Goal: Task Accomplishment & Management: Manage account settings

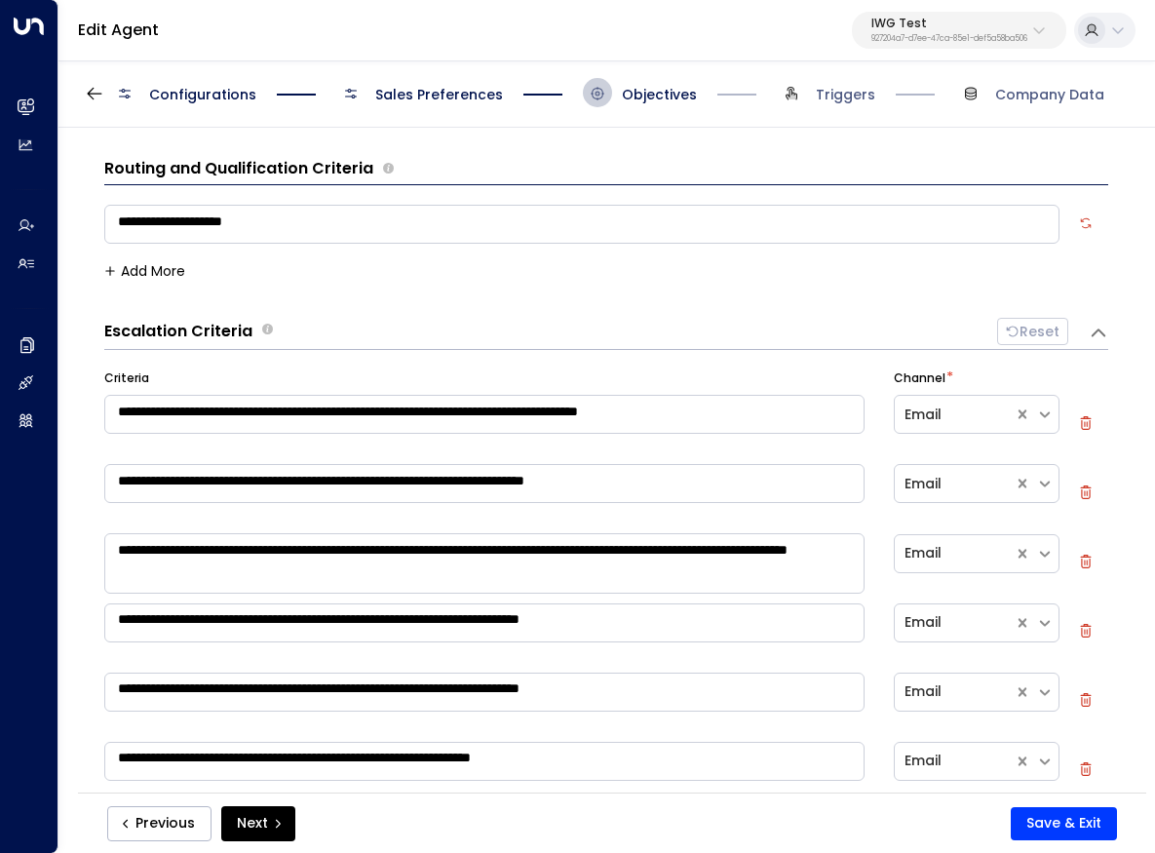
scroll to position [742, 0]
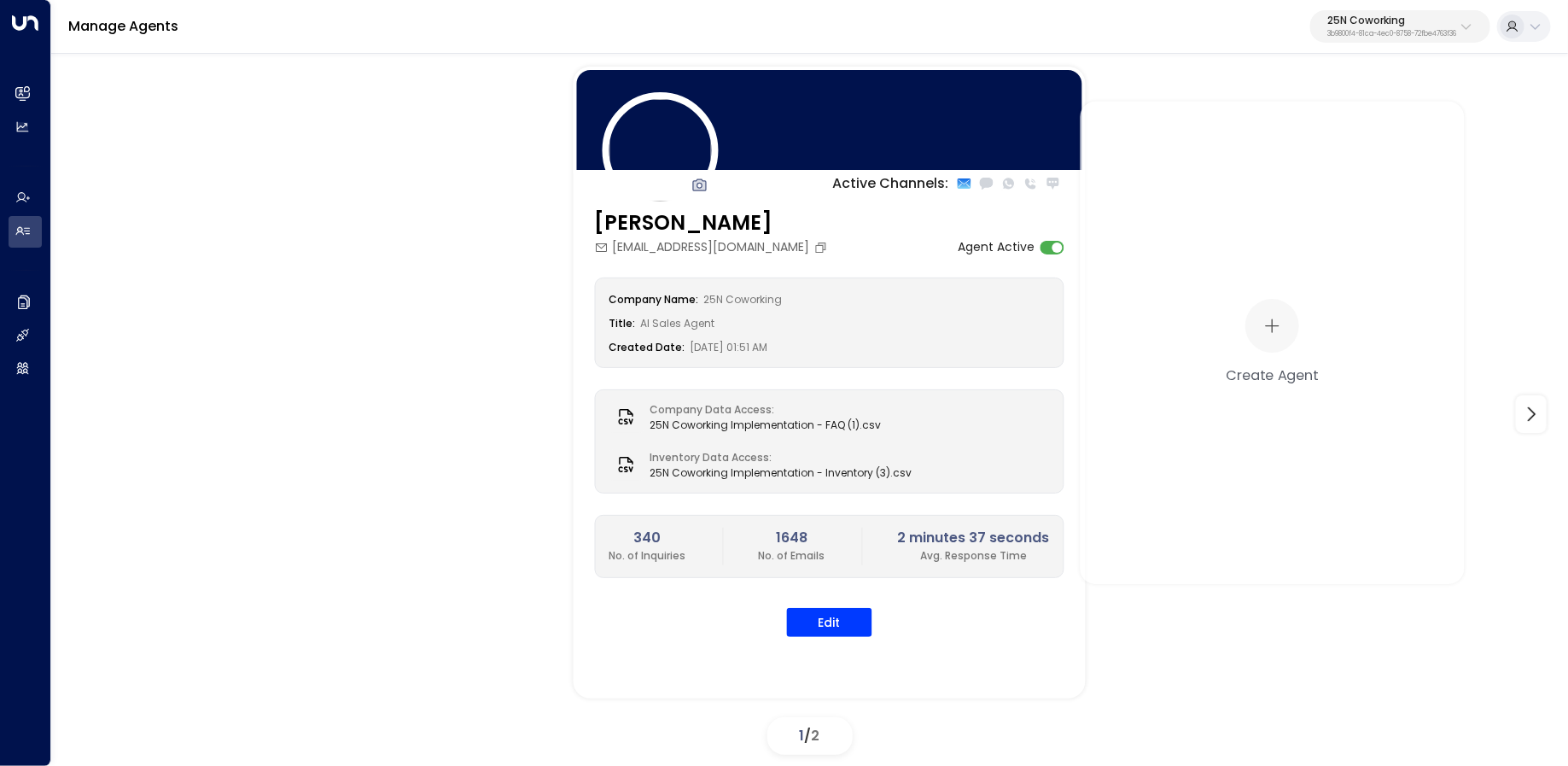
click at [1362, 41] on button "25N Coworking 3b9800f4-81ca-4ec0-8758-72fbe4763f36" at bounding box center [1401, 26] width 180 height 32
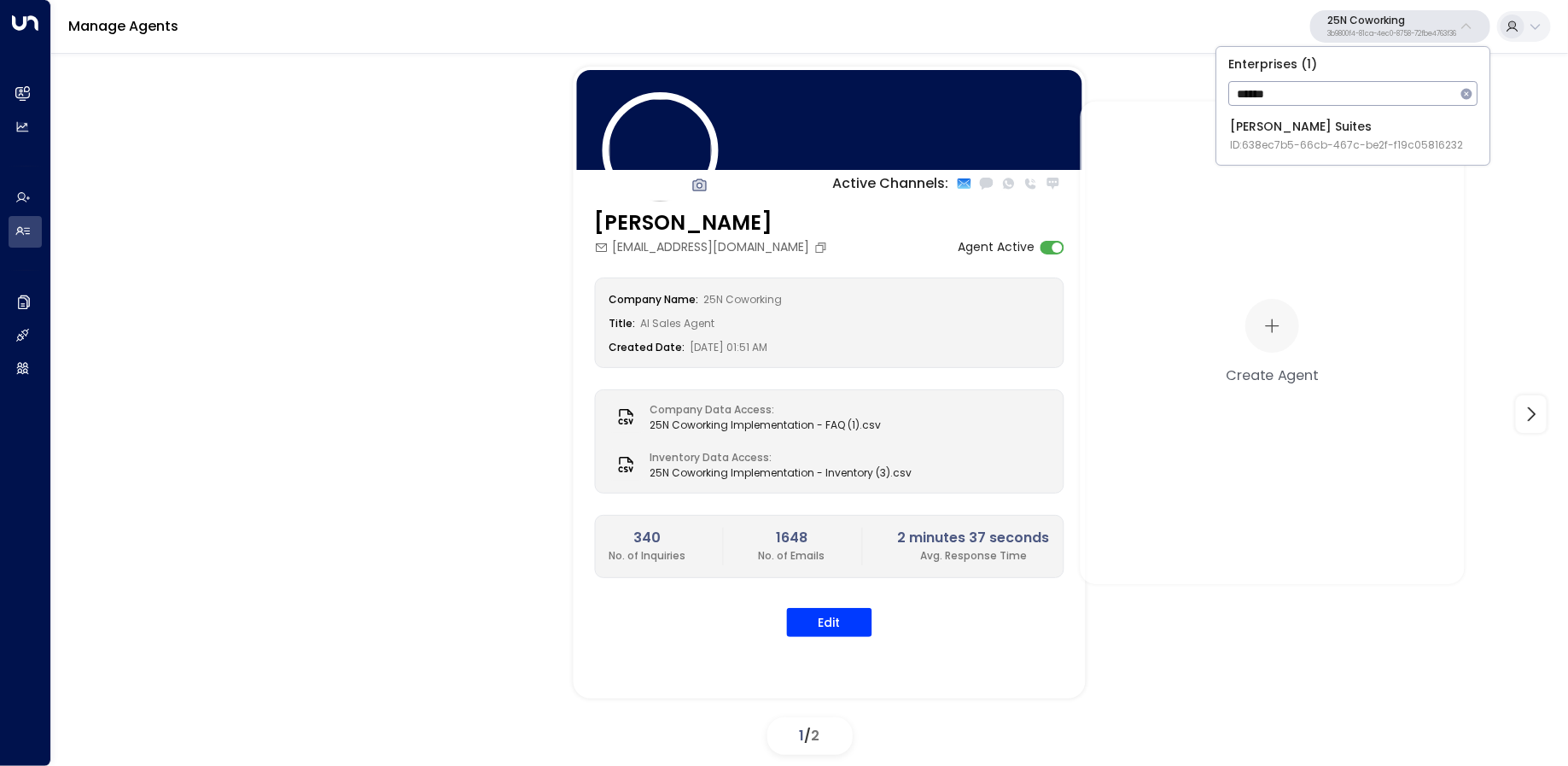
type input "******"
click at [1268, 119] on div "Jay Suites ID: 638ec7b5-66cb-467c-be2f-f19c05816232" at bounding box center [1347, 136] width 233 height 35
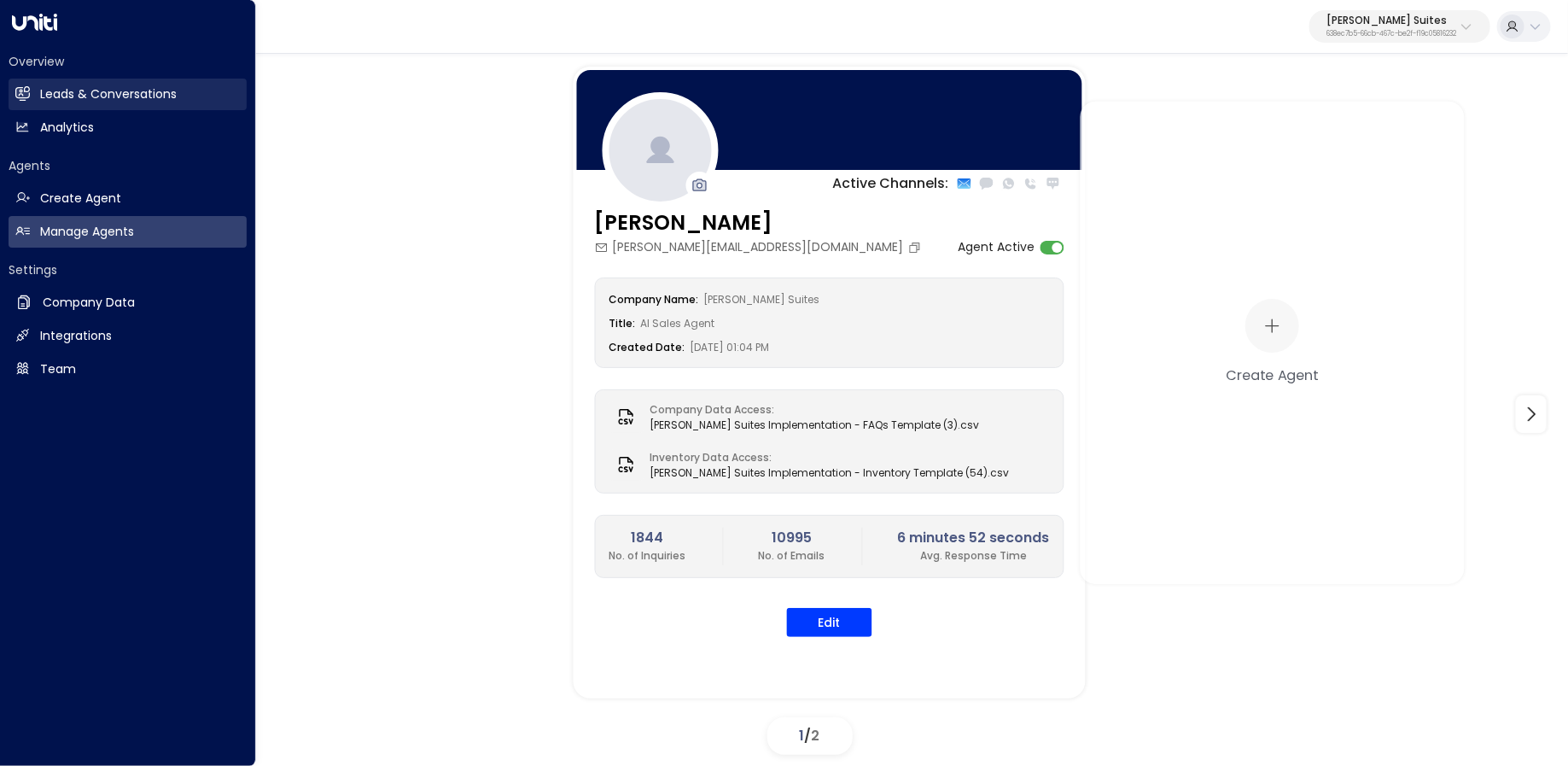
click at [36, 93] on link "Leads & Conversations Leads & Conversations" at bounding box center [128, 95] width 238 height 32
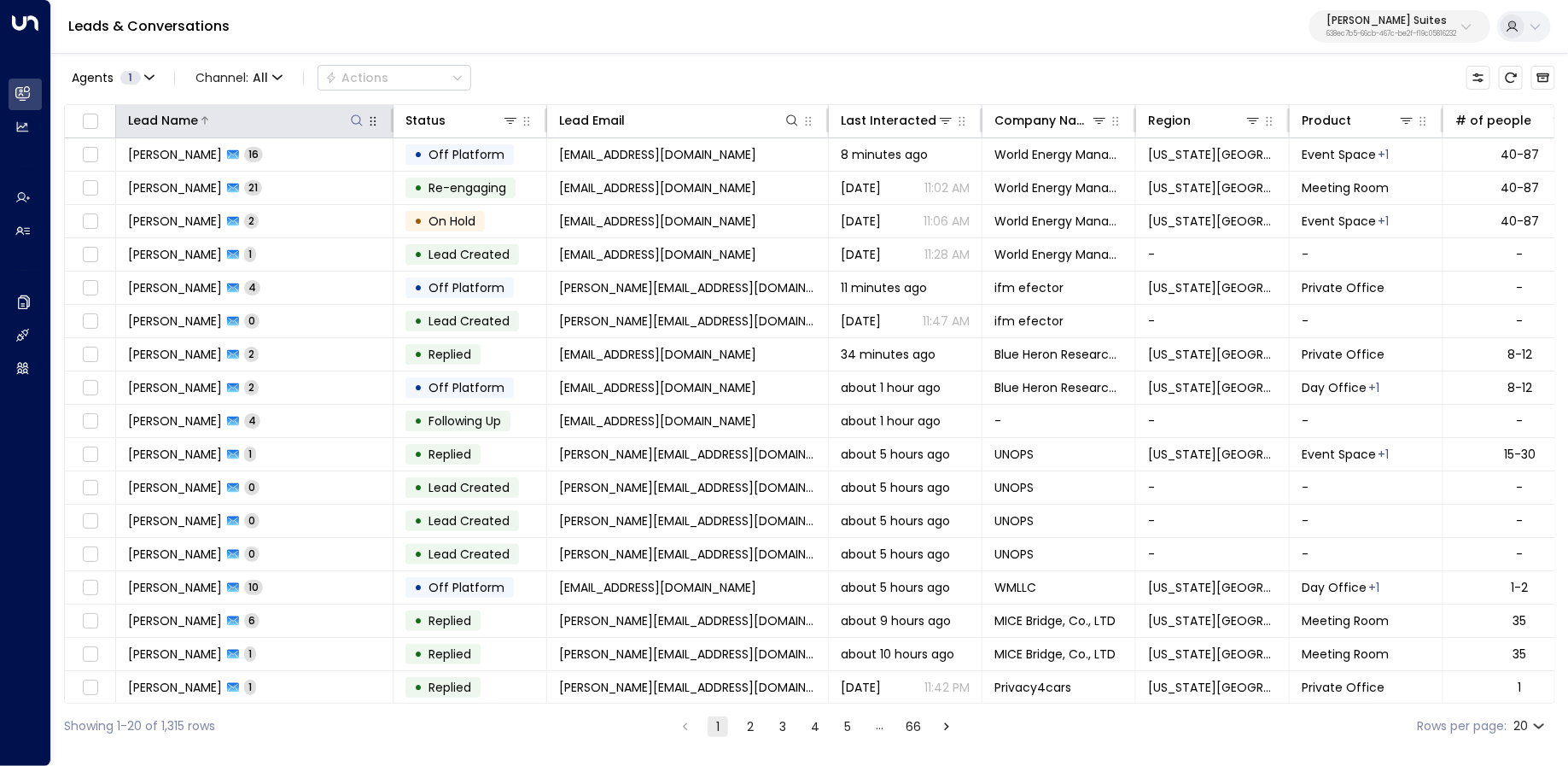
click at [353, 112] on button at bounding box center [356, 120] width 17 height 17
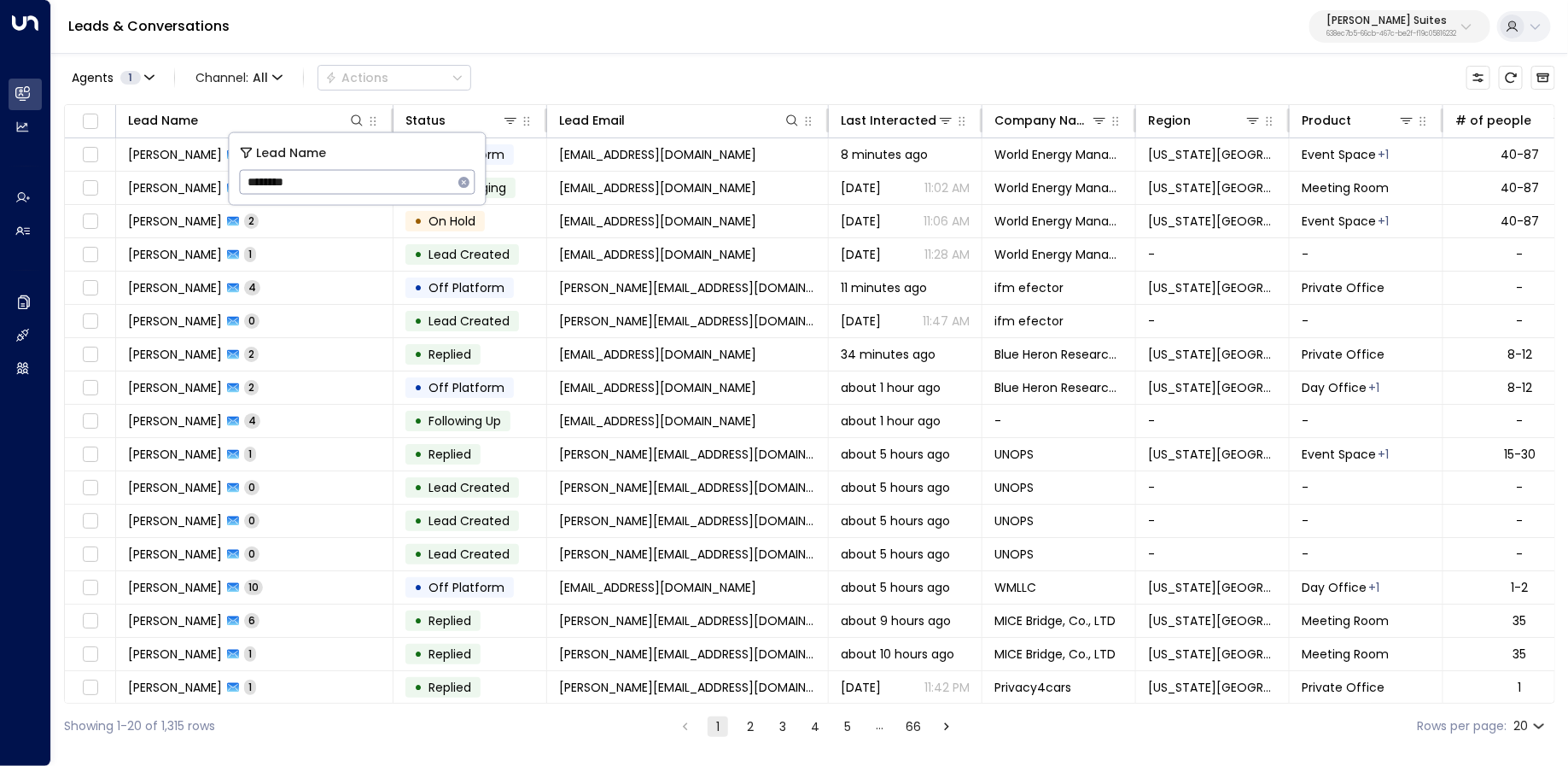
type input "********"
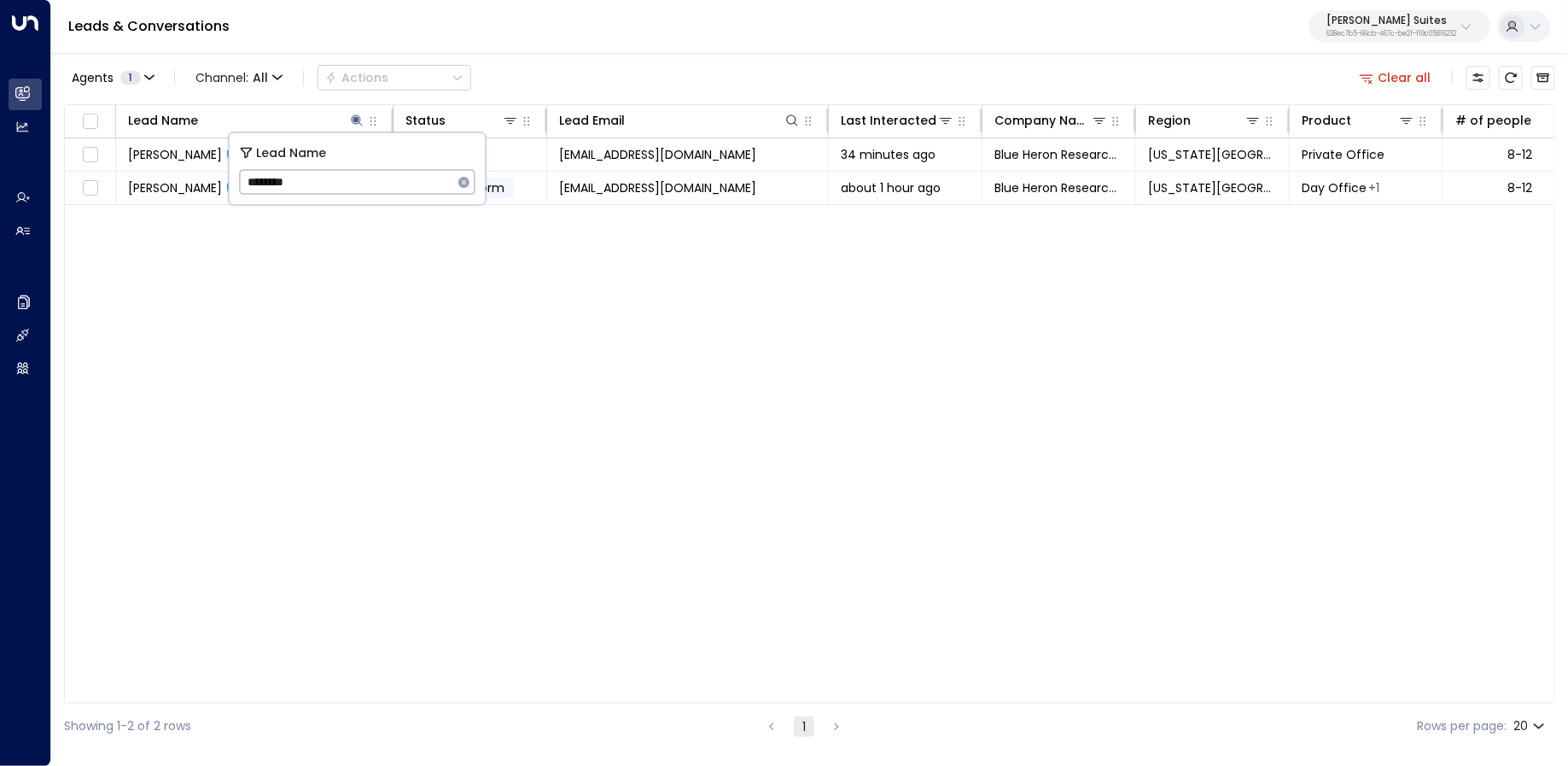
click at [320, 323] on div "Lead Name Status Lead Email Last Interacted Company Name Region Product # of pe…" at bounding box center [809, 404] width 1491 height 599
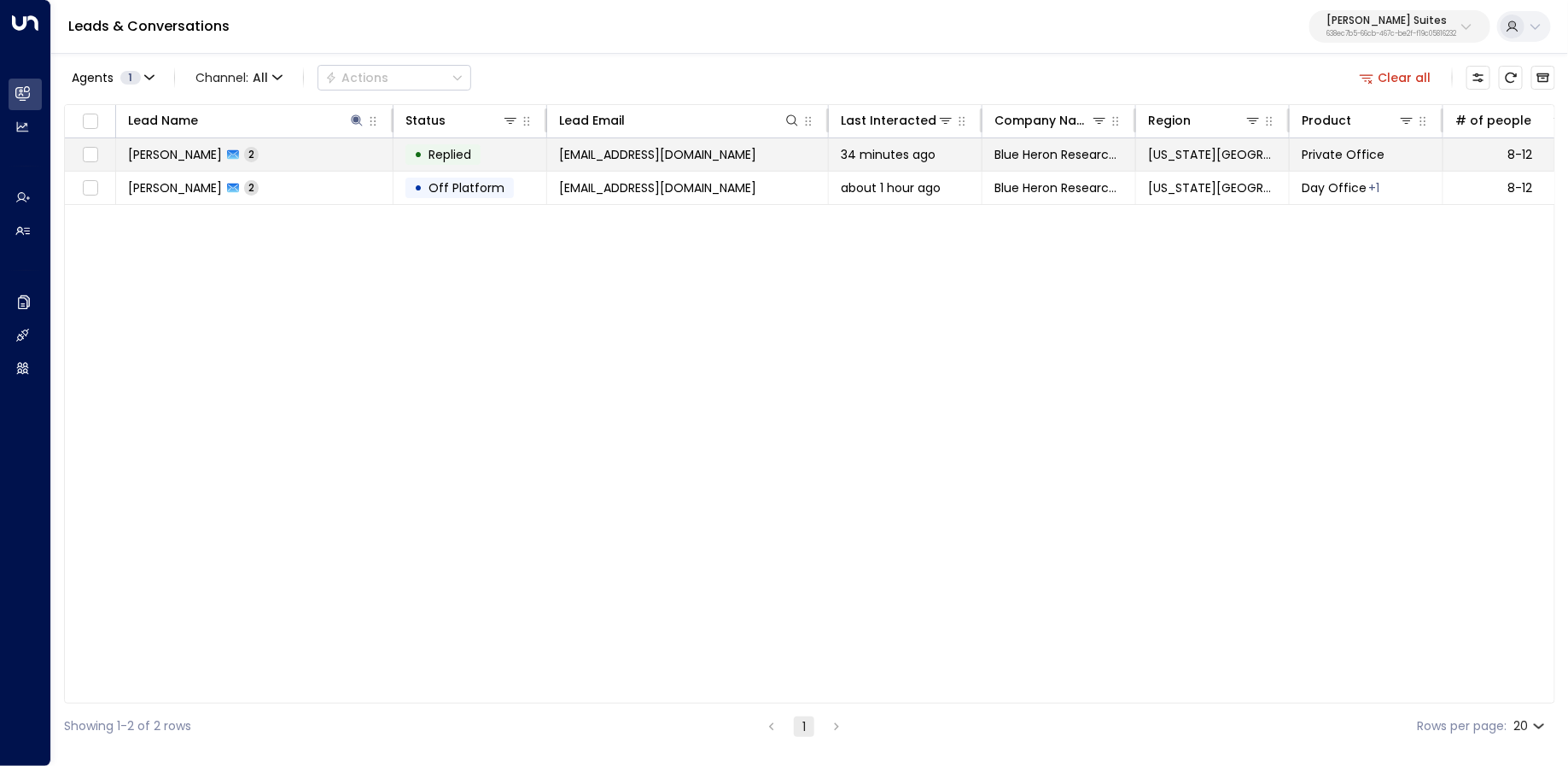
click at [340, 158] on td "Charnice Cush 2" at bounding box center [255, 154] width 278 height 32
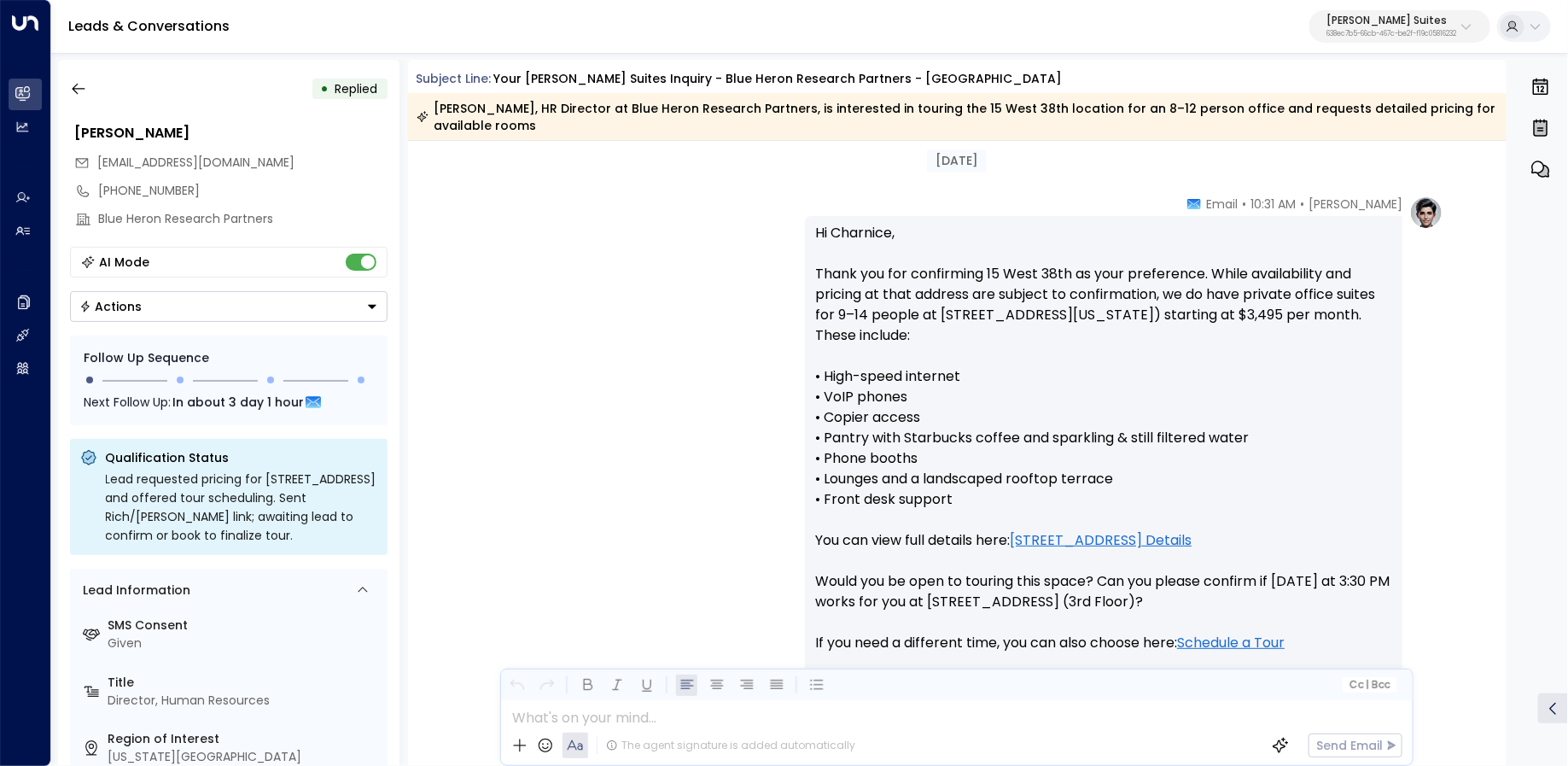
scroll to position [2630, 0]
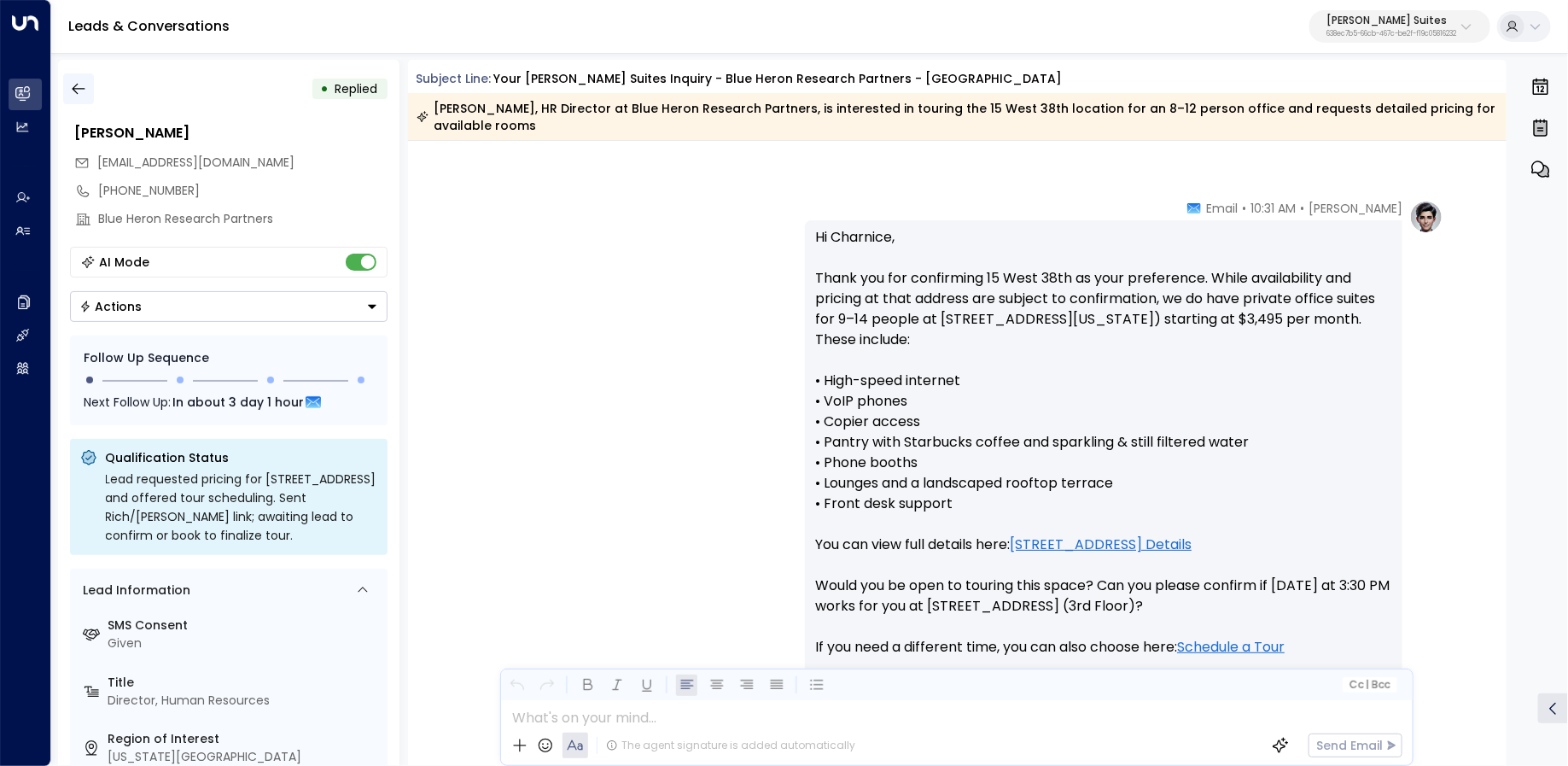
click at [64, 83] on button "button" at bounding box center [78, 88] width 31 height 31
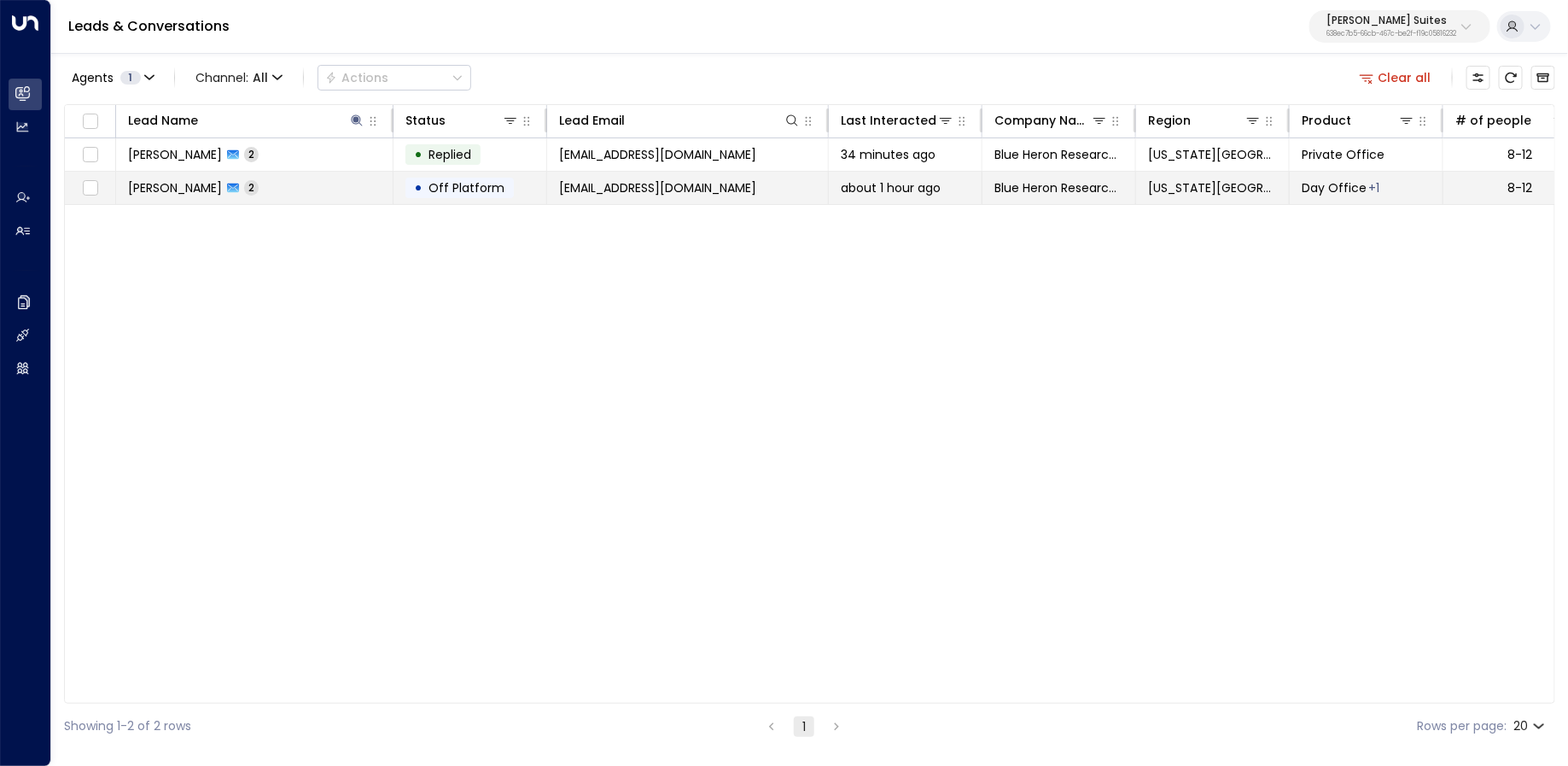
click at [185, 177] on td "Charnice Cush 2" at bounding box center [255, 187] width 278 height 32
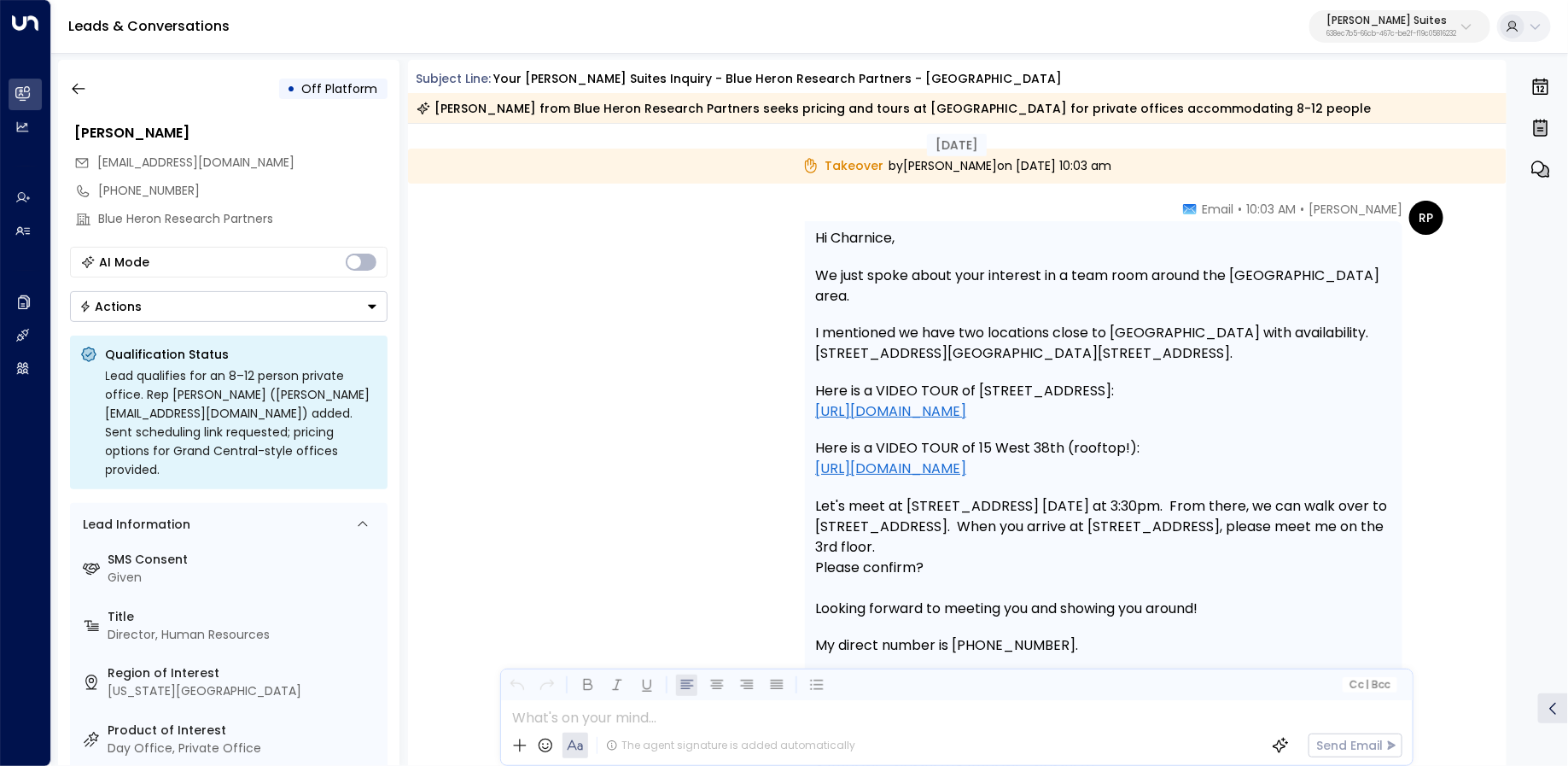
scroll to position [1959, 0]
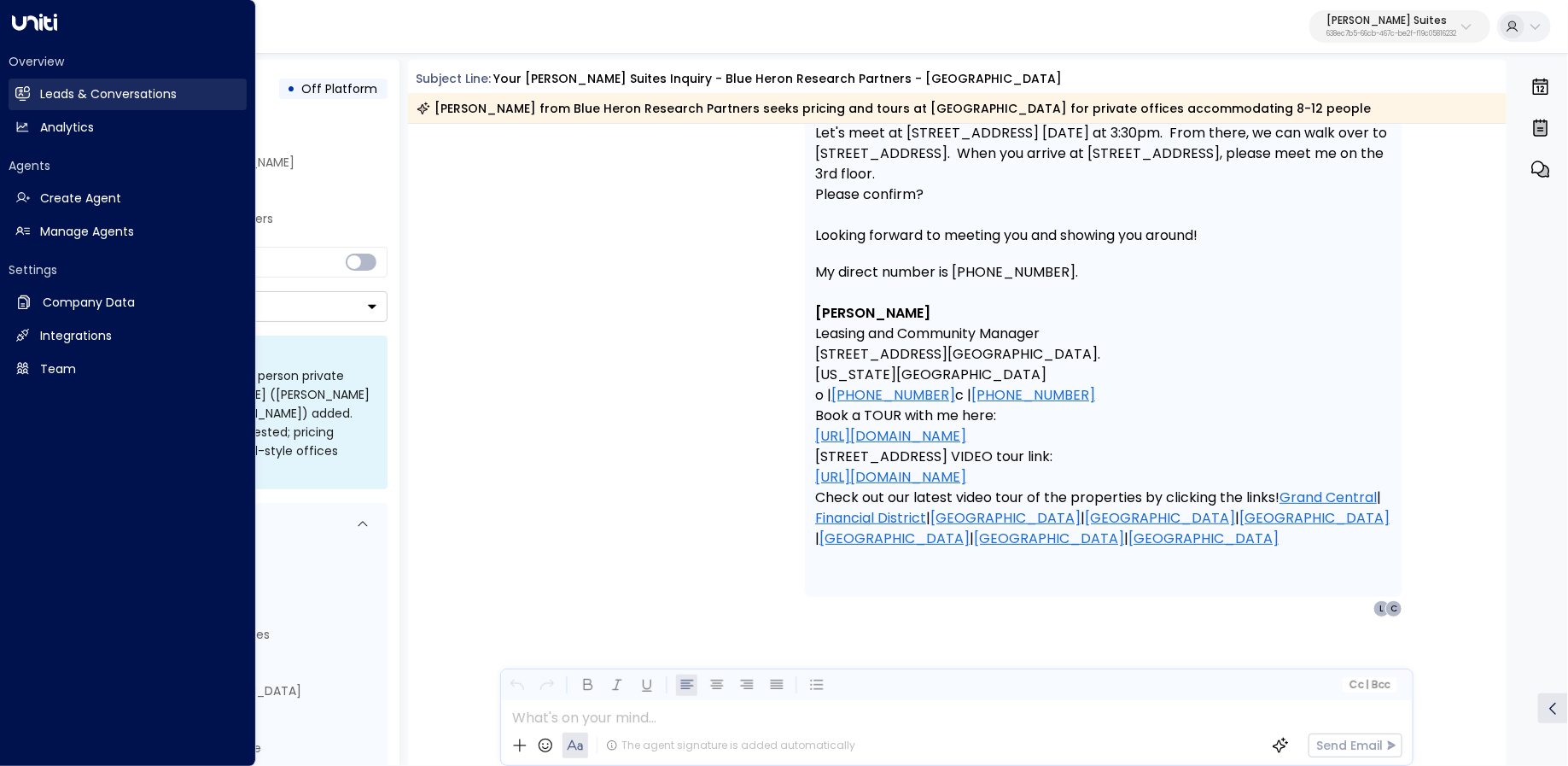
click at [33, 88] on link "Leads & Conversations Leads & Conversations" at bounding box center [128, 95] width 238 height 32
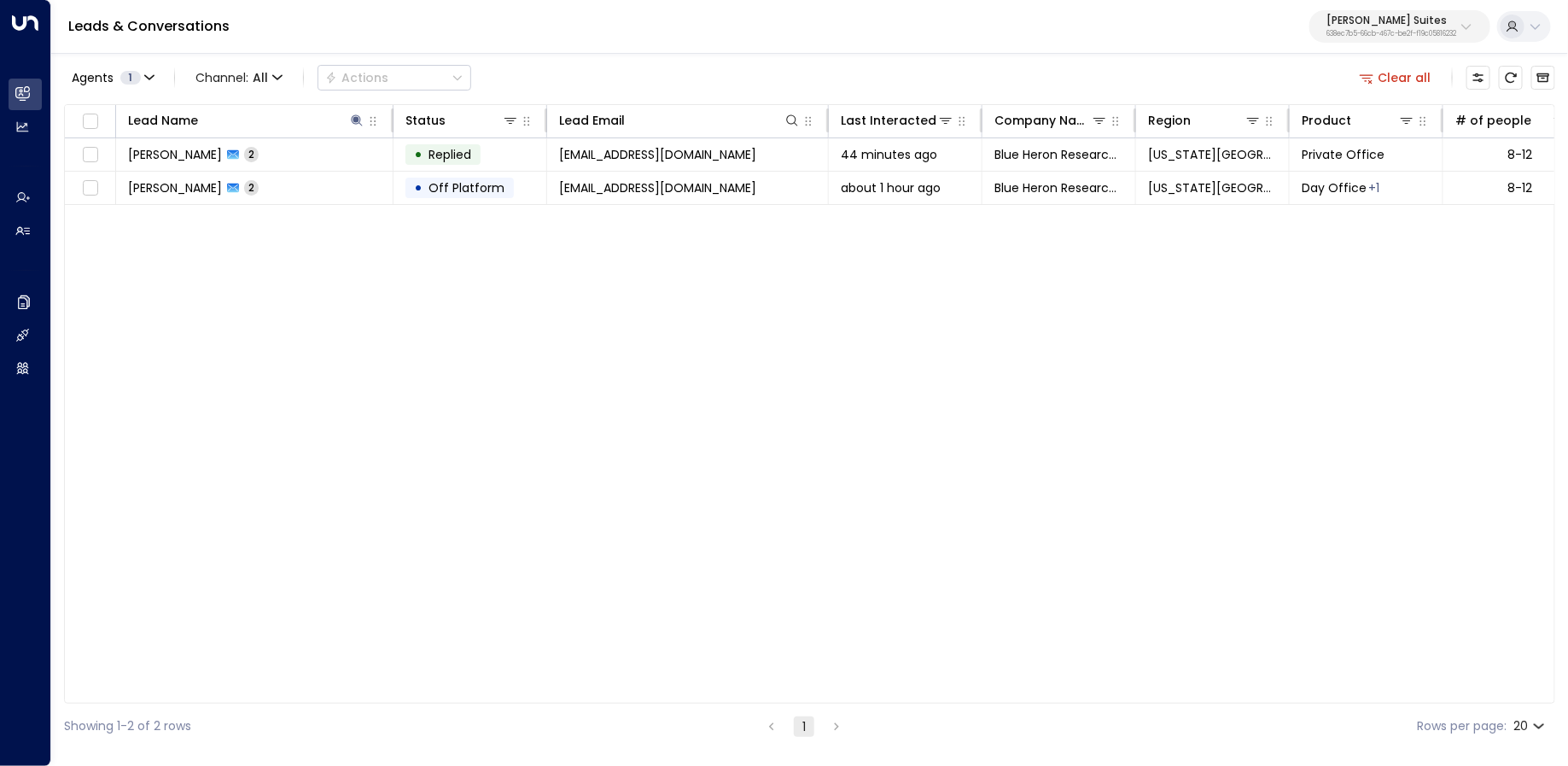
click at [1366, 33] on p "638ec7b5-66cb-467c-be2f-f19c05816232" at bounding box center [1391, 34] width 130 height 7
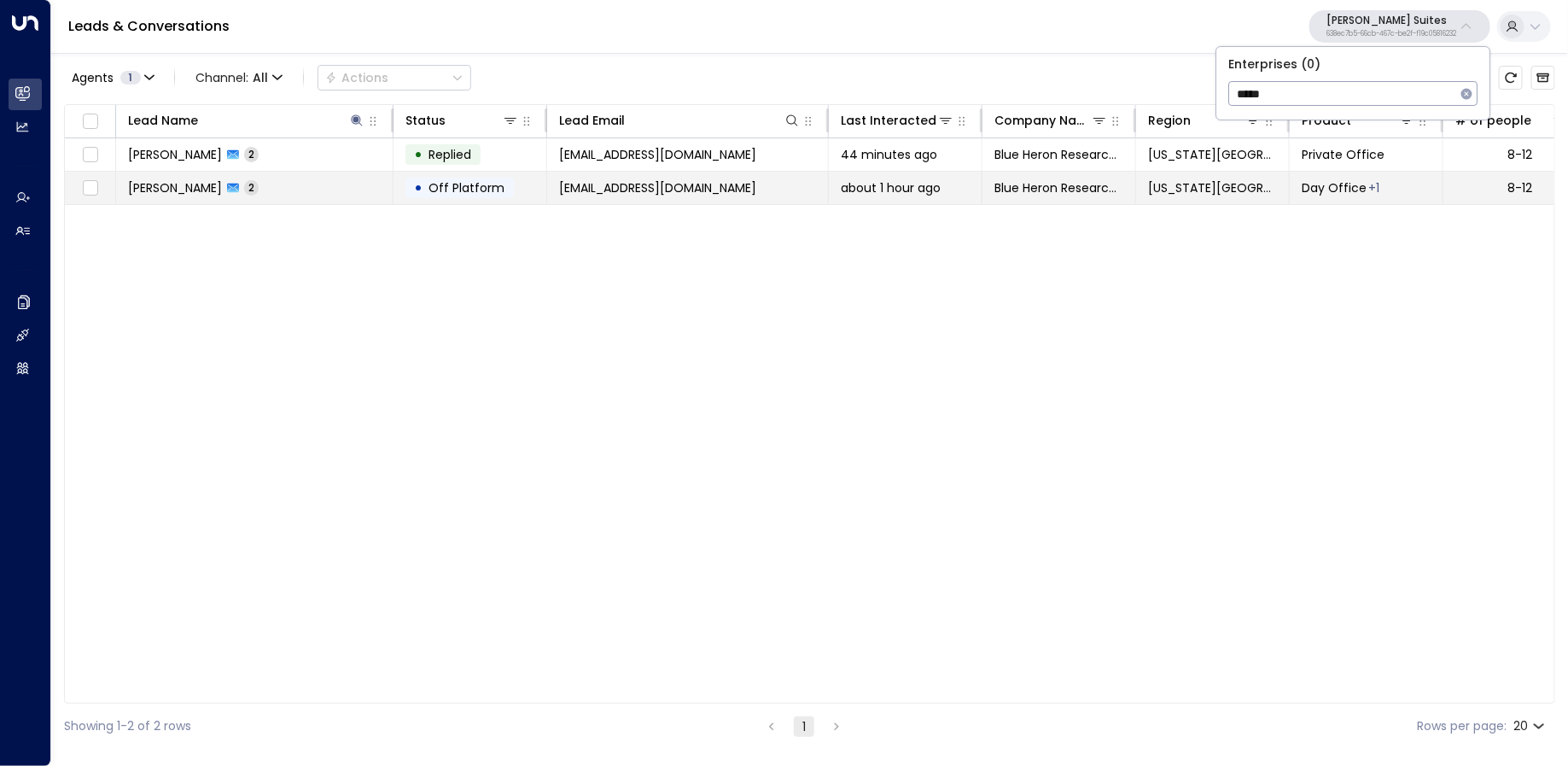
type input "******"
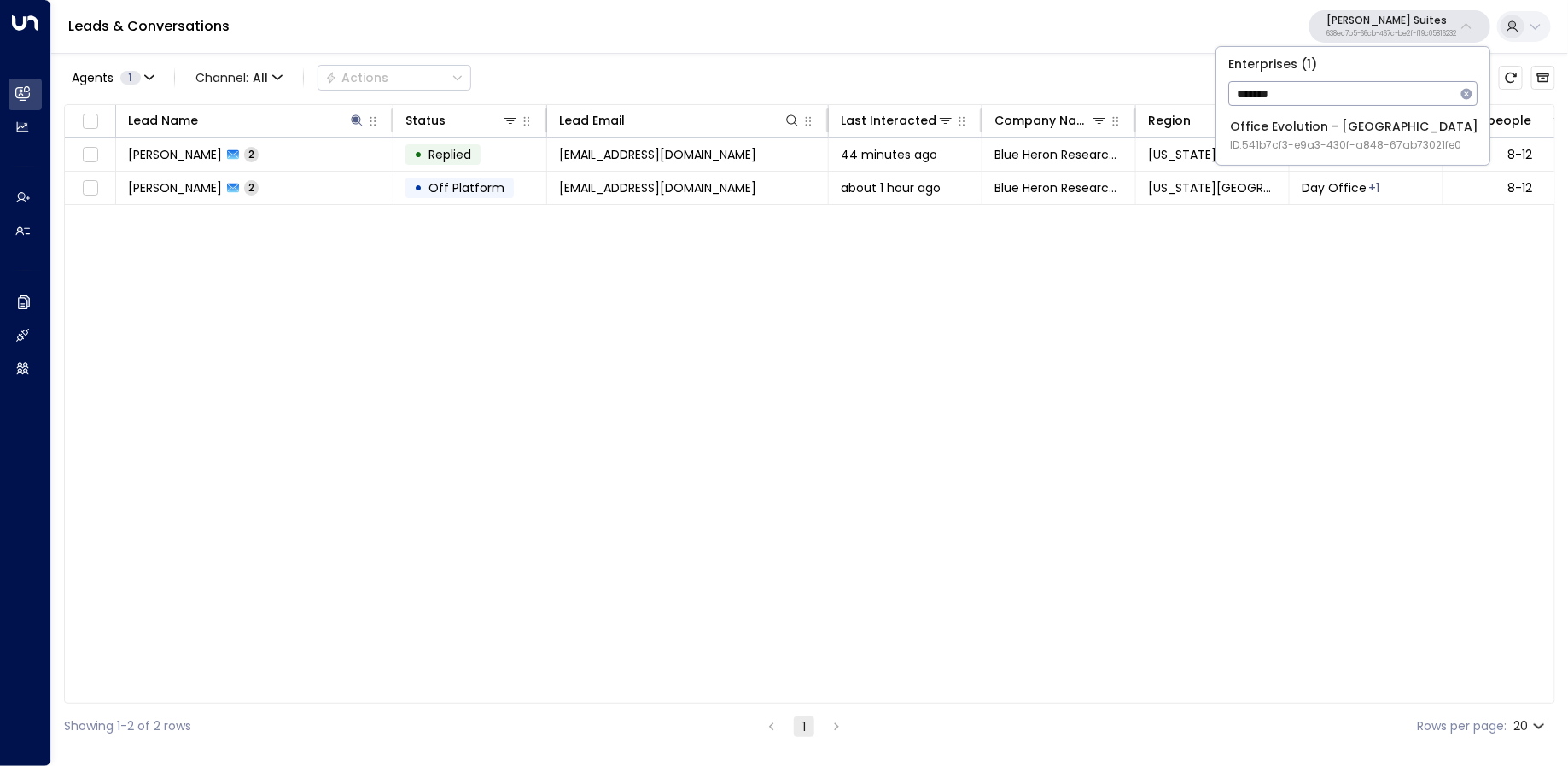
type input "*******"
click at [1372, 132] on div "Office Evolution - Jacksonville ID: 541b7cf3-e9a3-430f-a848-67ab73021fe0" at bounding box center [1354, 136] width 249 height 35
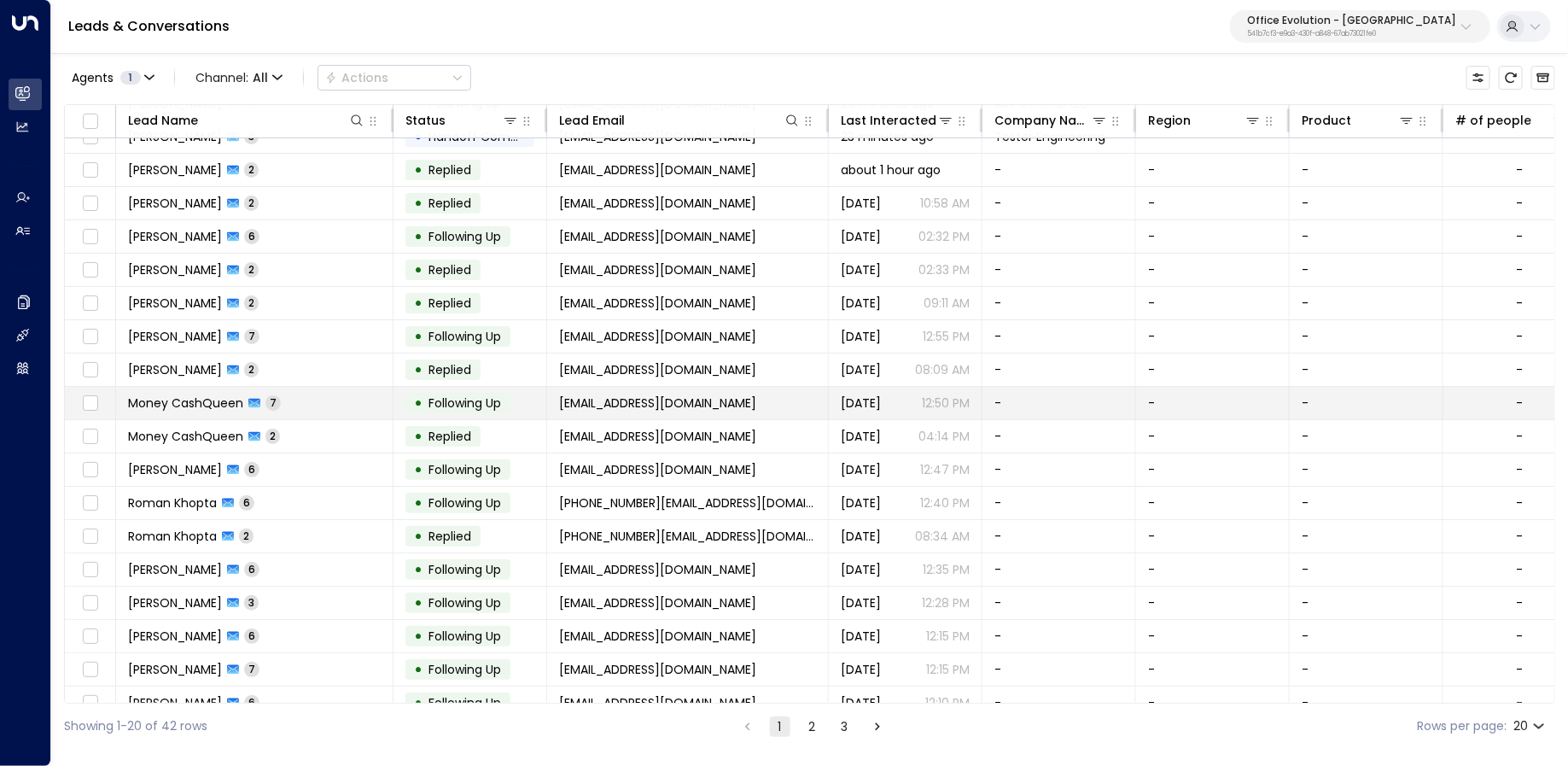
scroll to position [98, 0]
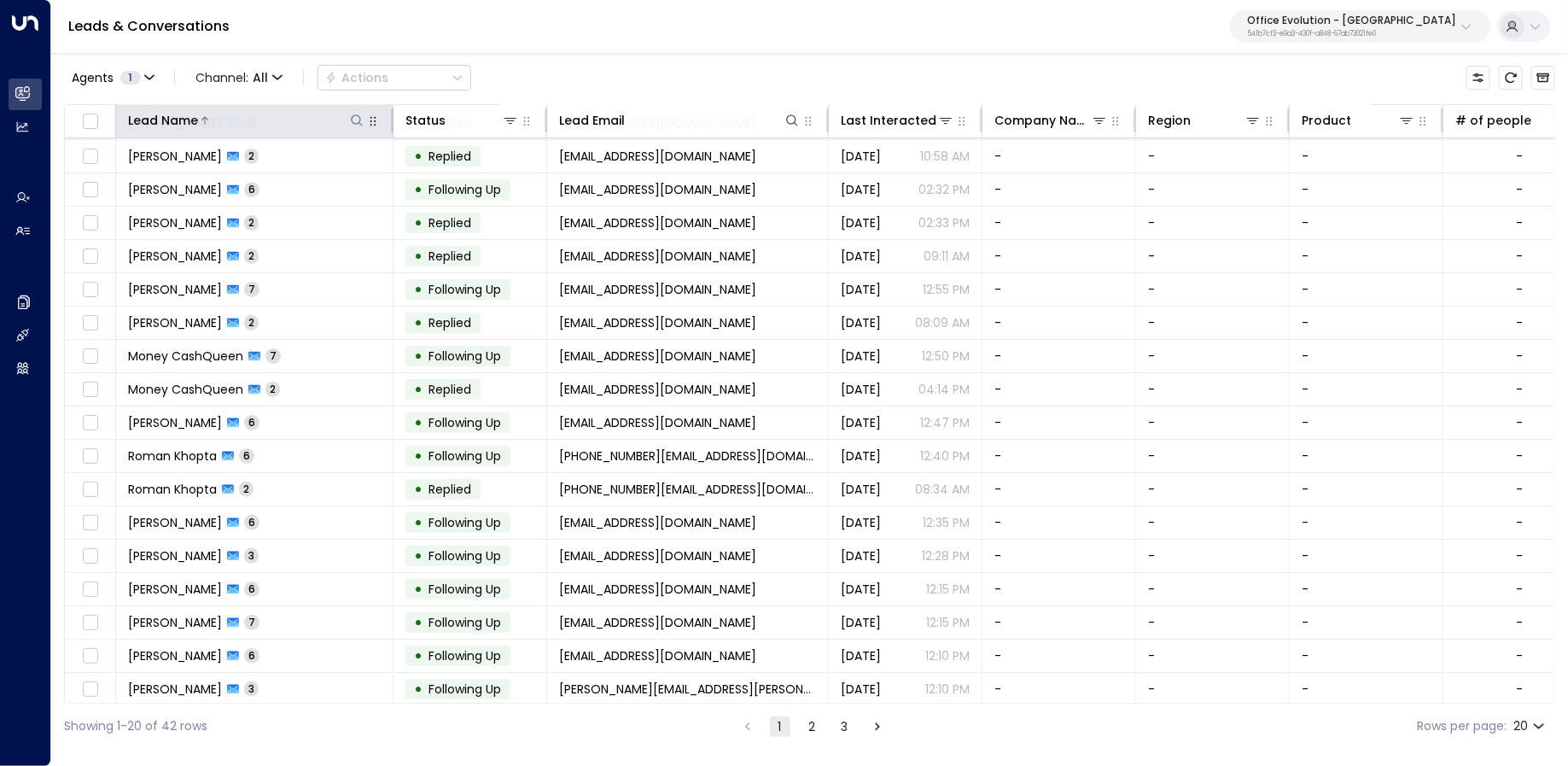
click at [355, 118] on icon at bounding box center [357, 121] width 14 height 14
type input "*******"
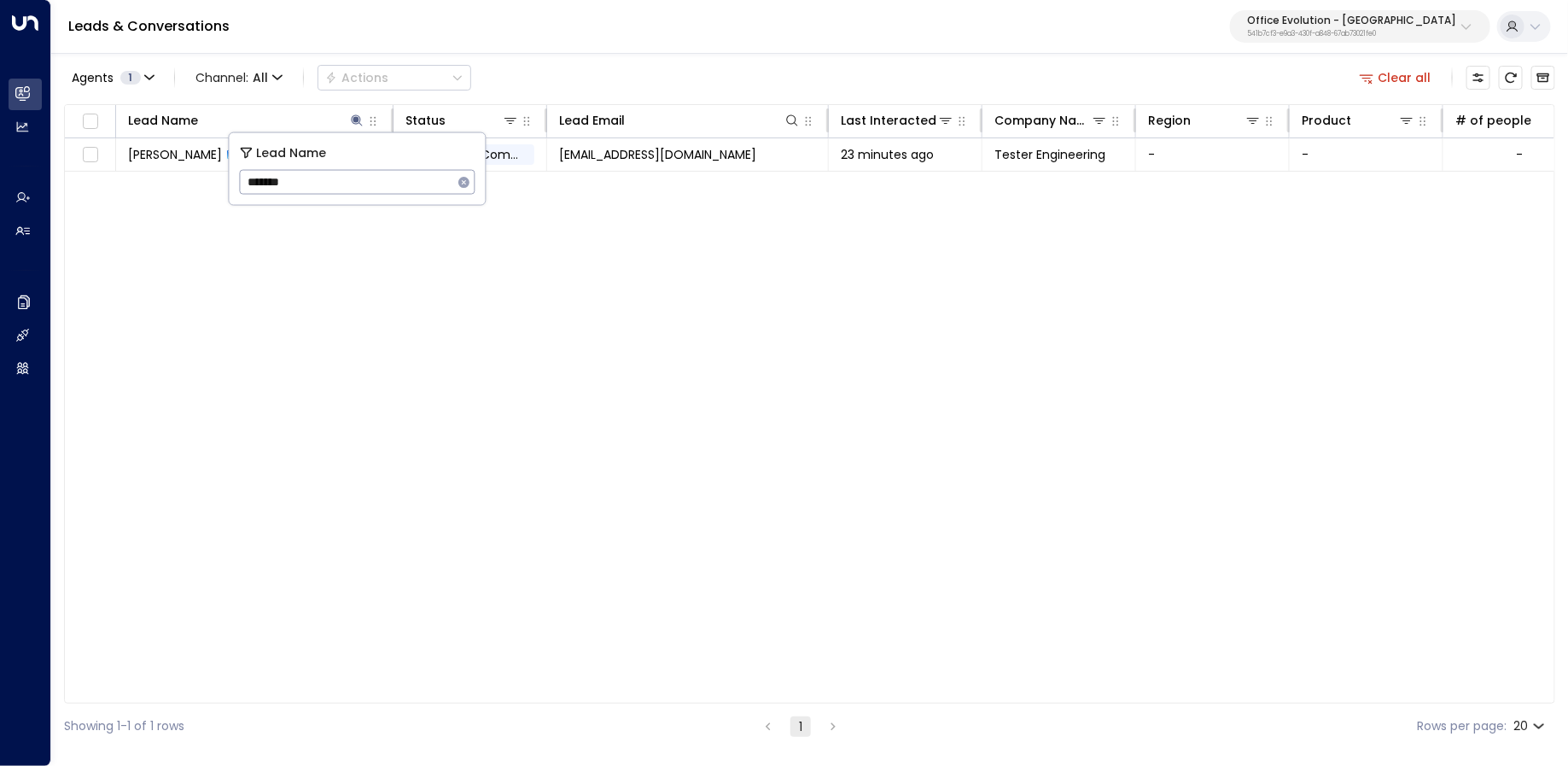
click at [564, 86] on div "Agents 1 Channel: All Actions Clear all" at bounding box center [809, 77] width 1491 height 36
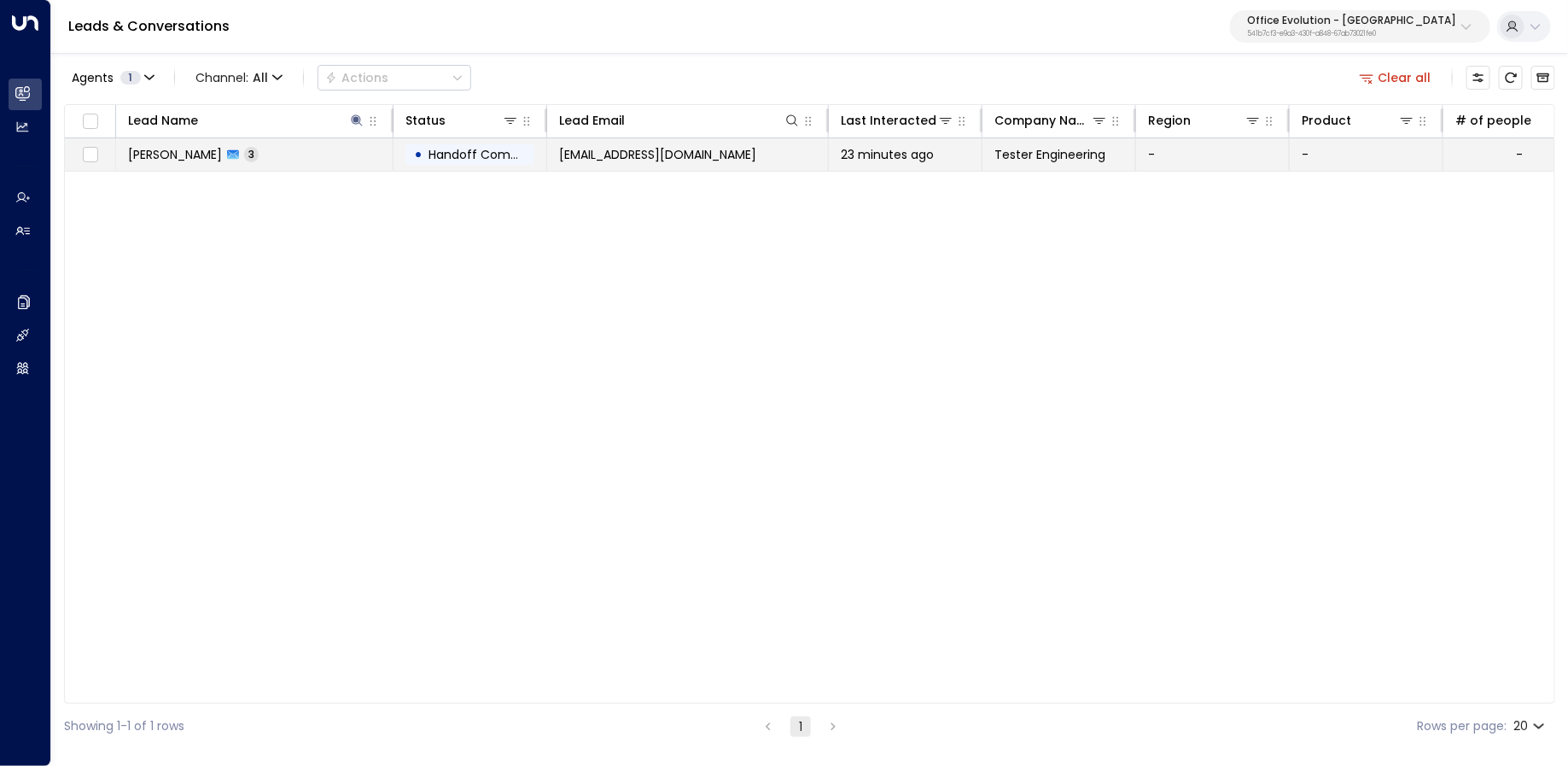
click at [552, 159] on td "wielgusm@me.com" at bounding box center [688, 154] width 282 height 32
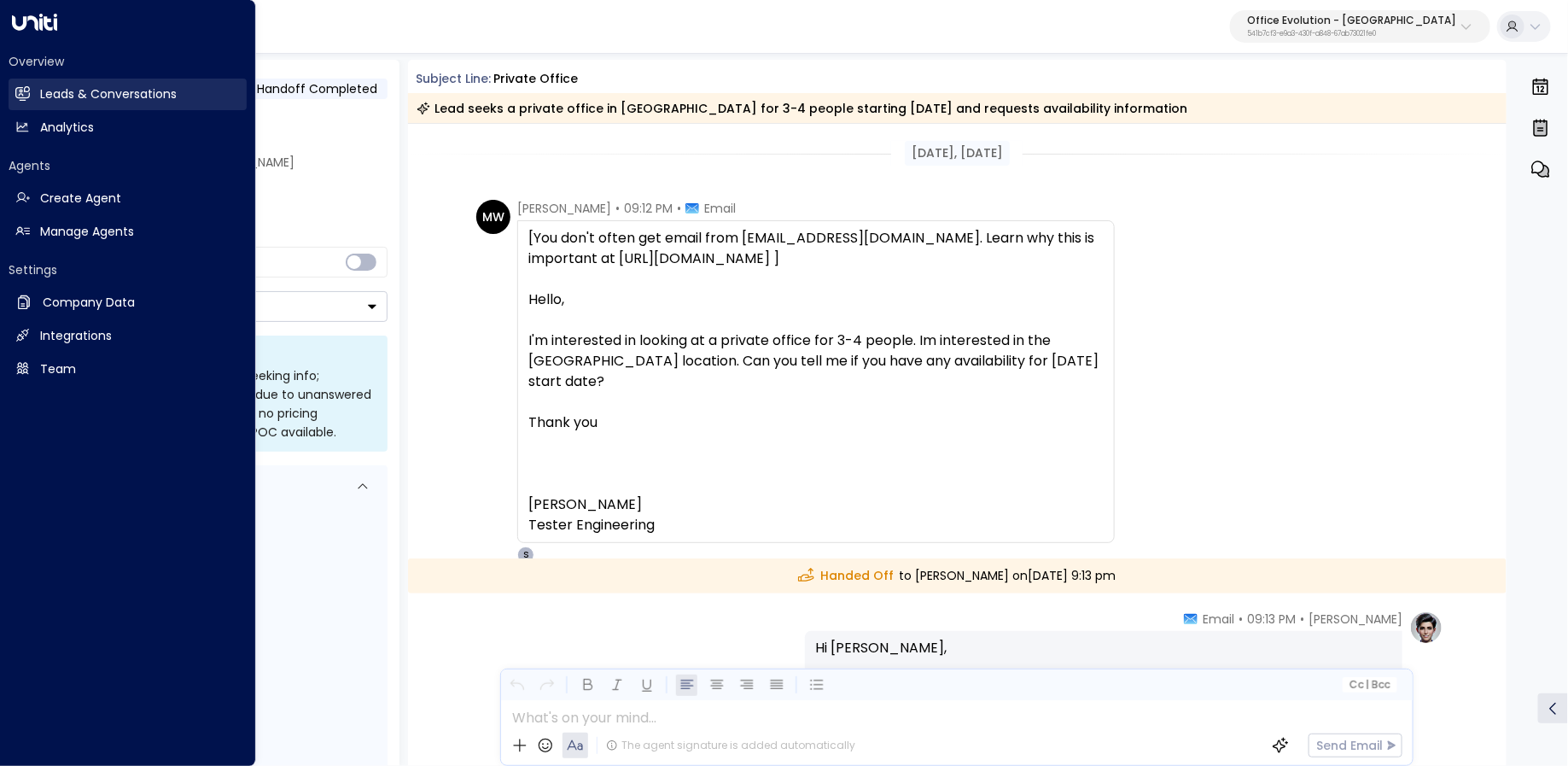
click at [52, 90] on h2 "Leads & Conversations" at bounding box center [109, 94] width 137 height 18
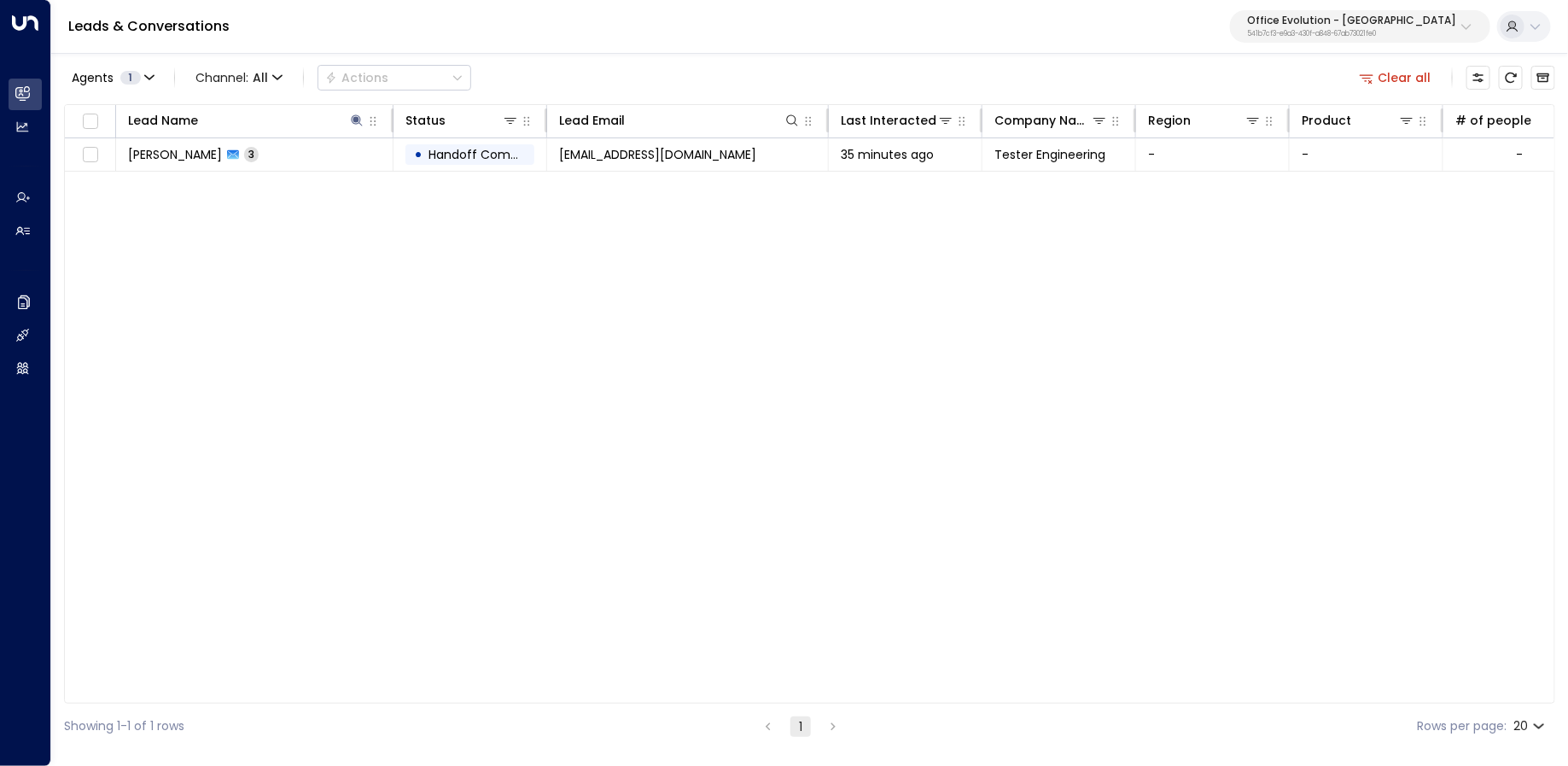
click at [1372, 17] on p "Office Evolution - Jacksonville" at bounding box center [1351, 21] width 209 height 11
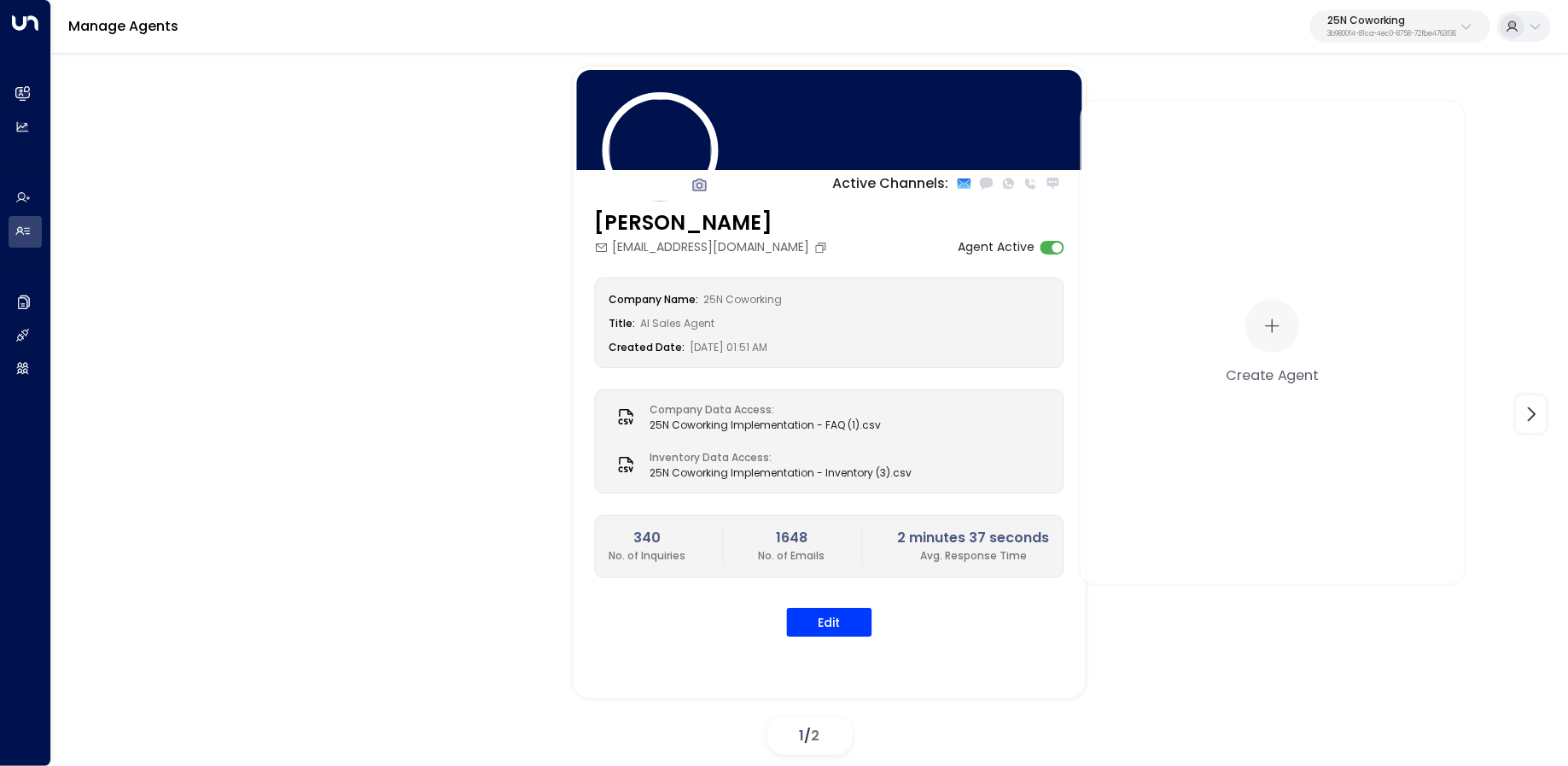
click at [1391, 35] on p "3b9800f4-81ca-4ec0-8758-72fbe4763f36" at bounding box center [1391, 34] width 129 height 7
type input "******"
click at [1276, 140] on span "ID: 0d57b456-76f9-434b-bc82-bf954502d602" at bounding box center [1352, 145] width 244 height 16
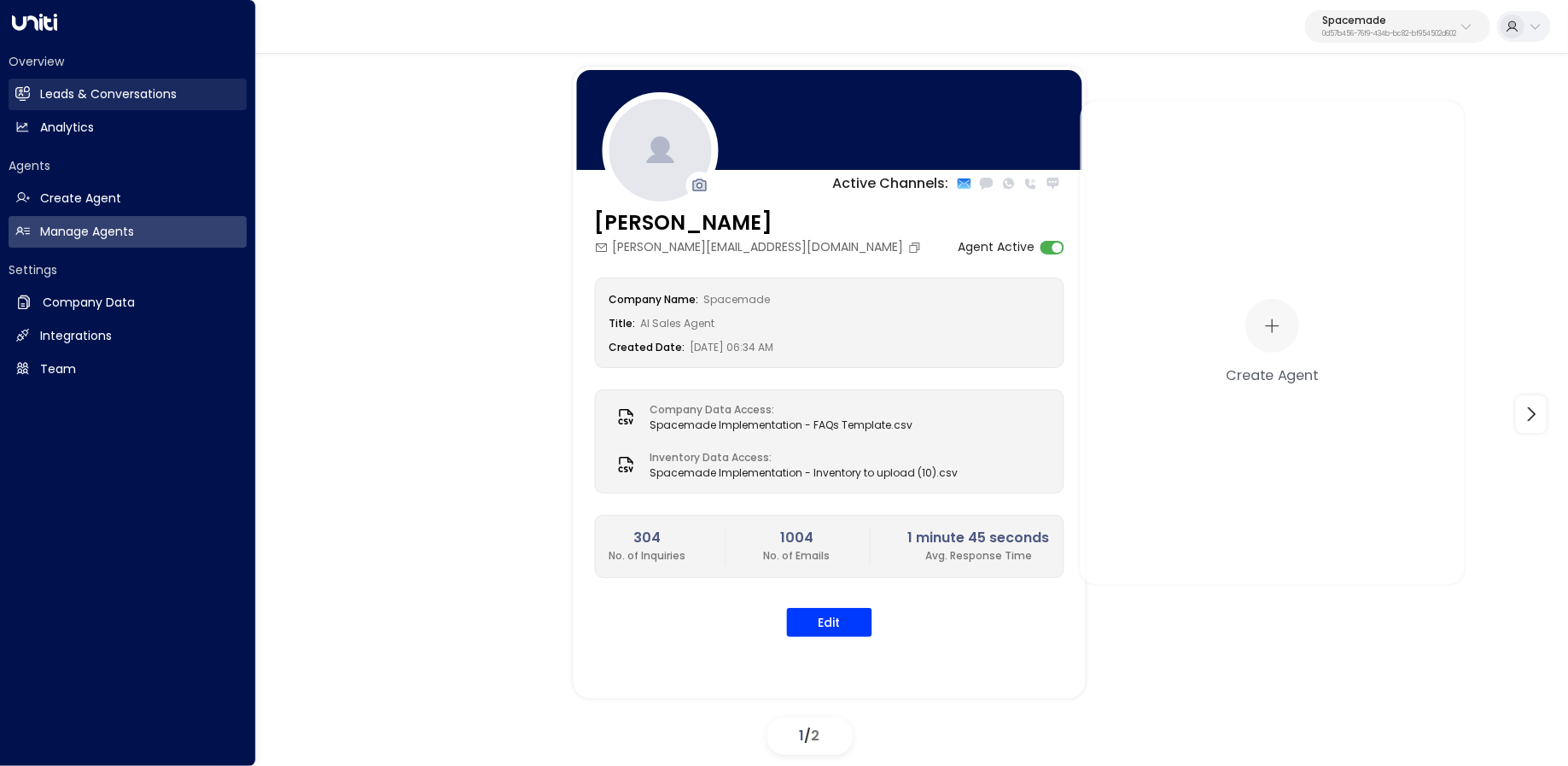
click at [29, 94] on icon at bounding box center [23, 92] width 15 height 11
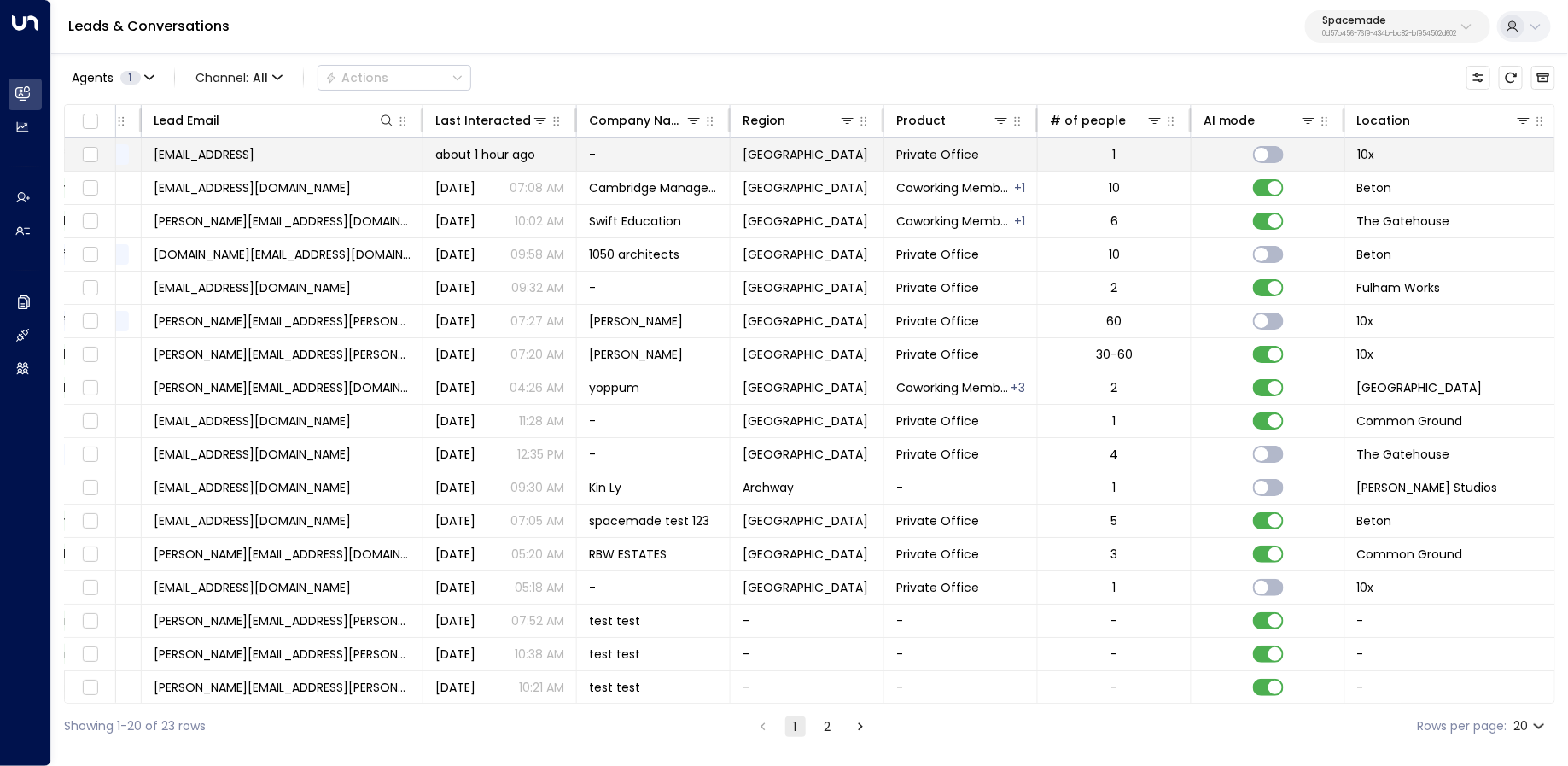
scroll to position [0, 1079]
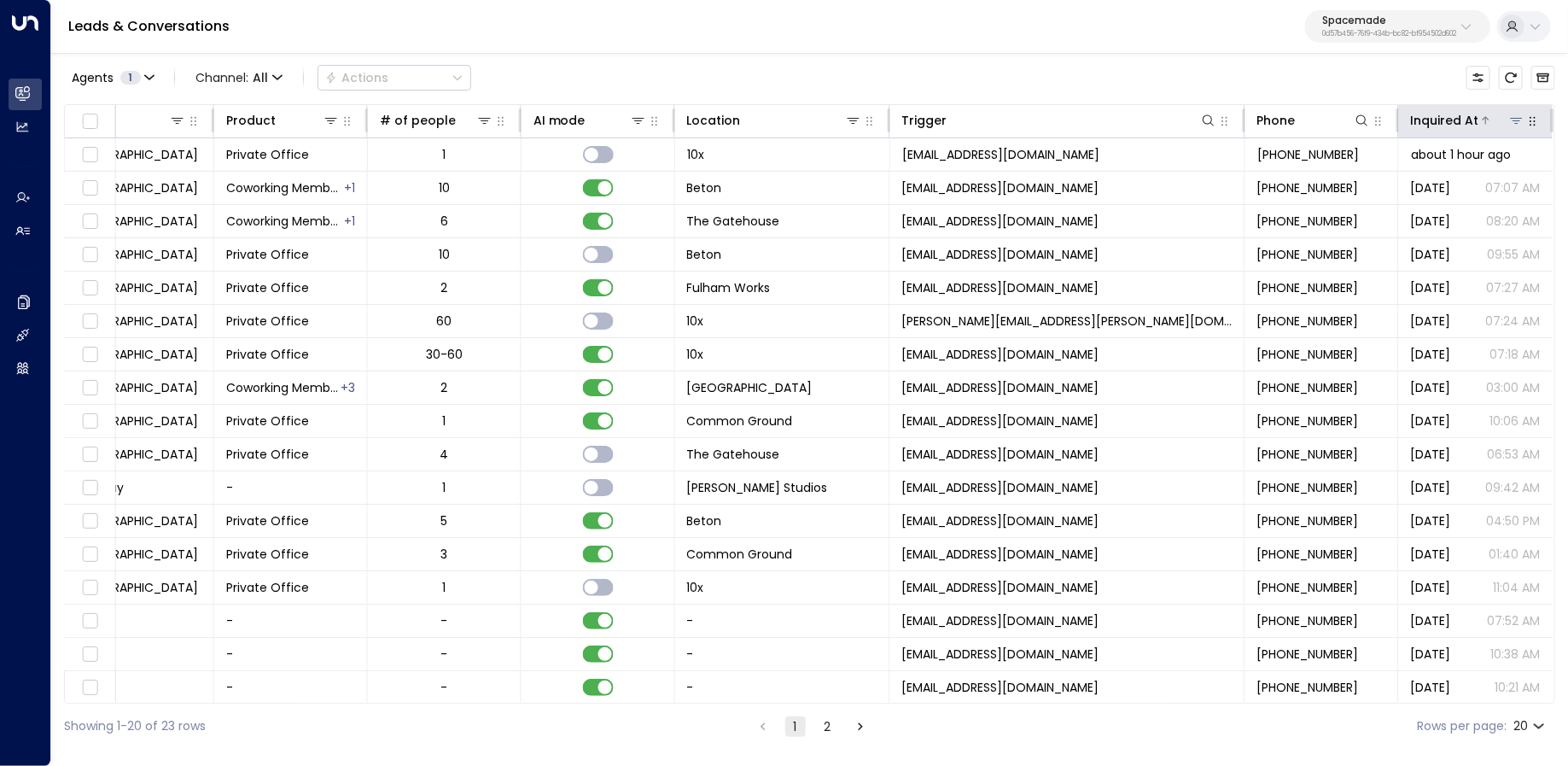
click at [1481, 117] on icon at bounding box center [1487, 121] width 11 height 11
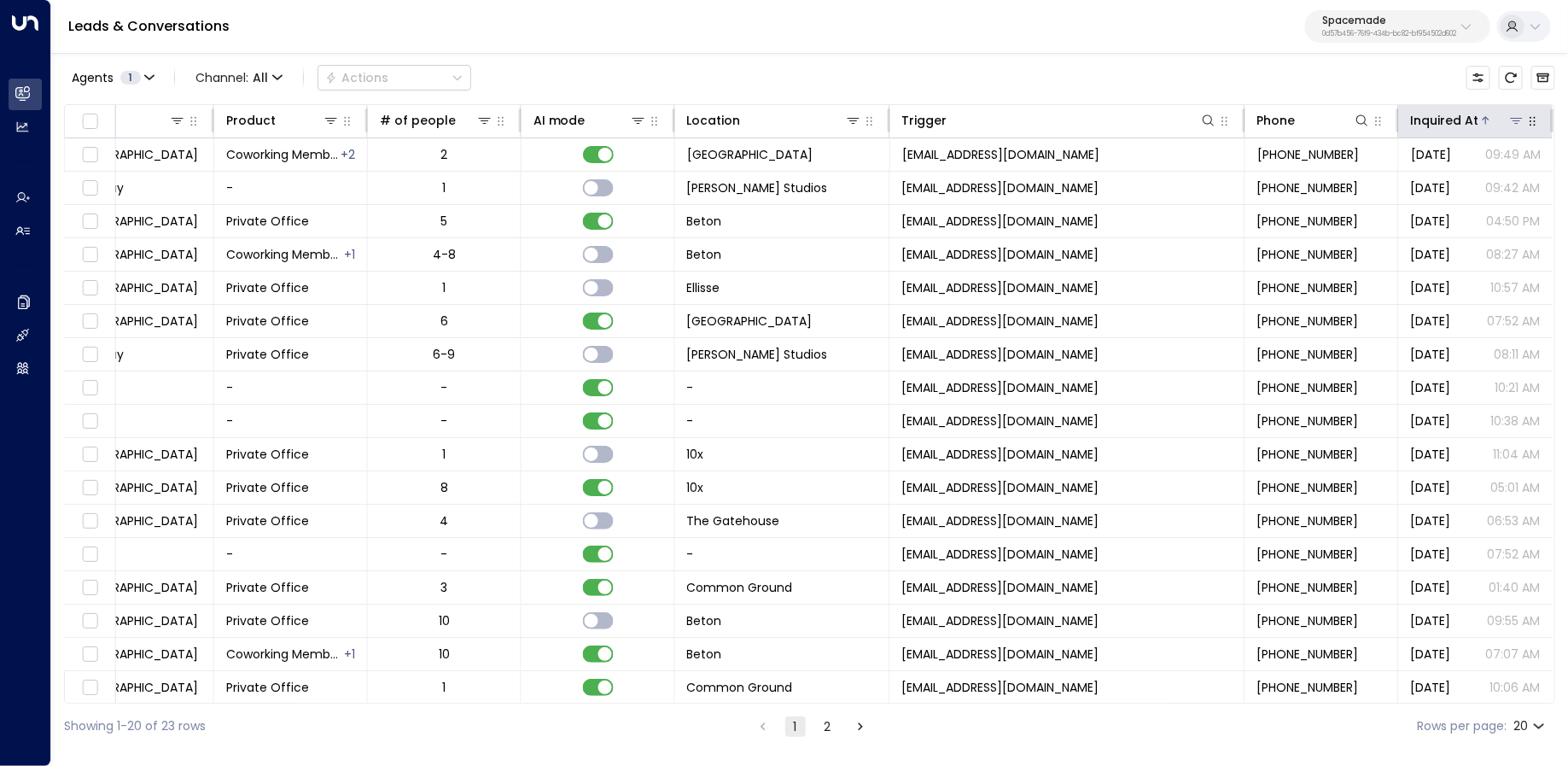
click at [1481, 117] on icon at bounding box center [1487, 121] width 11 height 11
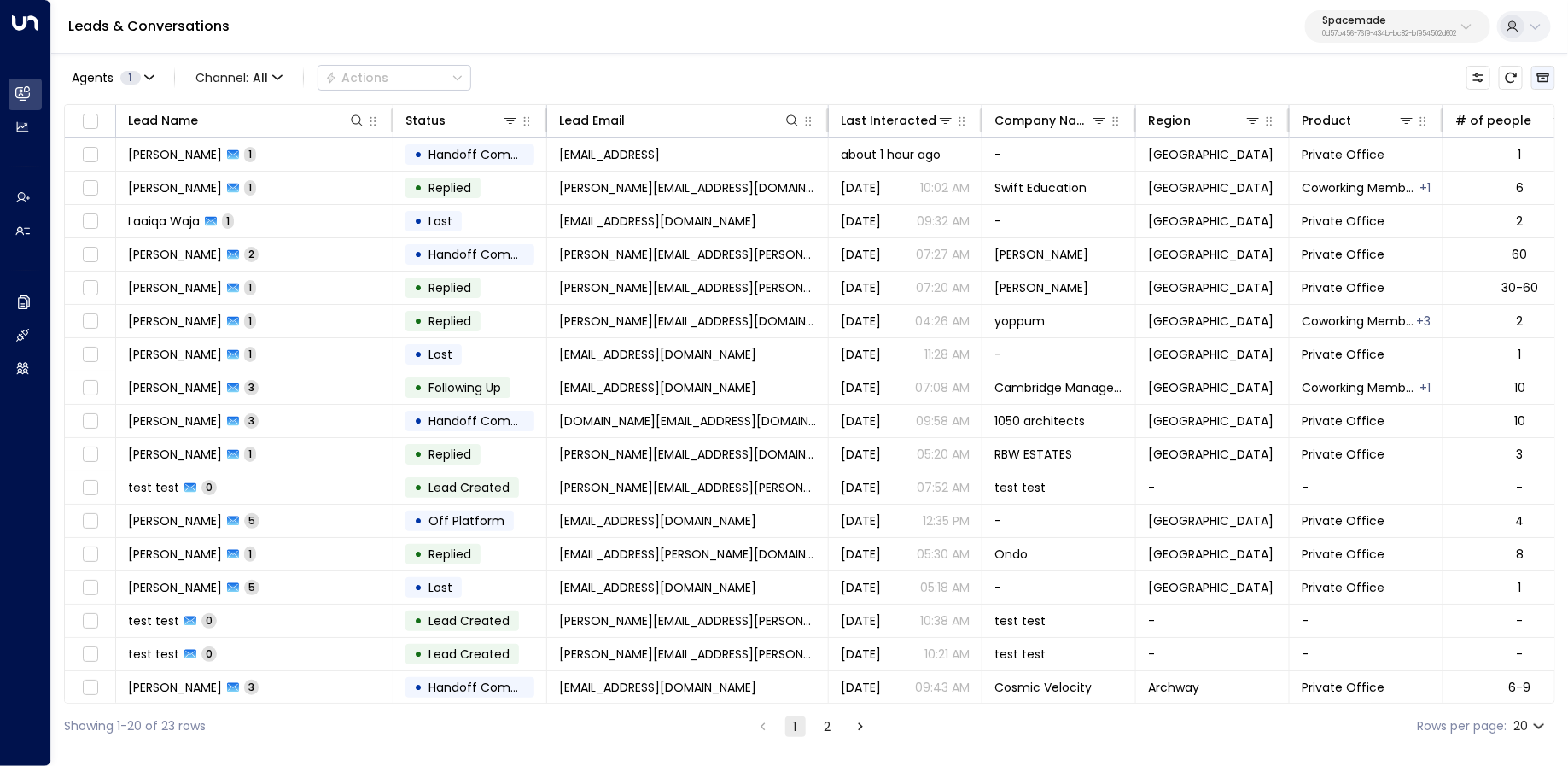
click at [1549, 78] on icon "Archived Leads" at bounding box center [1543, 78] width 13 height 10
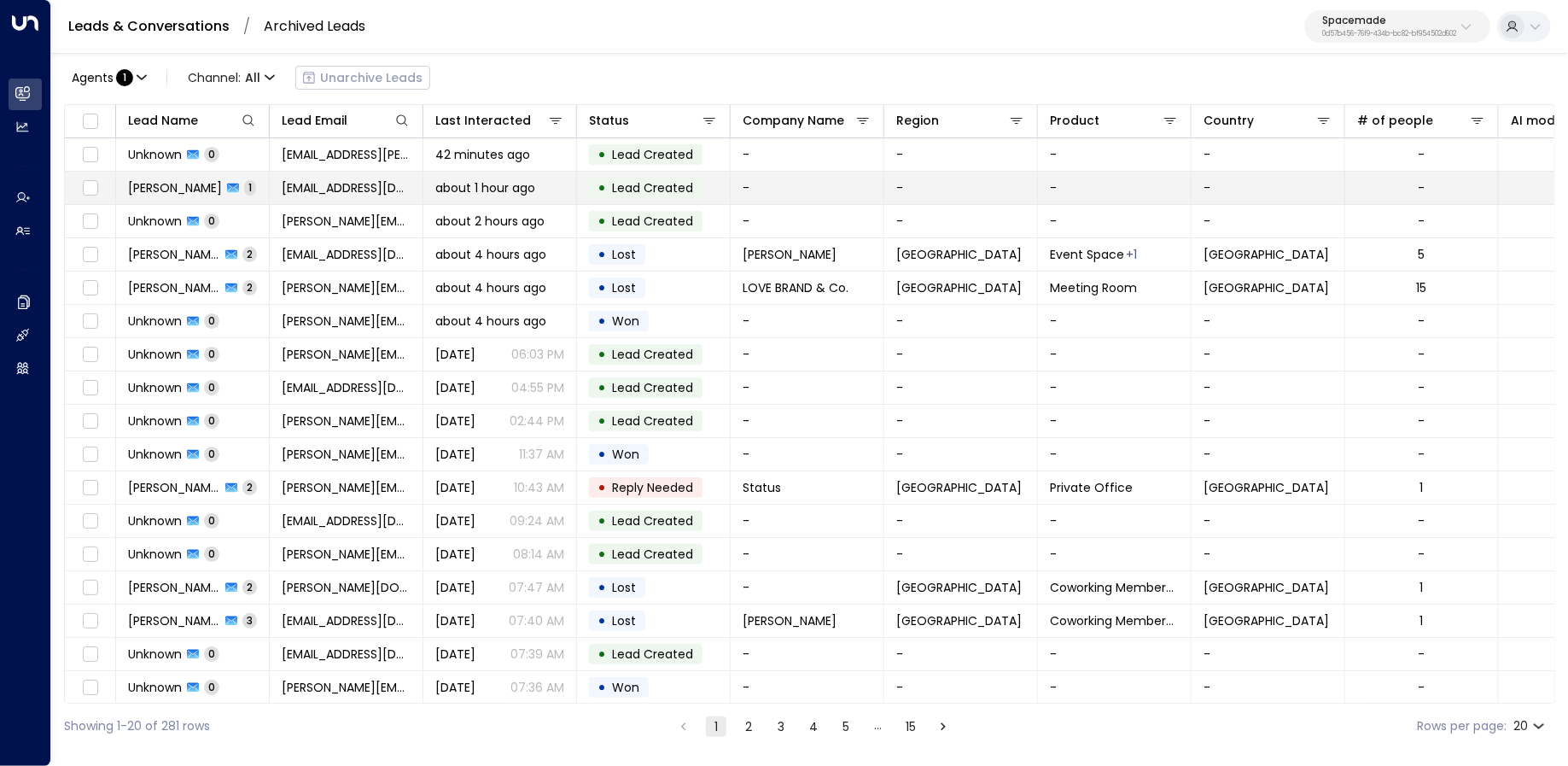
click at [198, 186] on span "Nicholas Hunt" at bounding box center [174, 187] width 94 height 17
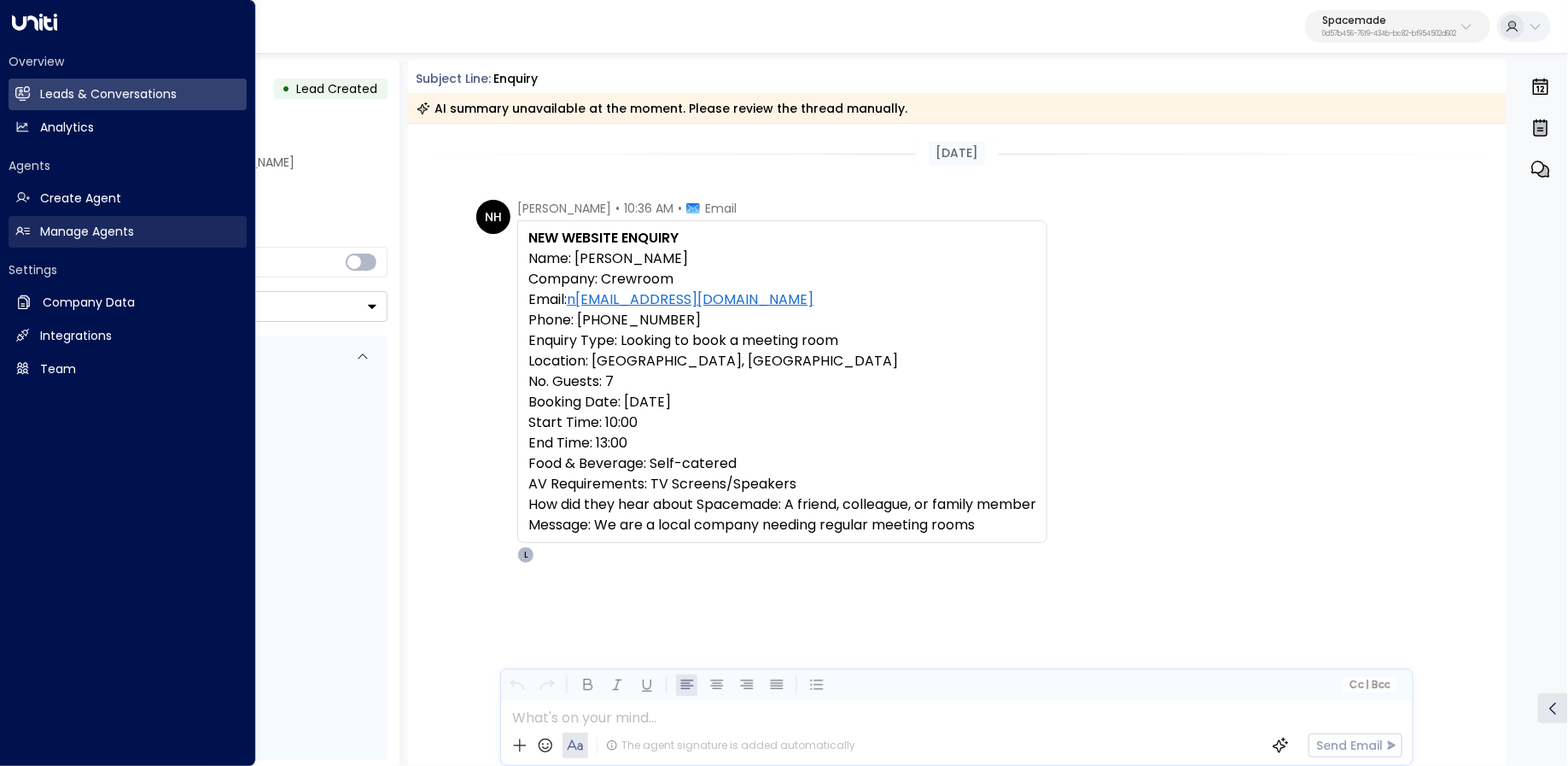
drag, startPoint x: 30, startPoint y: 221, endPoint x: 52, endPoint y: 217, distance: 22.4
click at [30, 221] on link "Manage Agents Manage Agents" at bounding box center [128, 232] width 238 height 32
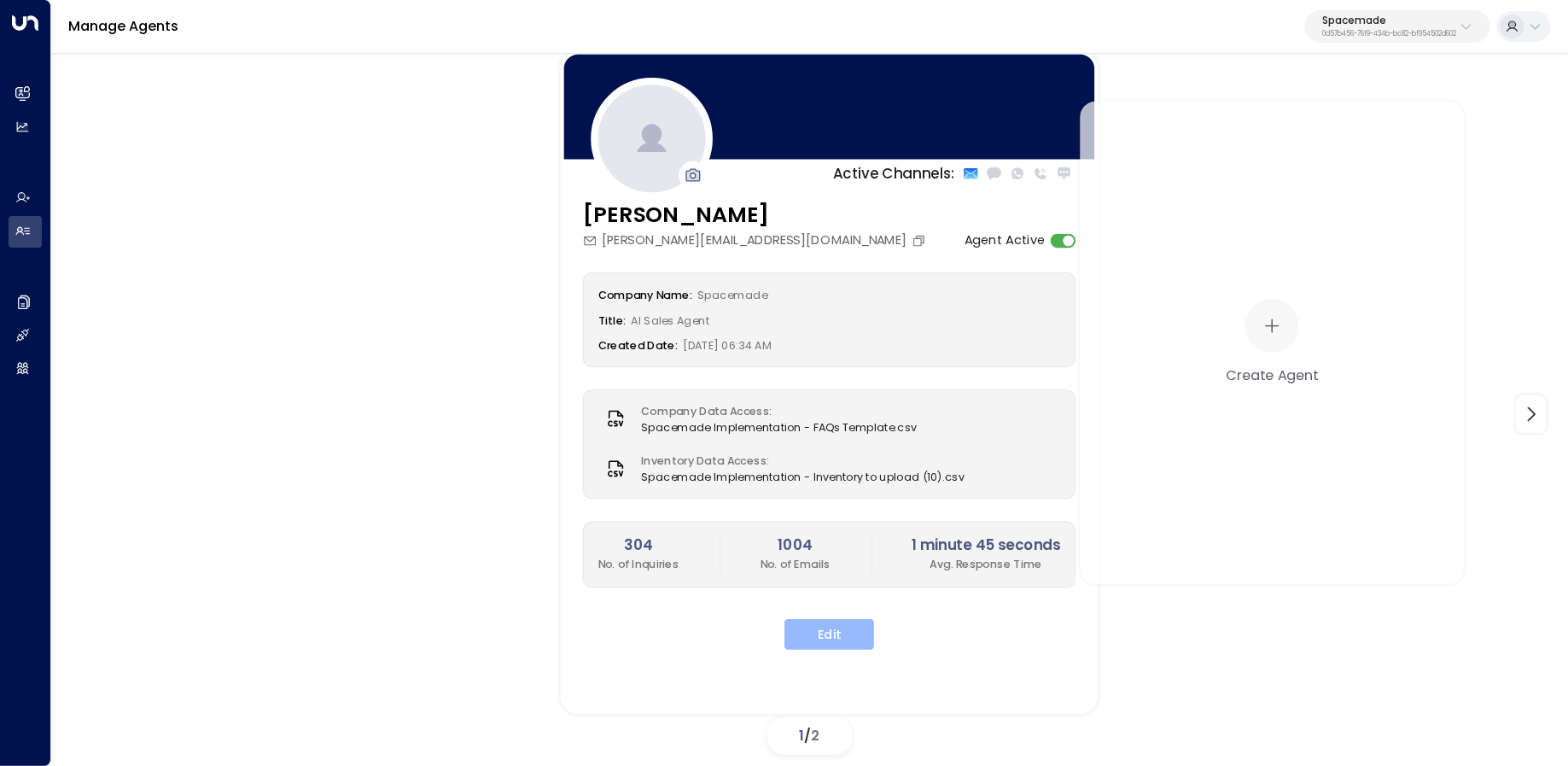
click at [847, 640] on button "Edit" at bounding box center [829, 634] width 89 height 31
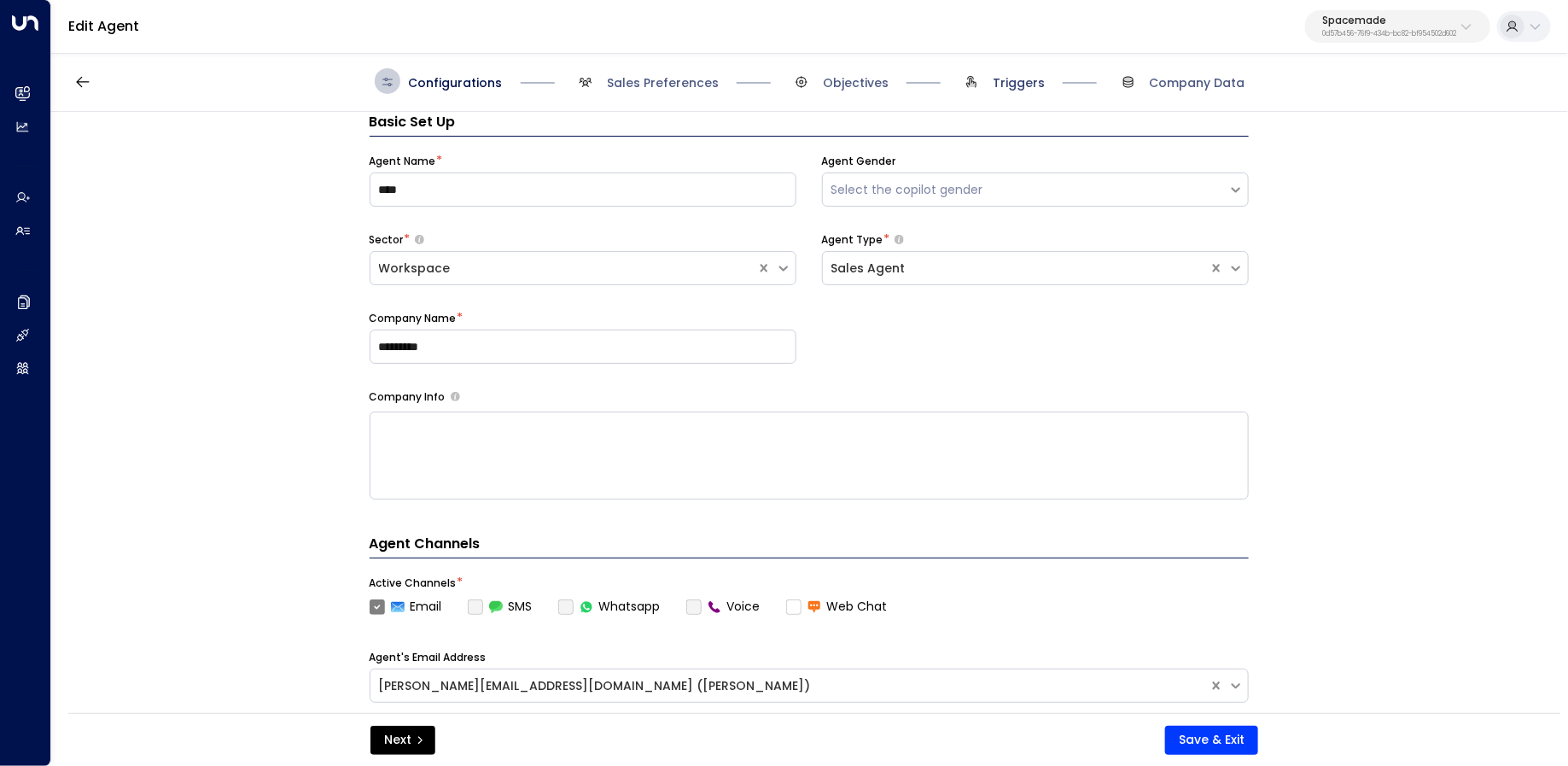
click at [1034, 75] on span "Triggers" at bounding box center [1018, 82] width 52 height 17
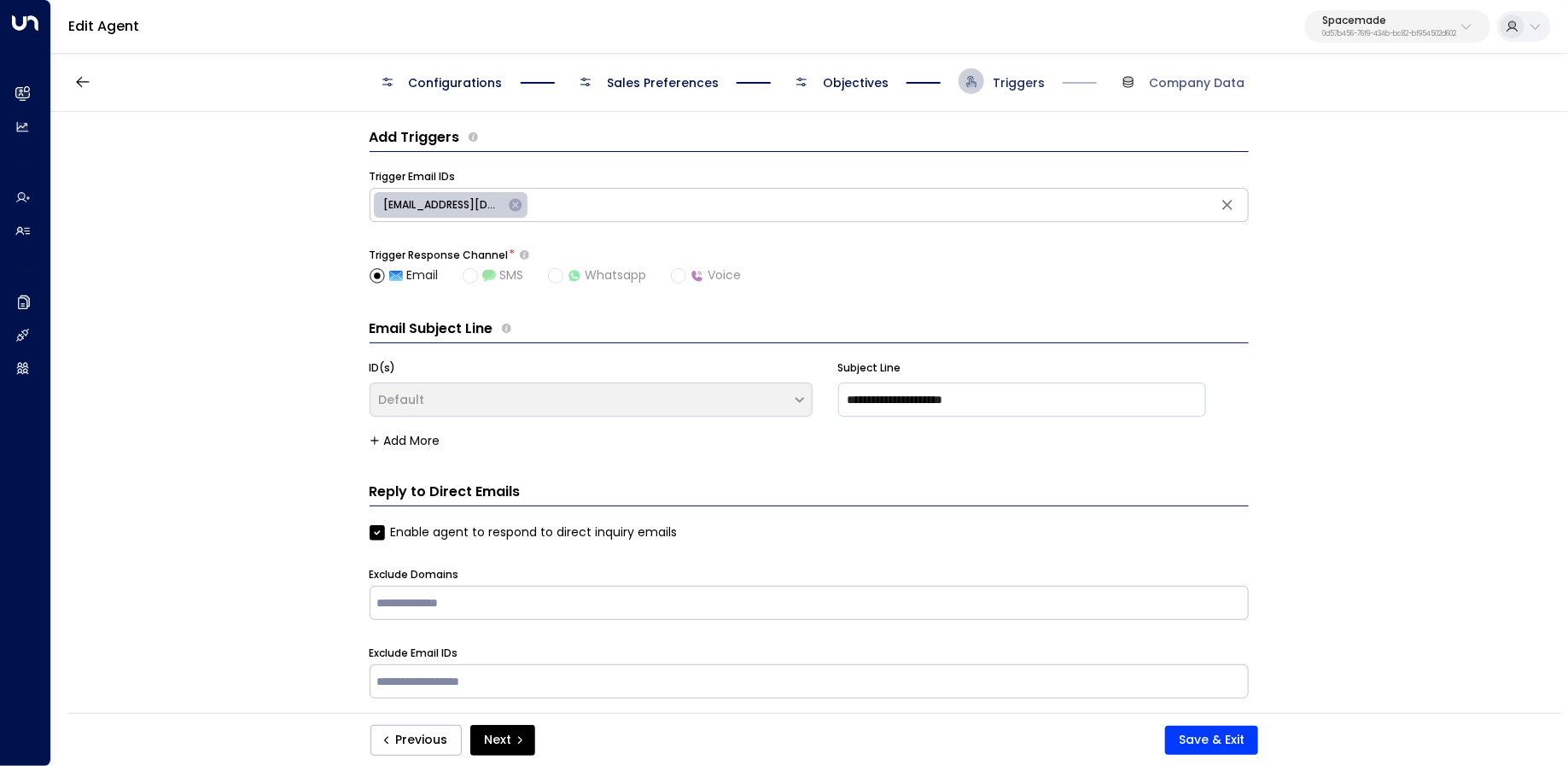
scroll to position [9, 0]
click at [834, 78] on span "Objectives" at bounding box center [855, 82] width 66 height 17
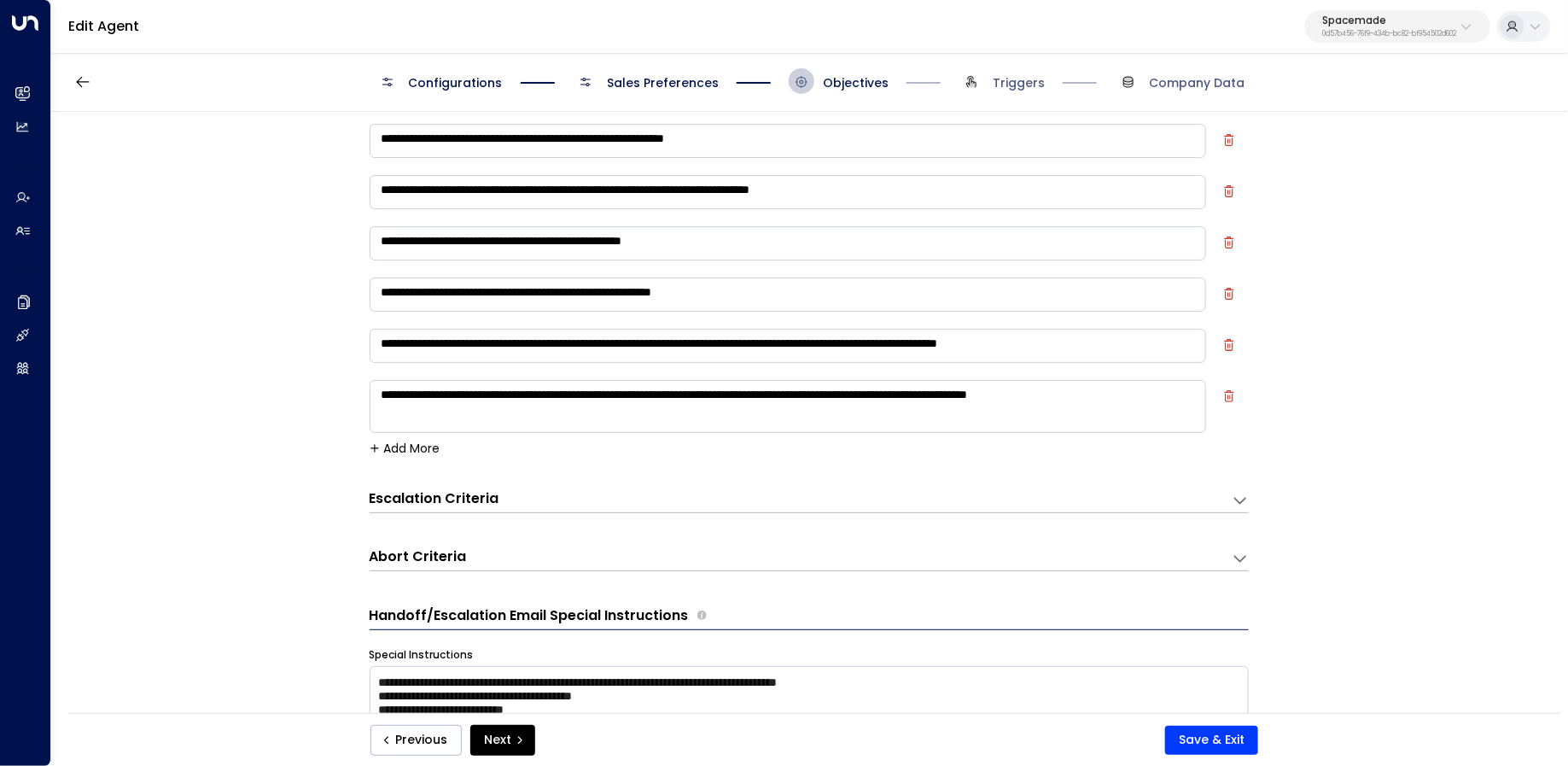
scroll to position [57, 0]
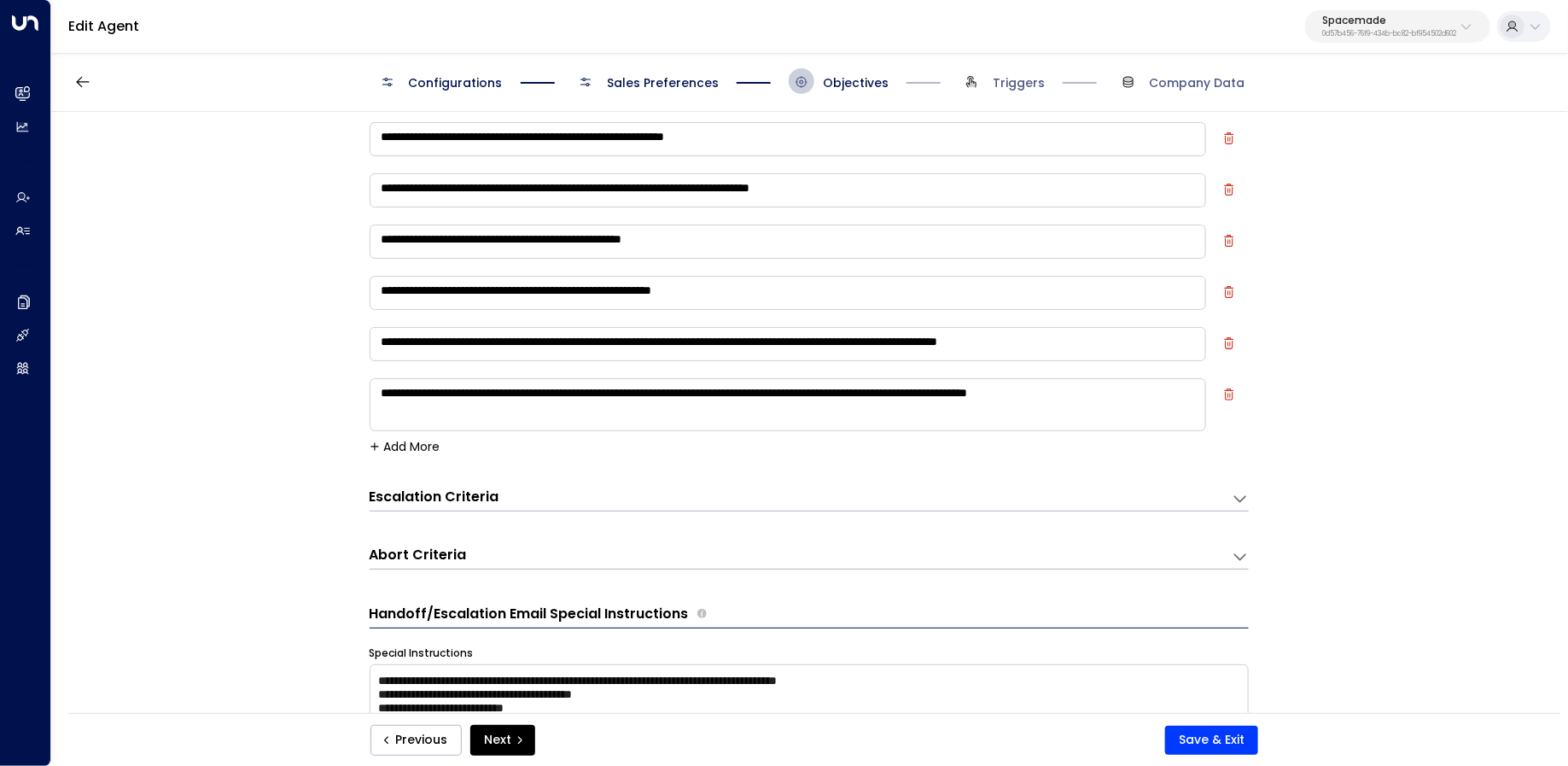
click at [840, 496] on div "Escalation Criteria Reset" at bounding box center [791, 497] width 845 height 19
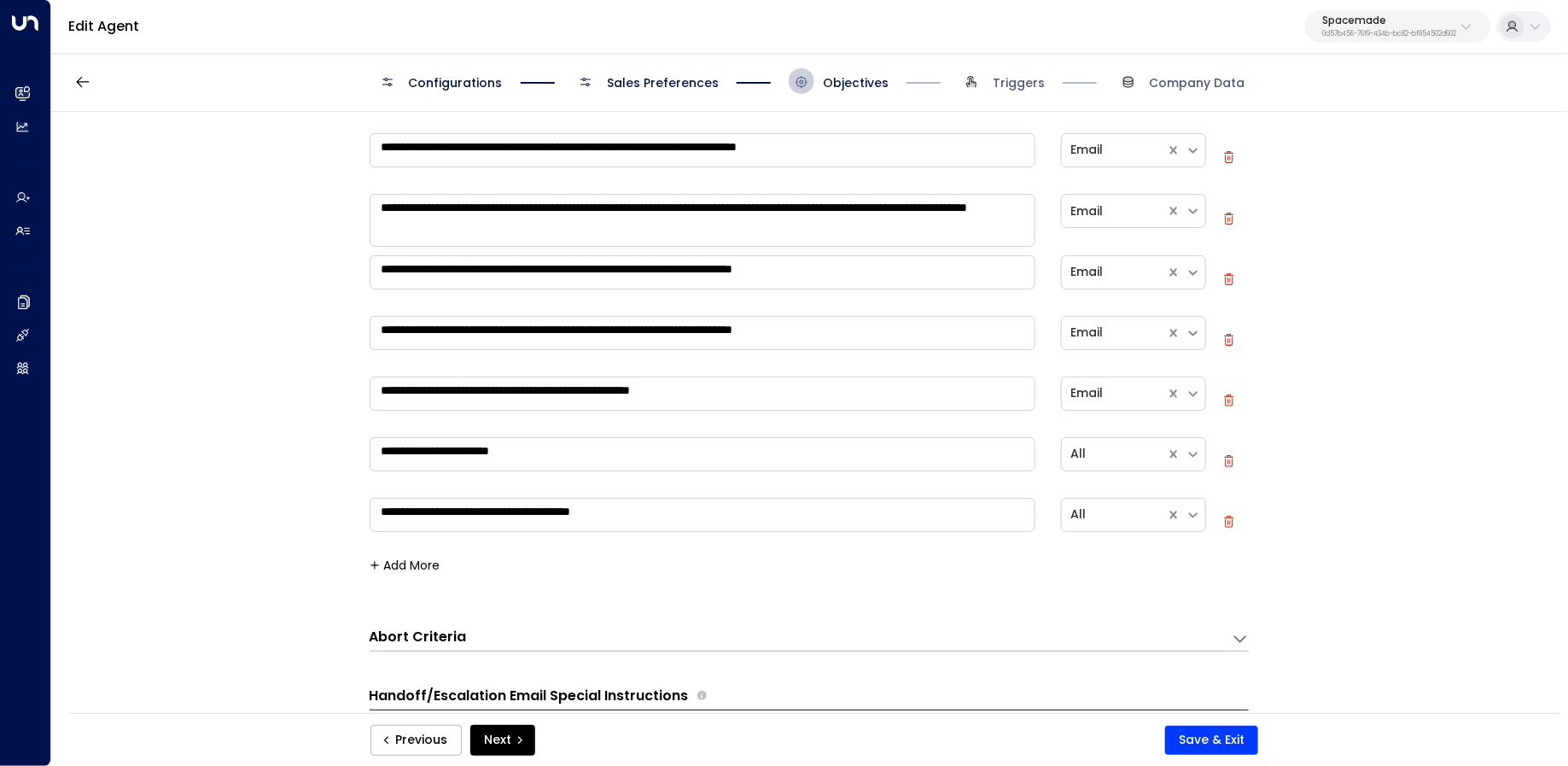
scroll to position [761, 0]
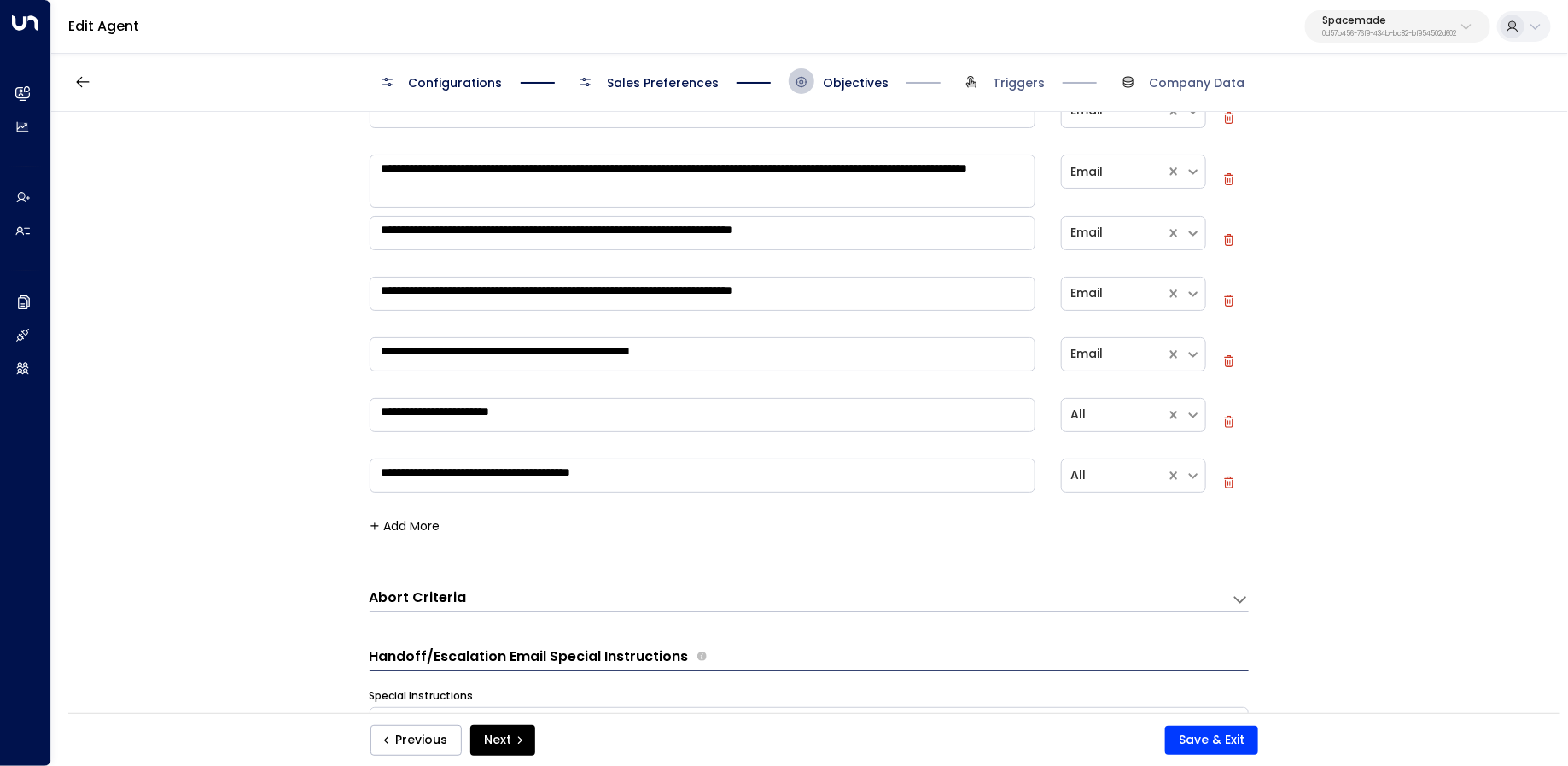
click at [512, 594] on div "Abort Criteria" at bounding box center [800, 600] width 862 height 23
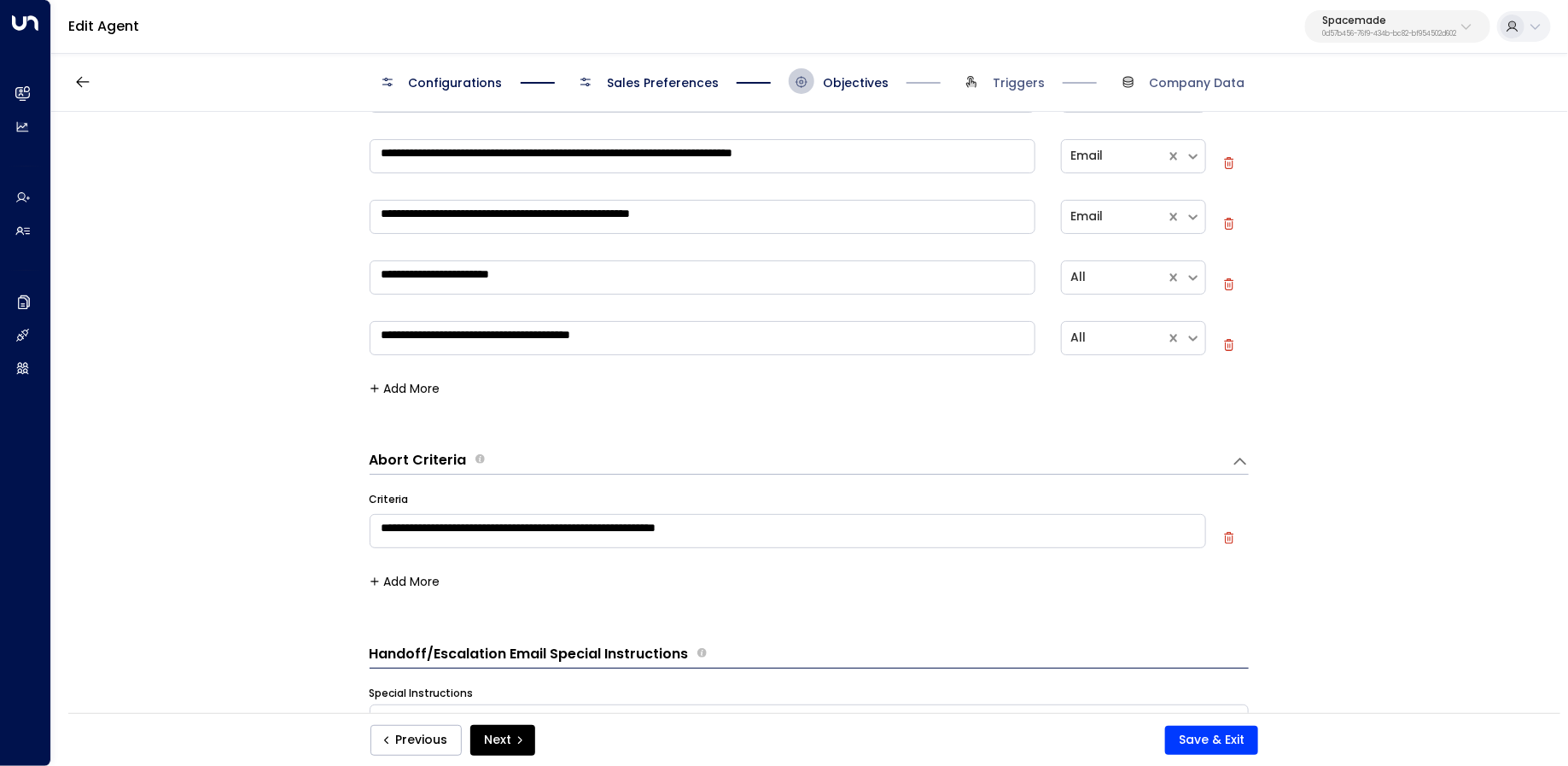
scroll to position [905, 0]
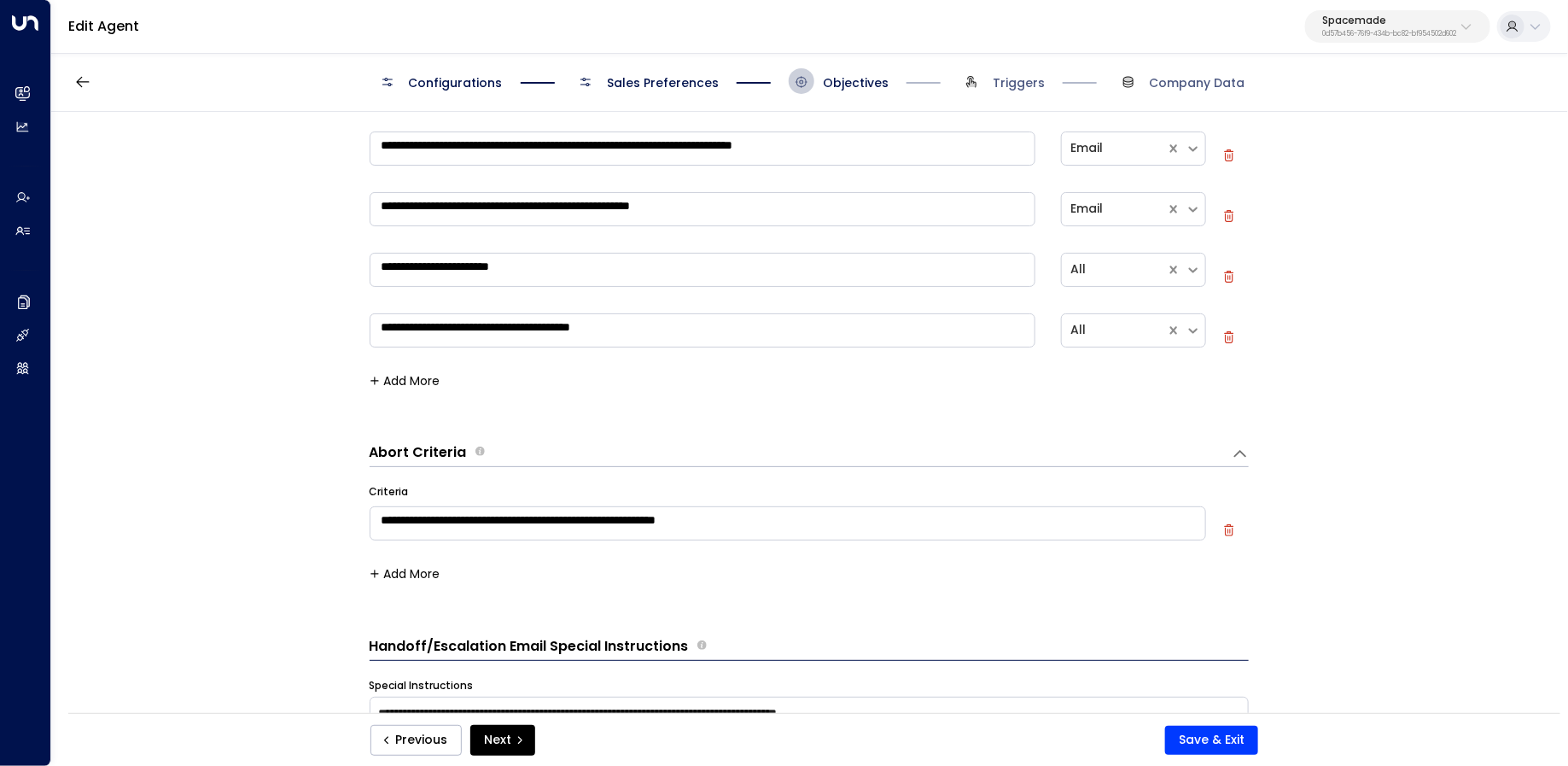
click at [1230, 534] on button "button" at bounding box center [1231, 532] width 17 height 17
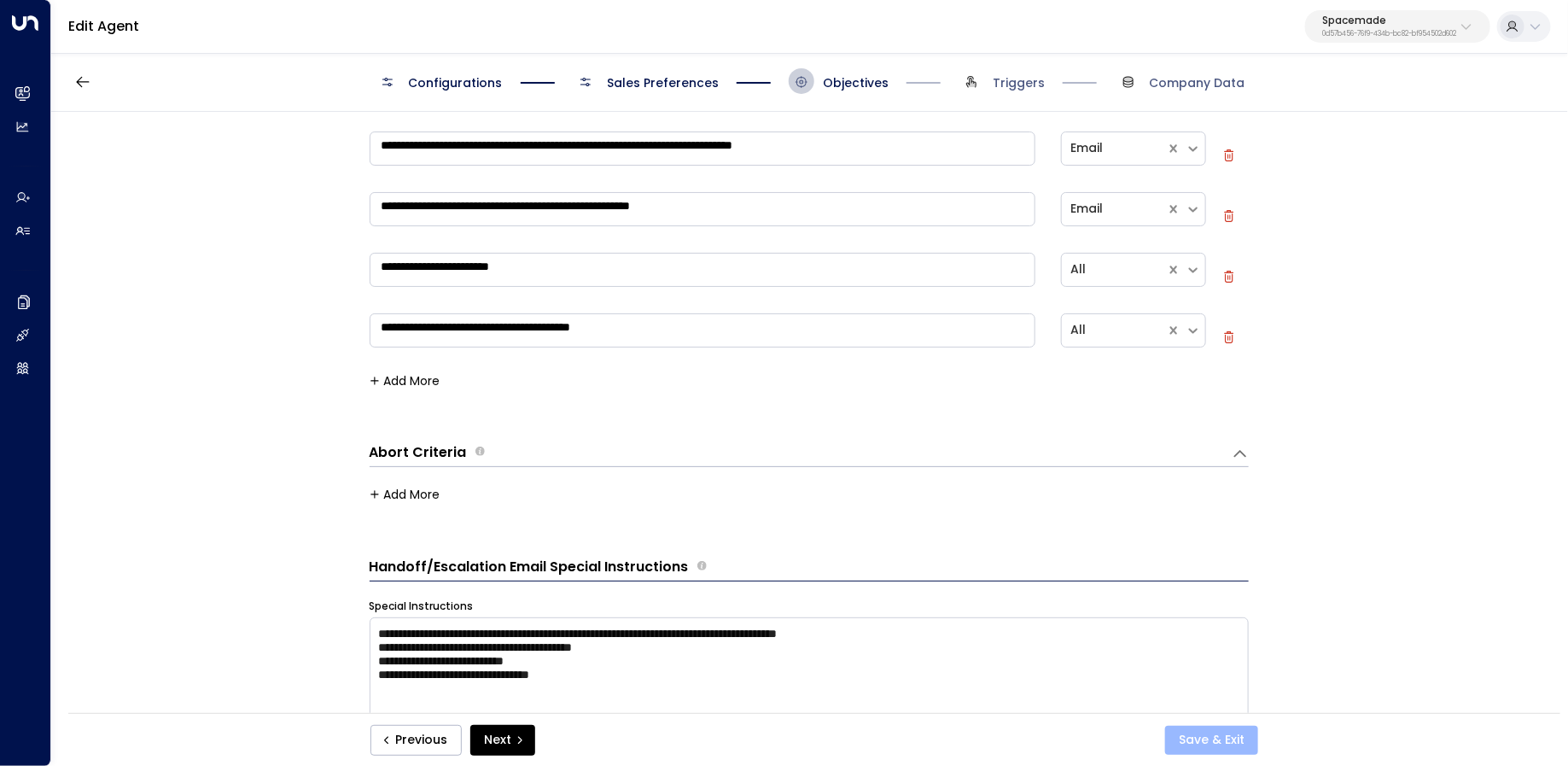
click at [1208, 733] on button "Save & Exit" at bounding box center [1212, 740] width 93 height 29
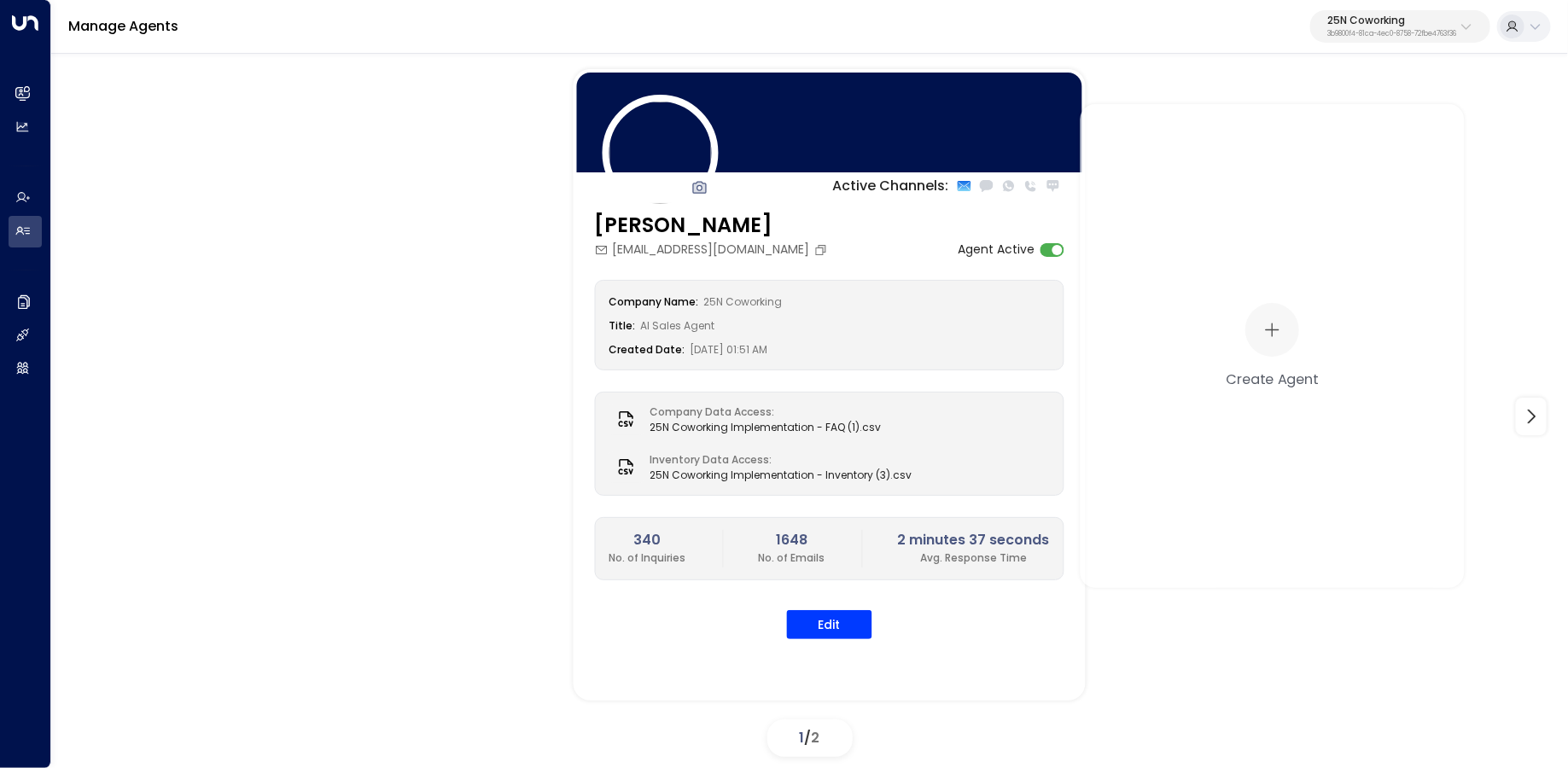
click at [1359, 23] on p "25N Coworking" at bounding box center [1391, 21] width 129 height 11
type input "******"
click at [1248, 137] on span "ID: 0d57b456-76f9-434b-bc82-bf954502d602" at bounding box center [1352, 145] width 244 height 16
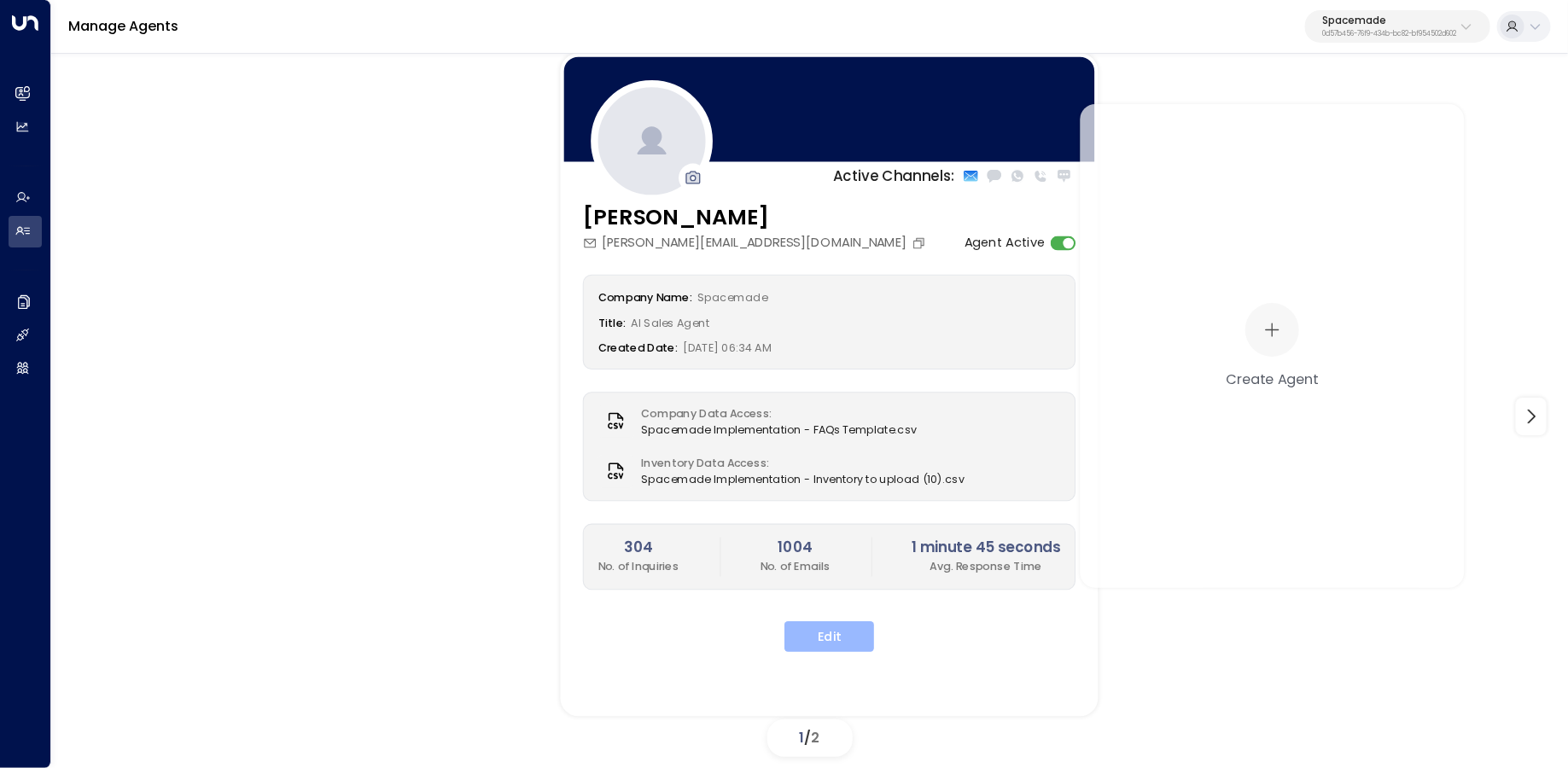
click at [840, 627] on button "Edit" at bounding box center [829, 637] width 89 height 31
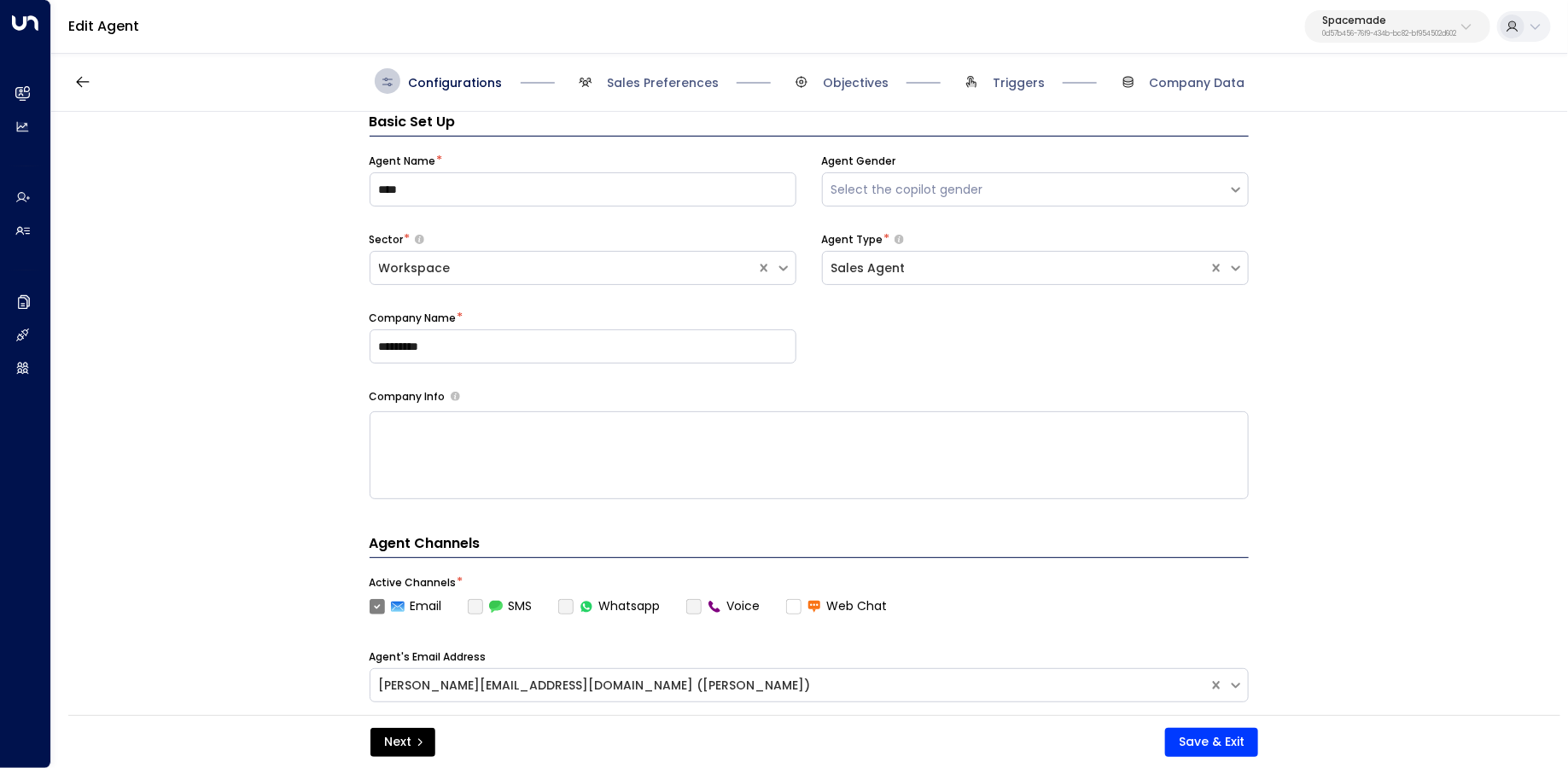
drag, startPoint x: 1006, startPoint y: 83, endPoint x: 894, endPoint y: 82, distance: 112.0
click at [1005, 83] on span "Triggers" at bounding box center [1018, 82] width 52 height 17
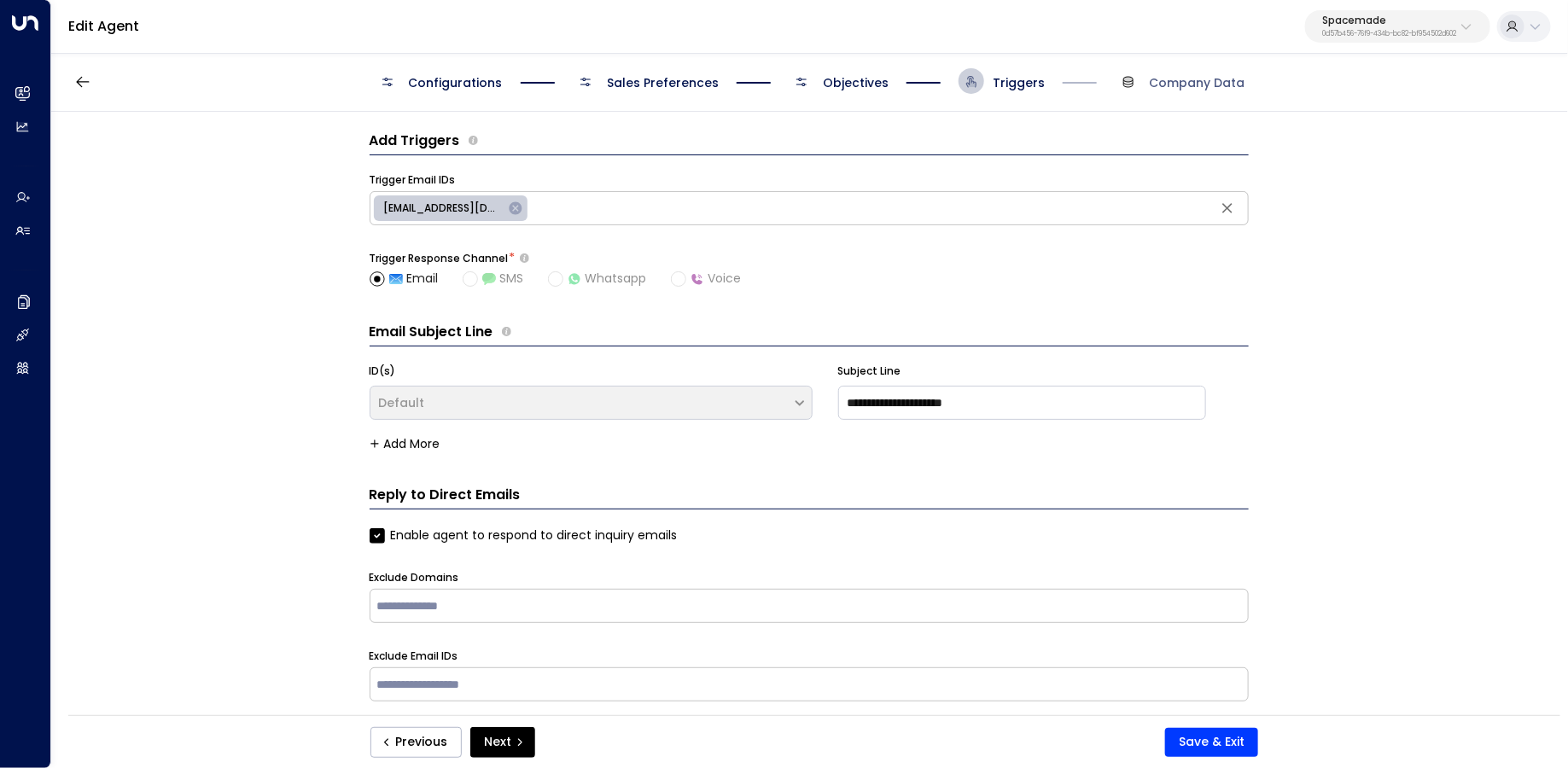
drag, startPoint x: 882, startPoint y: 82, endPoint x: 866, endPoint y: 81, distance: 16.0
click at [881, 82] on span "Objectives" at bounding box center [855, 82] width 66 height 17
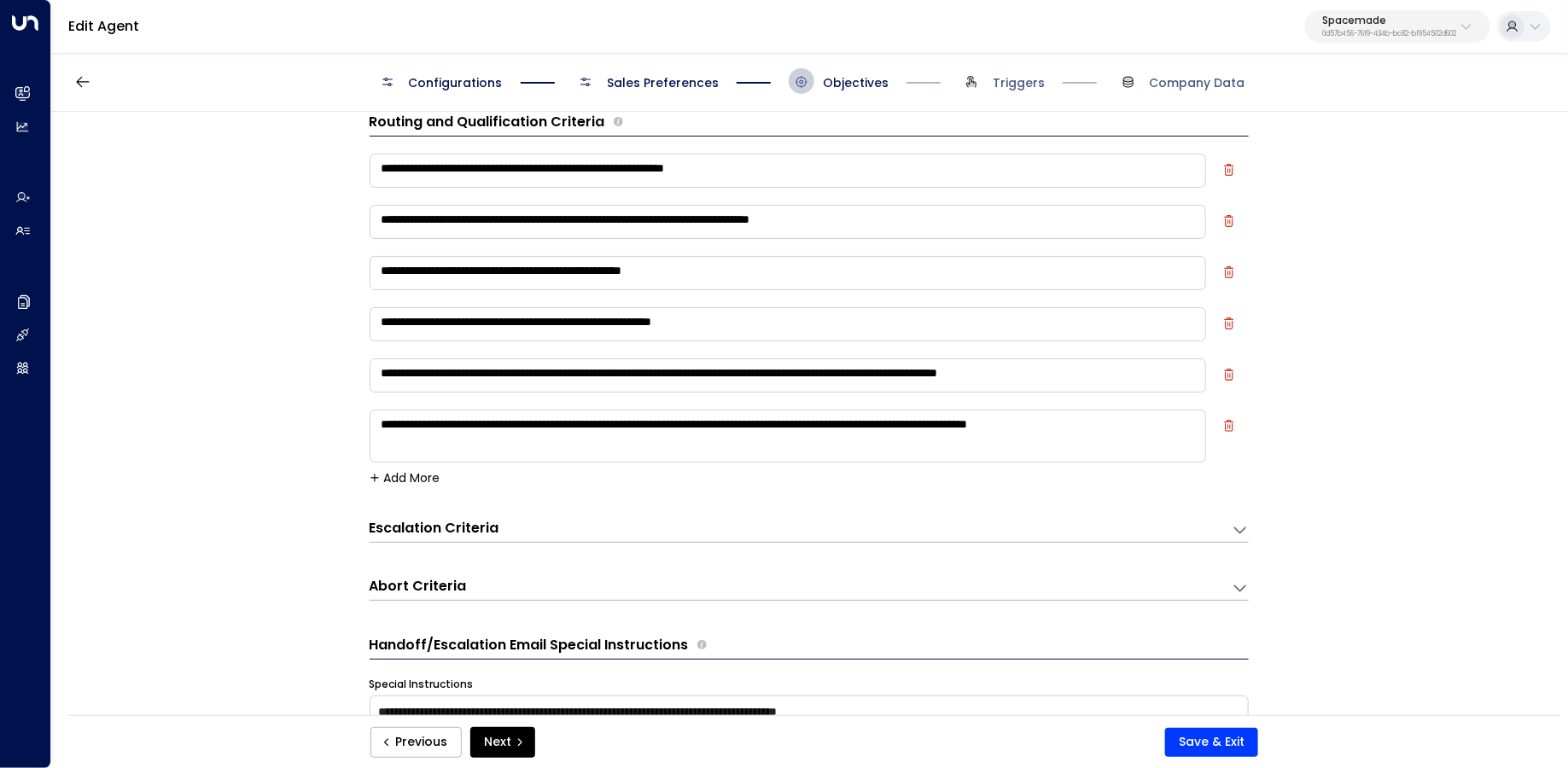
click at [158, 183] on div "**********" at bounding box center [808, 419] width 1515 height 615
click at [632, 424] on textarea "**********" at bounding box center [787, 436] width 836 height 53
paste textarea "**********"
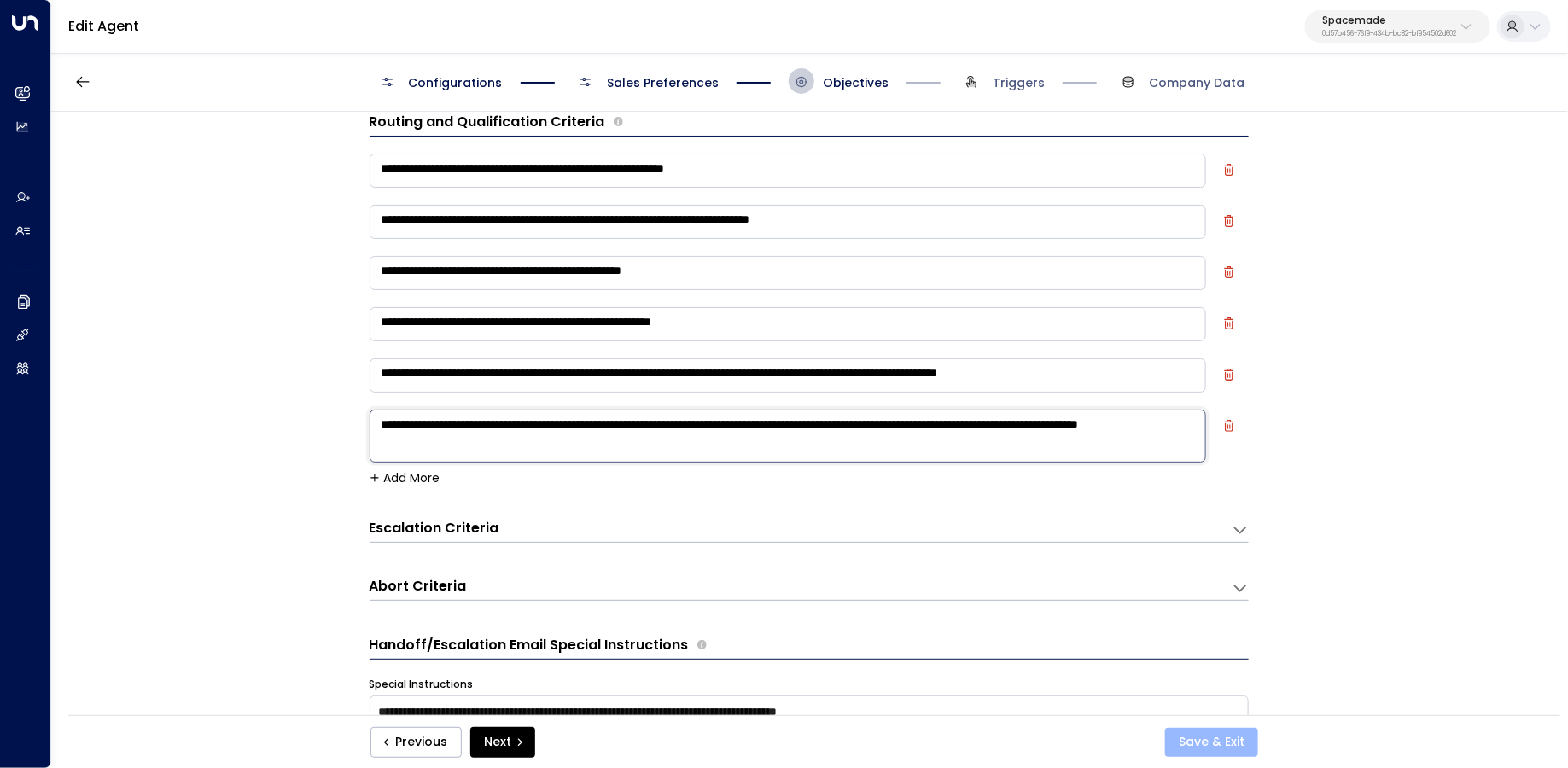
type textarea "**********"
click at [1195, 746] on button "Save & Exit" at bounding box center [1212, 743] width 93 height 29
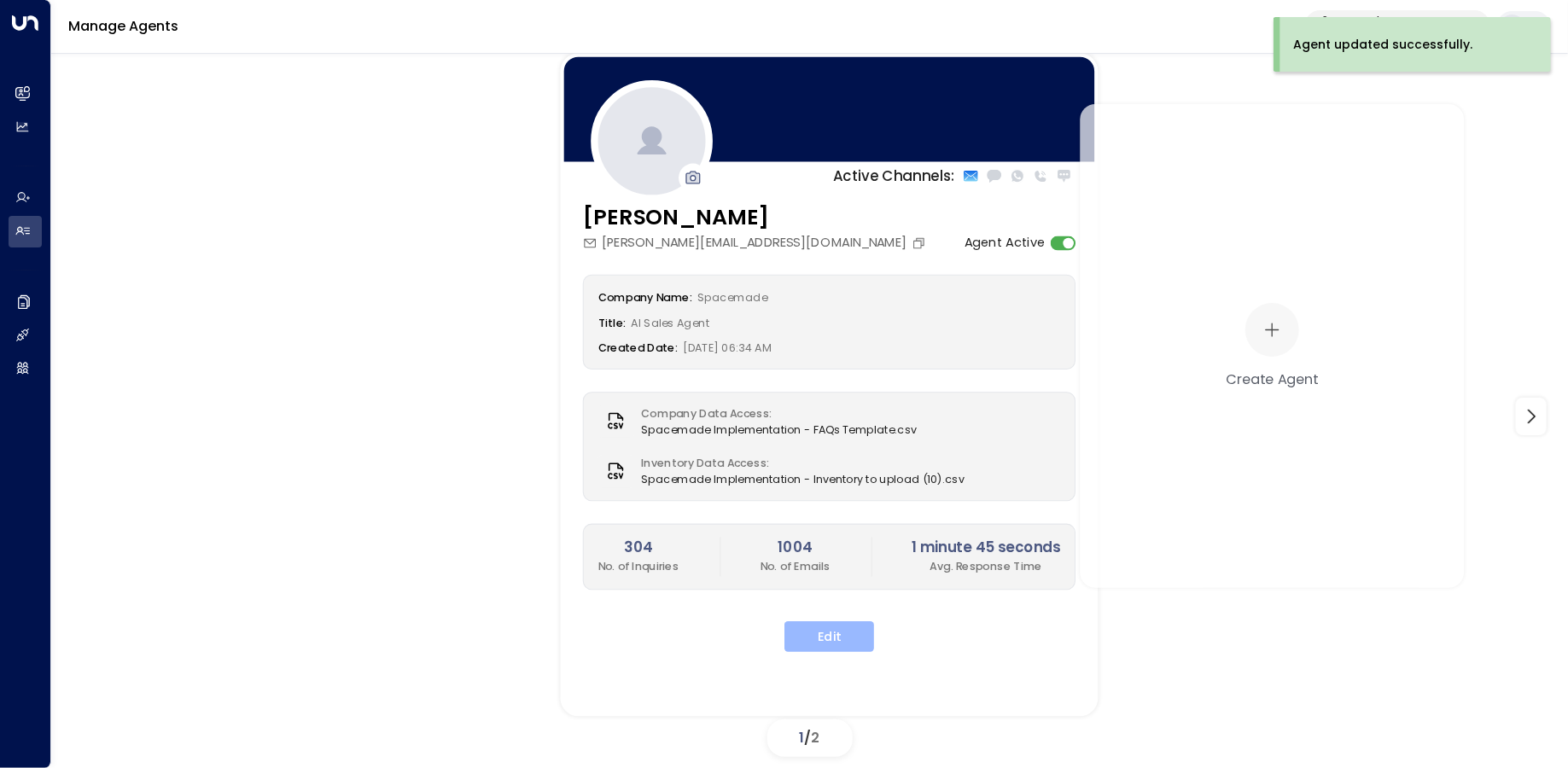
click at [809, 643] on button "Edit" at bounding box center [829, 637] width 89 height 31
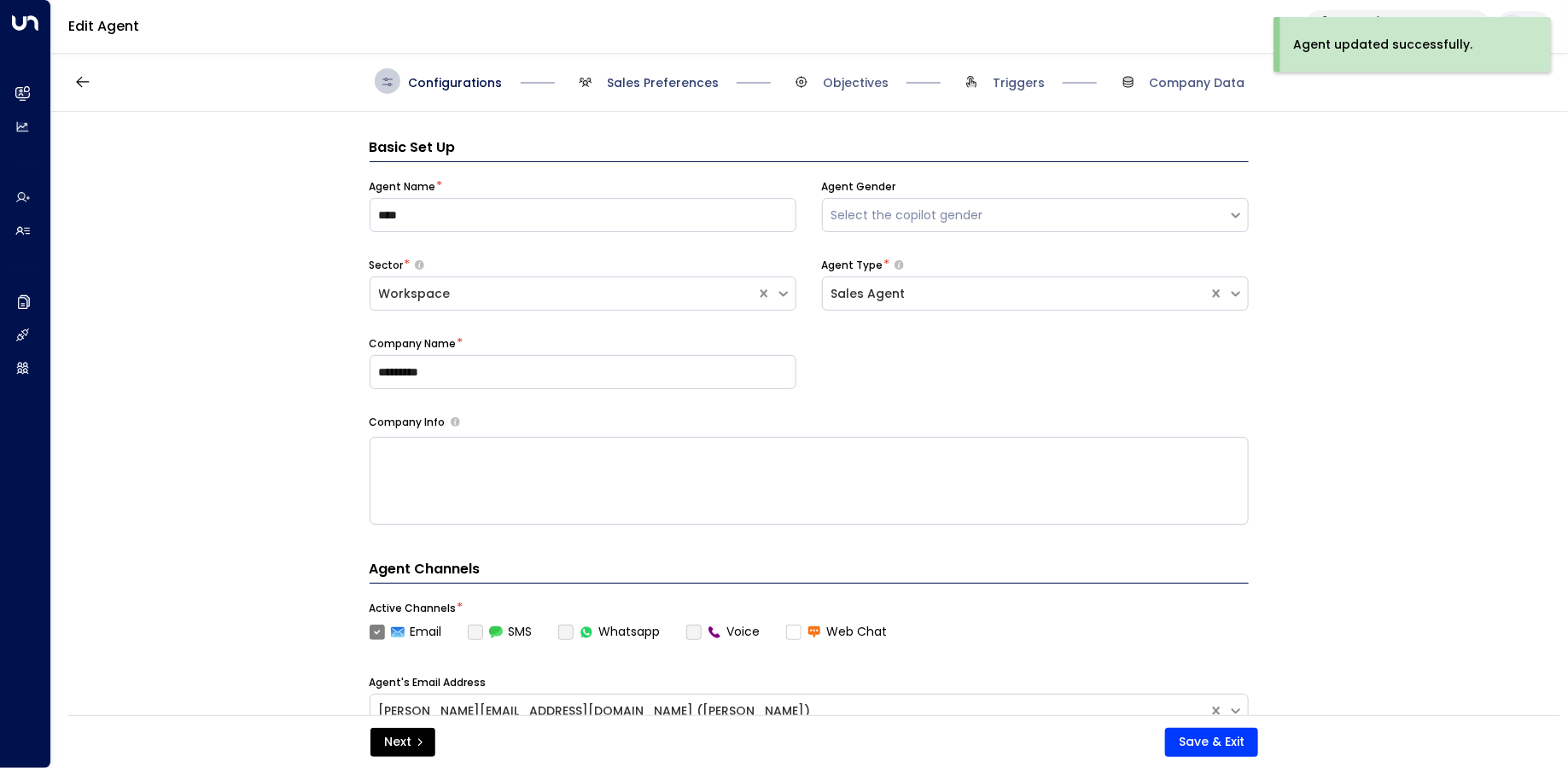
scroll to position [25, 0]
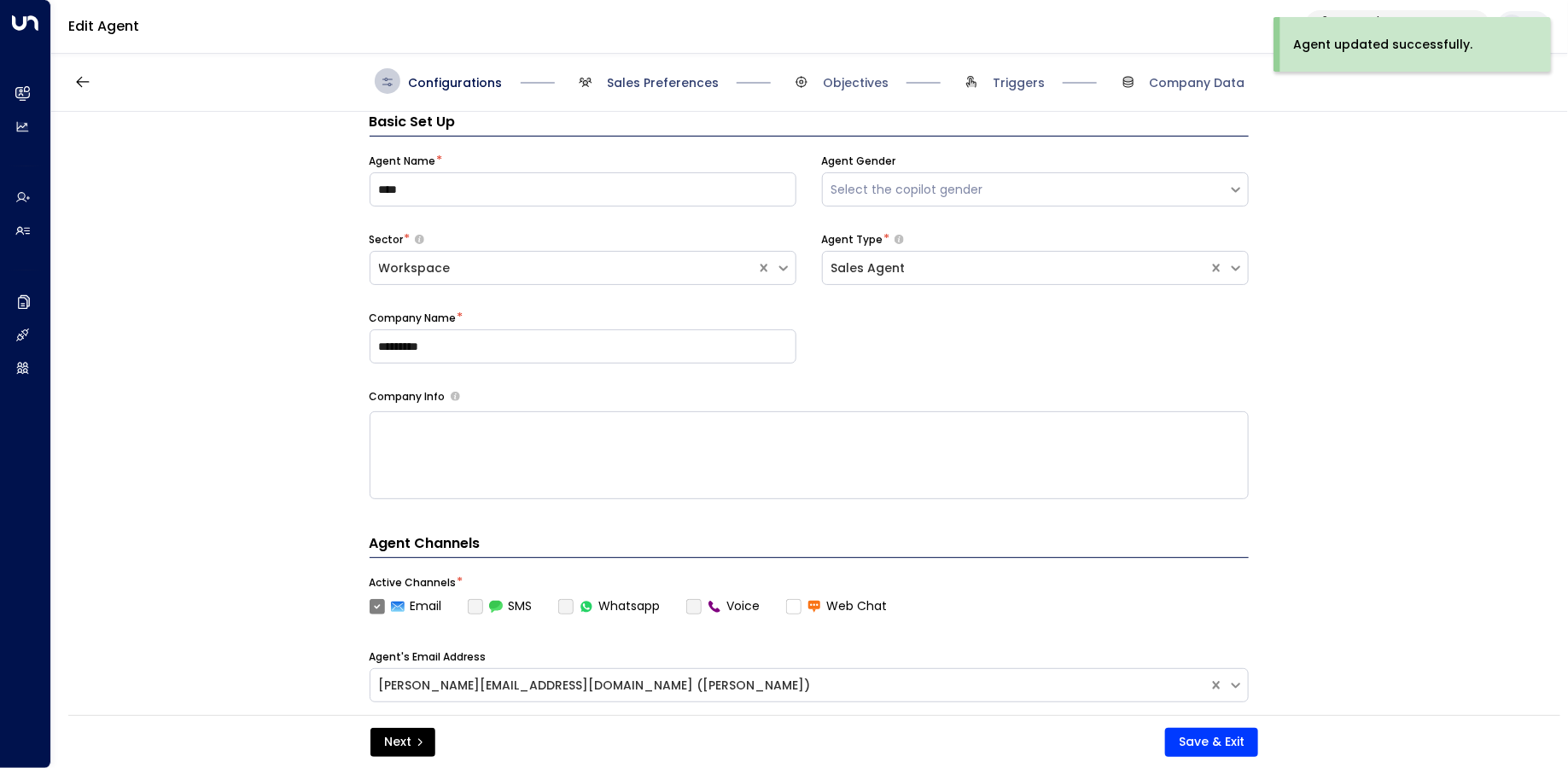
click at [667, 77] on span "Sales Preferences" at bounding box center [663, 82] width 112 height 17
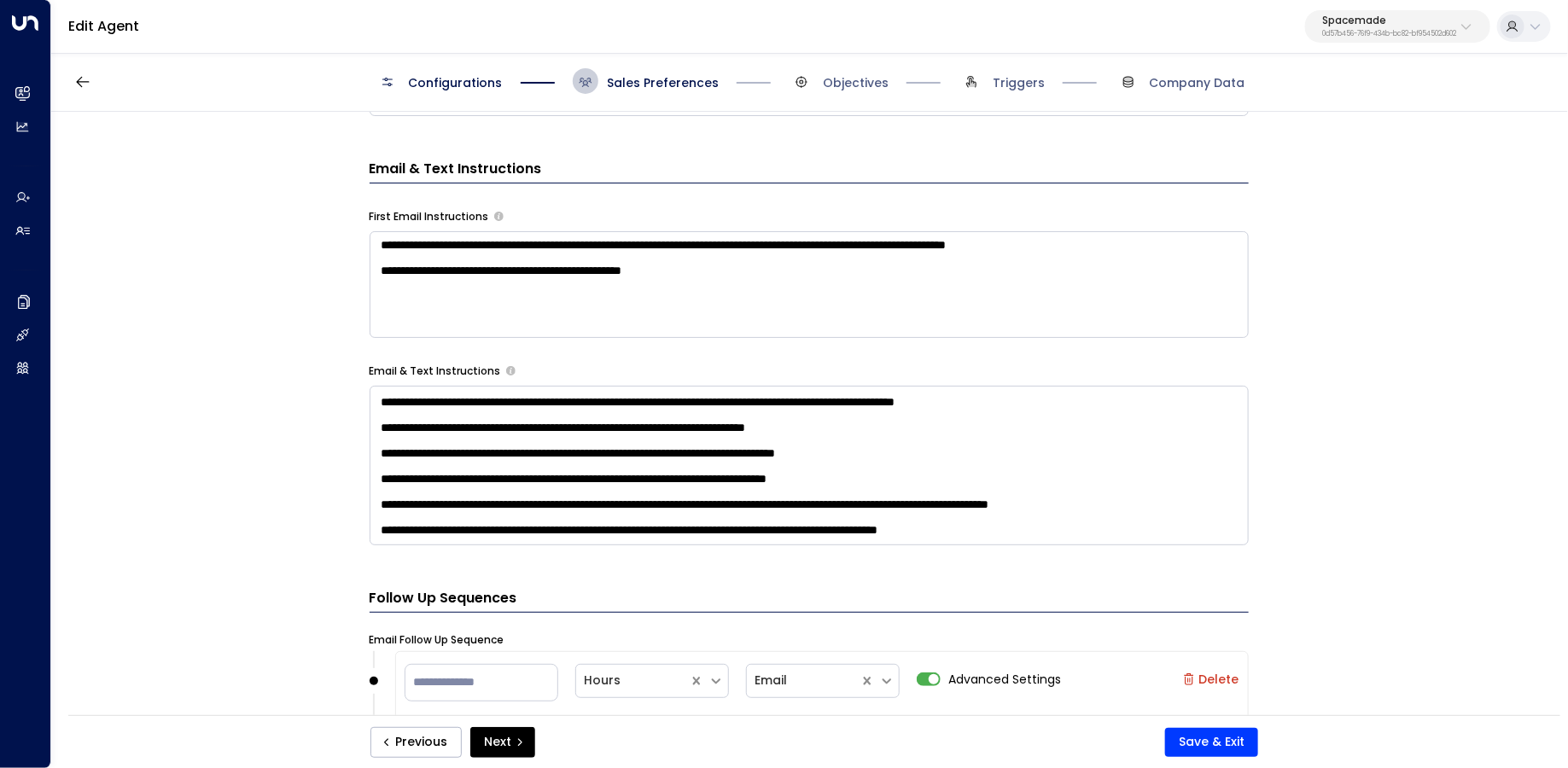
scroll to position [800, 0]
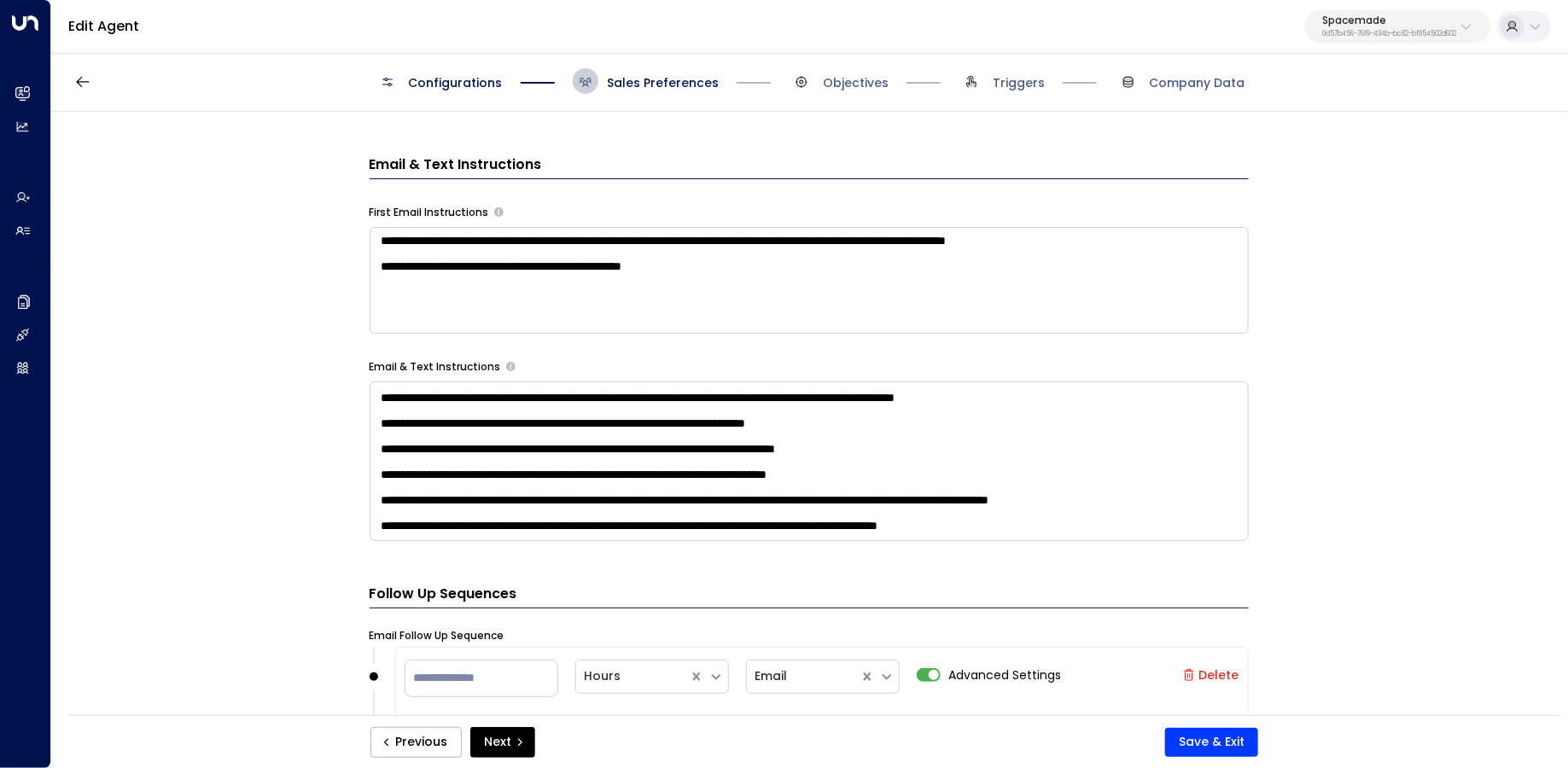
click at [797, 290] on textarea "**********" at bounding box center [809, 280] width 879 height 107
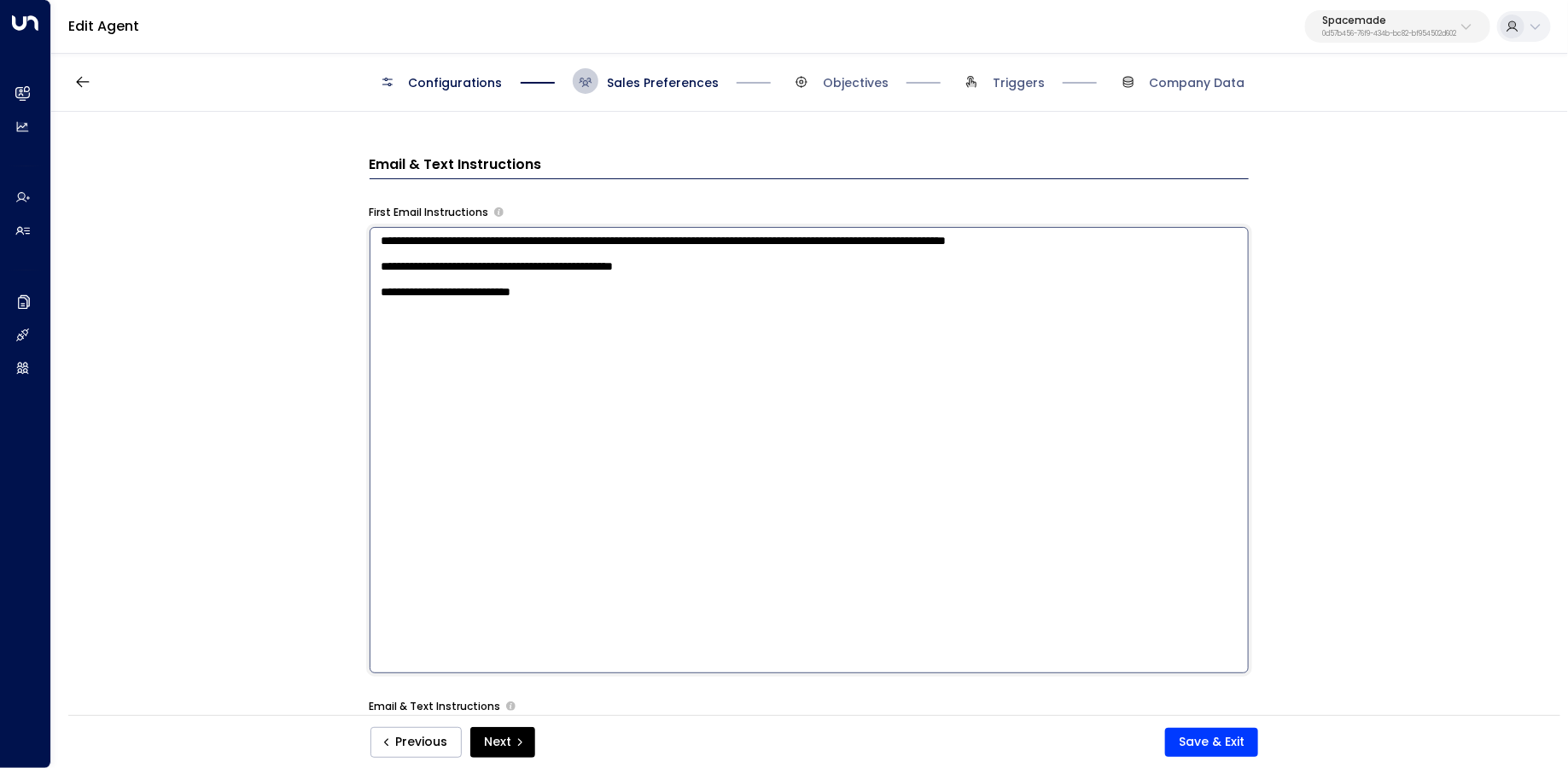
paste textarea "**********"
click at [668, 314] on textarea "**********" at bounding box center [809, 450] width 879 height 447
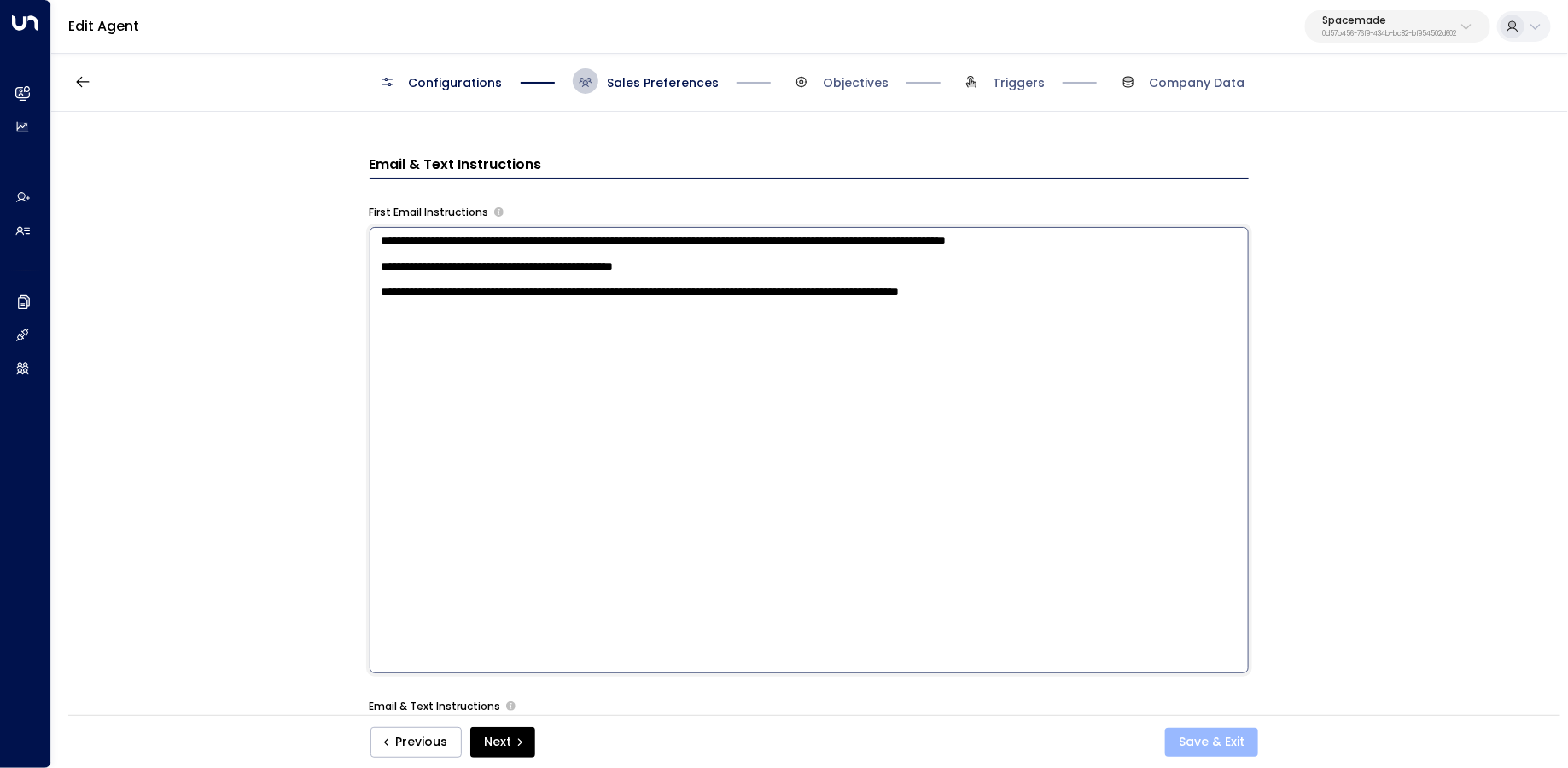
type textarea "**********"
click at [1230, 739] on button "Save & Exit" at bounding box center [1212, 743] width 93 height 29
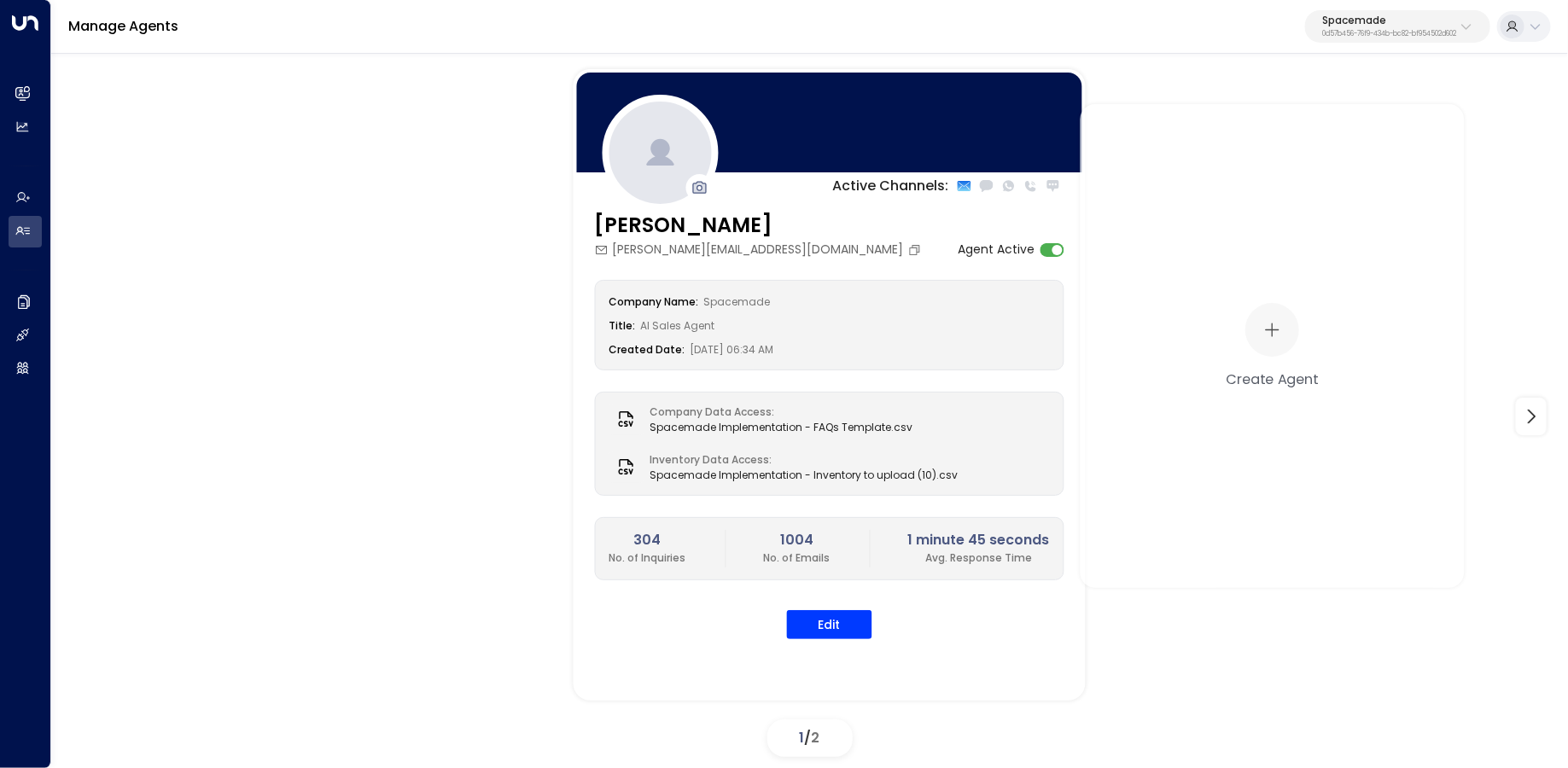
click at [1389, 19] on p "Spacemade" at bounding box center [1389, 21] width 134 height 11
type input "**********"
click at [1381, 136] on div "Uniti Demos ID: 4c025b01-9fa0-46ff-ab3a-a620b886896e" at bounding box center [1426, 136] width 241 height 35
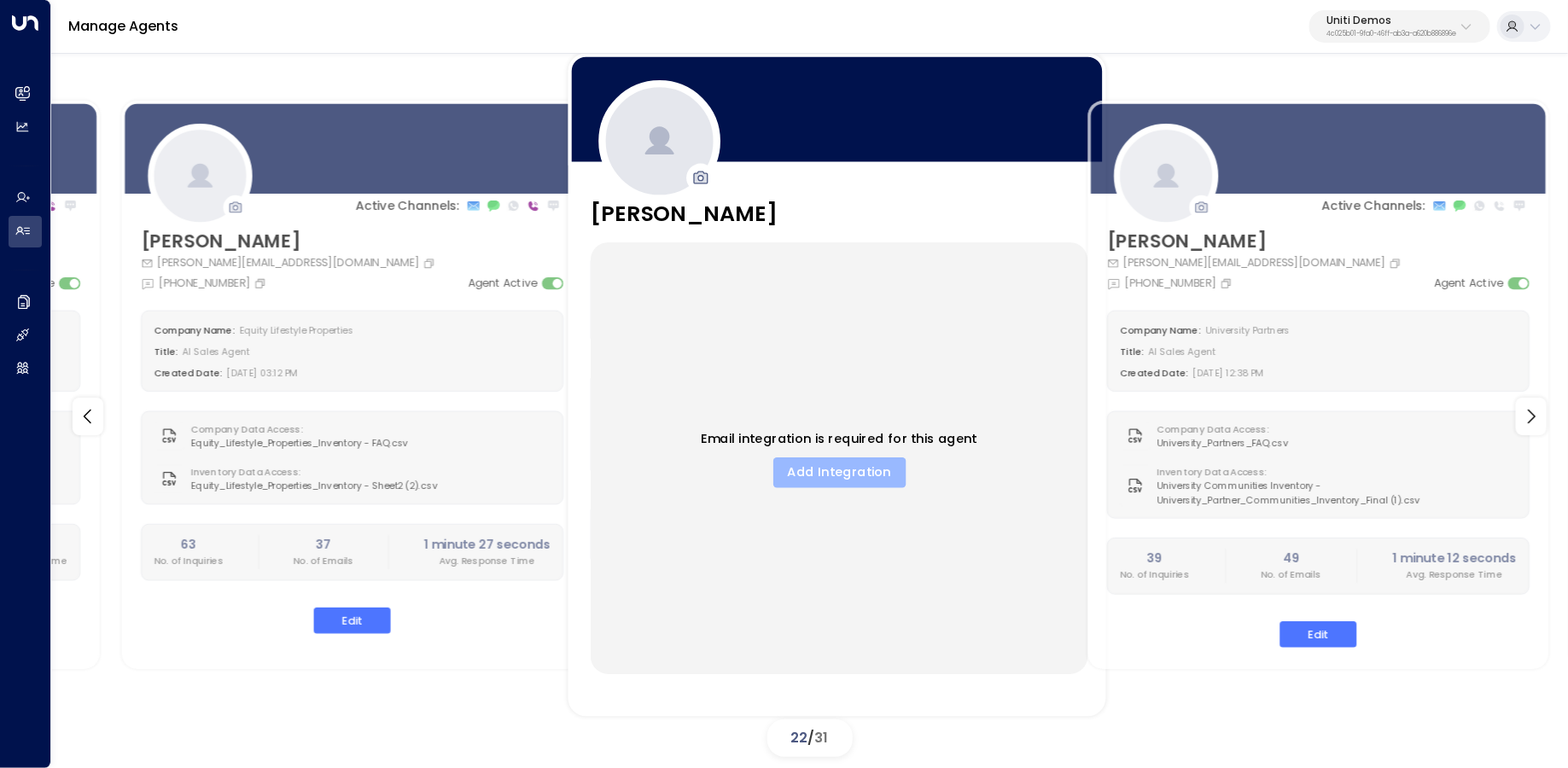
click at [834, 475] on button "Add Integration" at bounding box center [838, 473] width 132 height 31
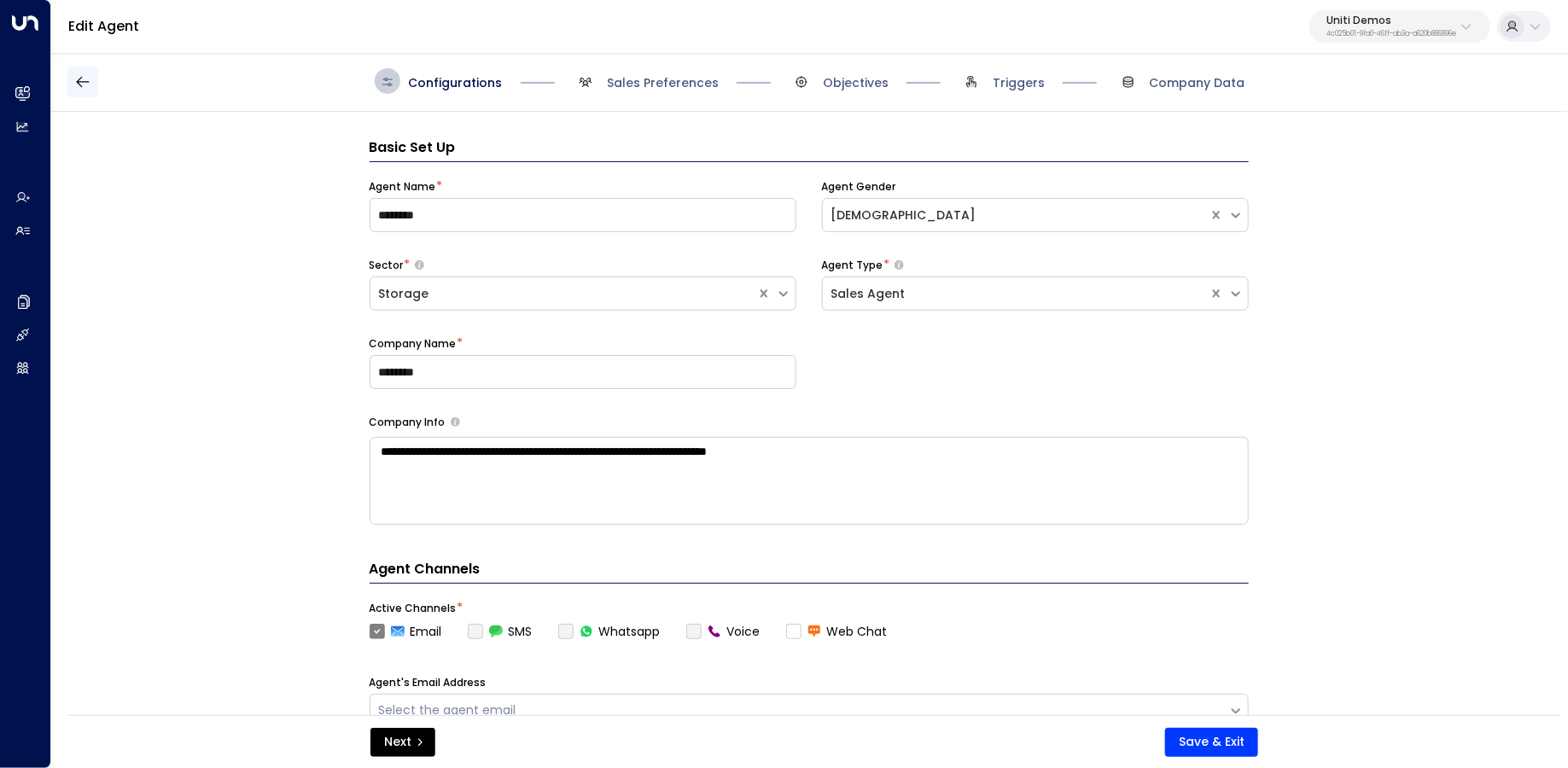
click at [93, 77] on button "button" at bounding box center [82, 81] width 31 height 31
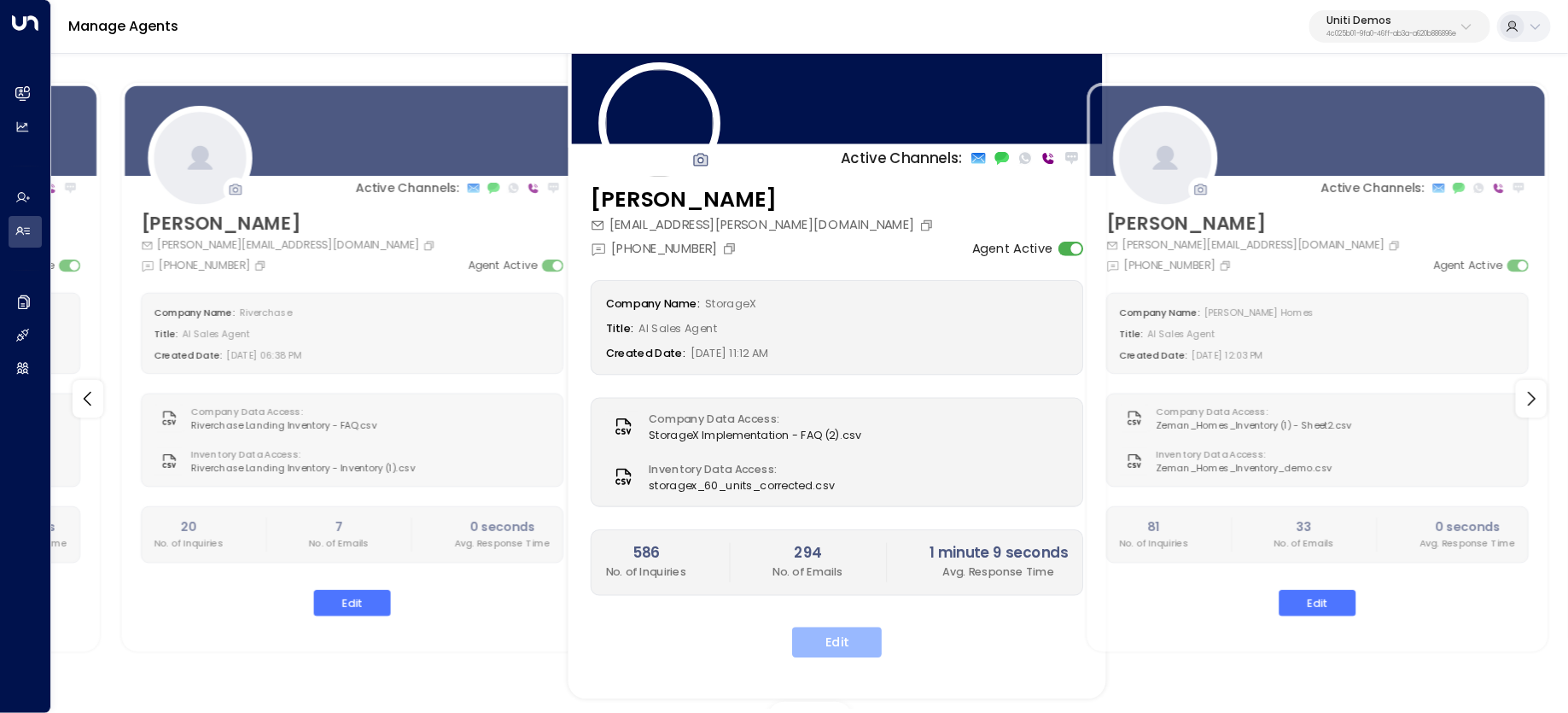
click at [819, 648] on button "Edit" at bounding box center [837, 643] width 89 height 31
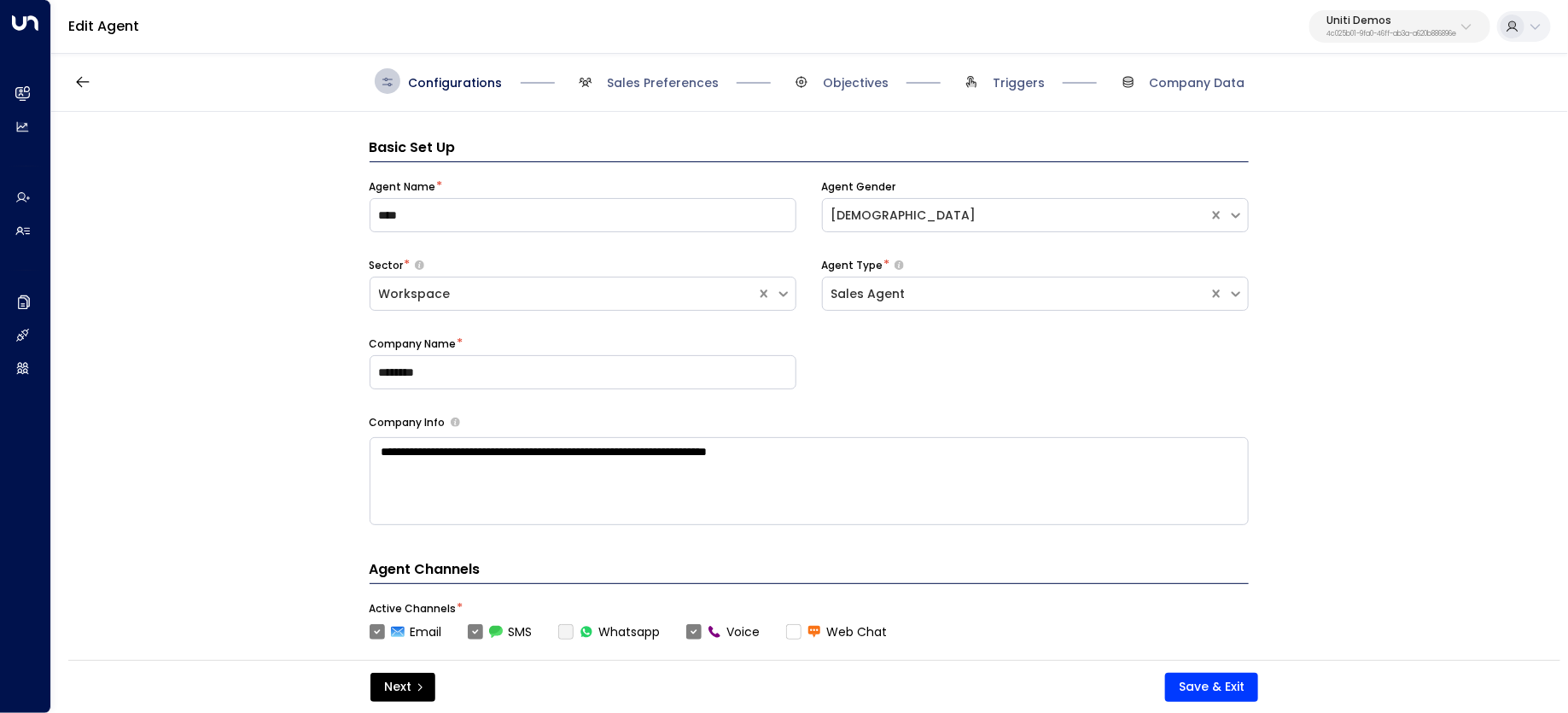
scroll to position [25, 0]
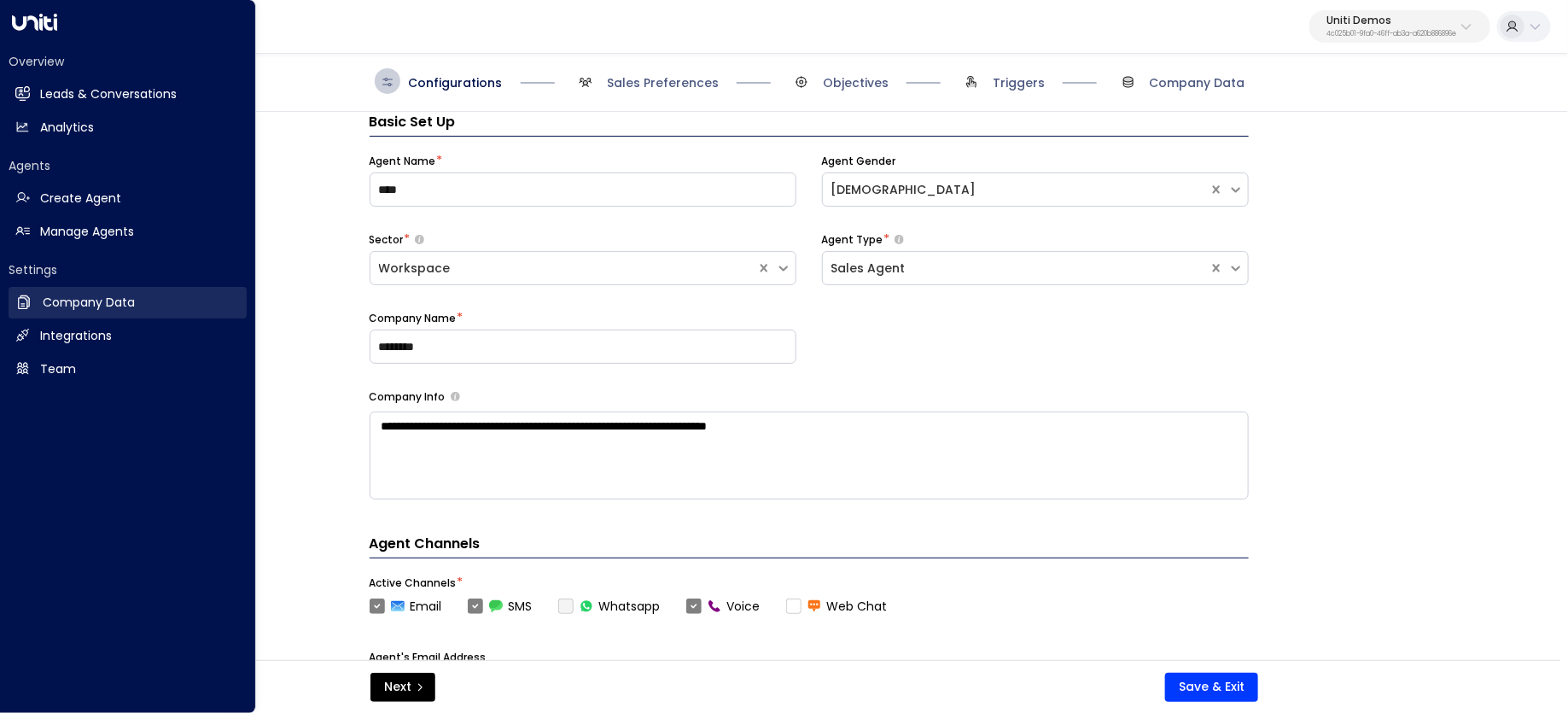
click at [84, 310] on h2 "Company Data" at bounding box center [88, 302] width 92 height 18
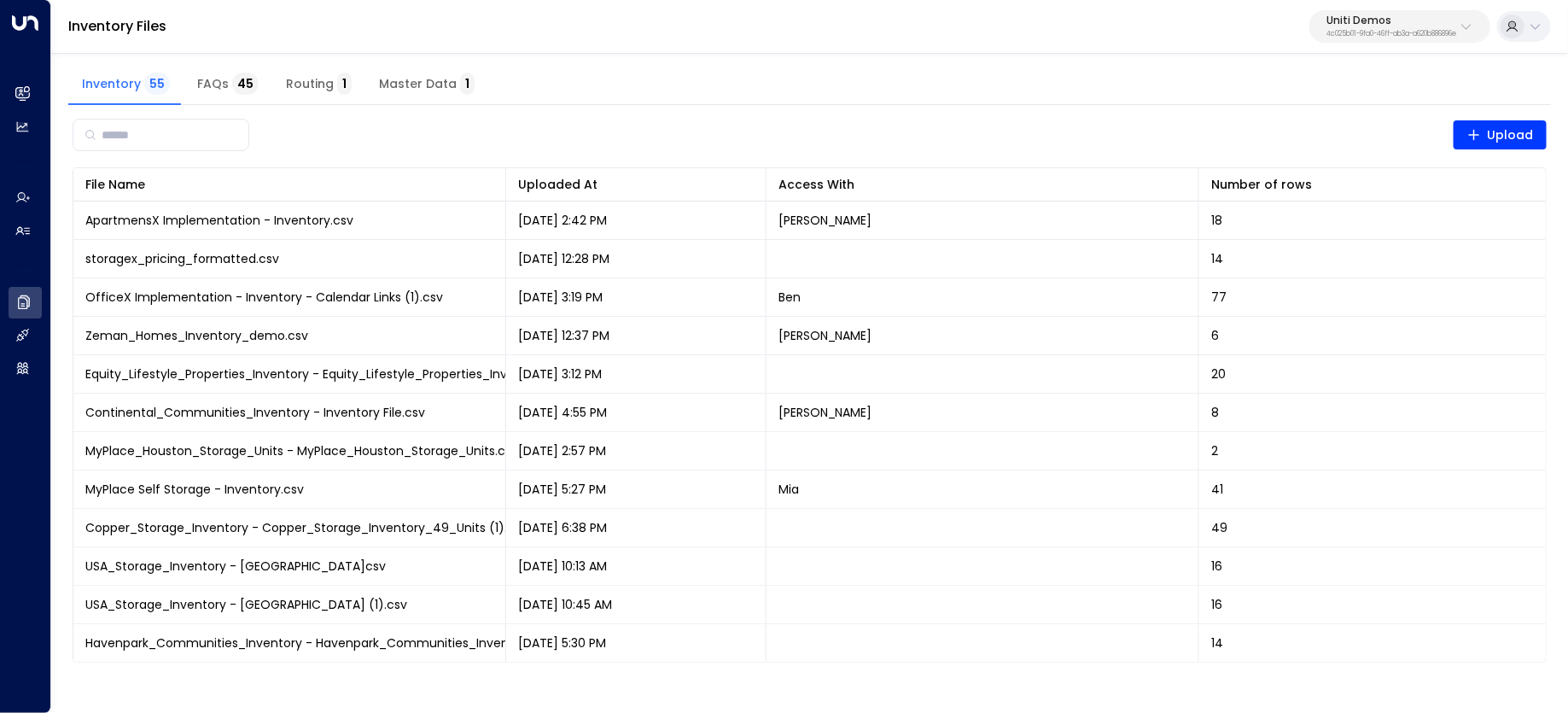
drag, startPoint x: 238, startPoint y: 79, endPoint x: 270, endPoint y: 89, distance: 33.5
click at [238, 80] on span "45" at bounding box center [245, 83] width 26 height 22
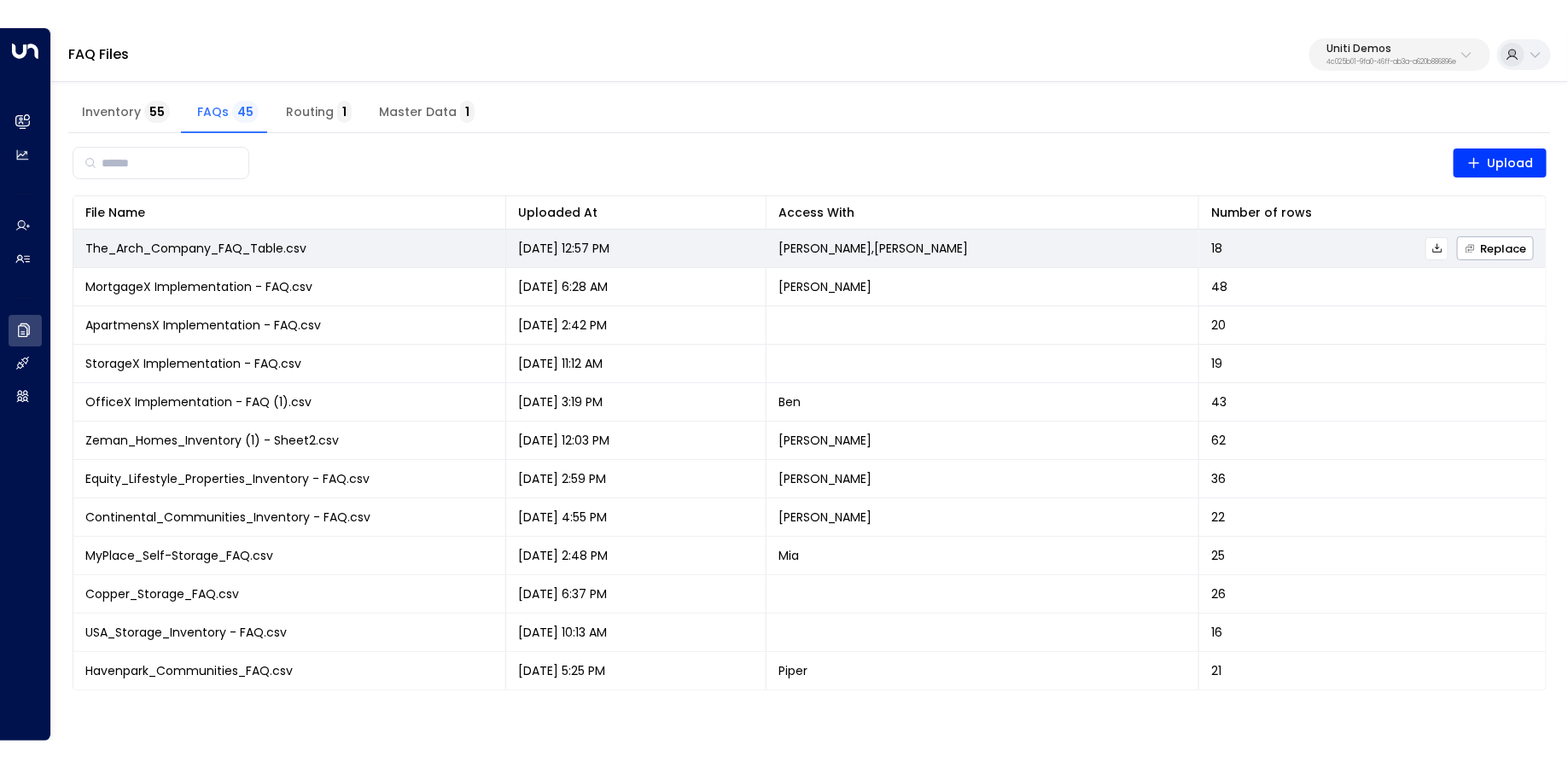
scroll to position [880, 0]
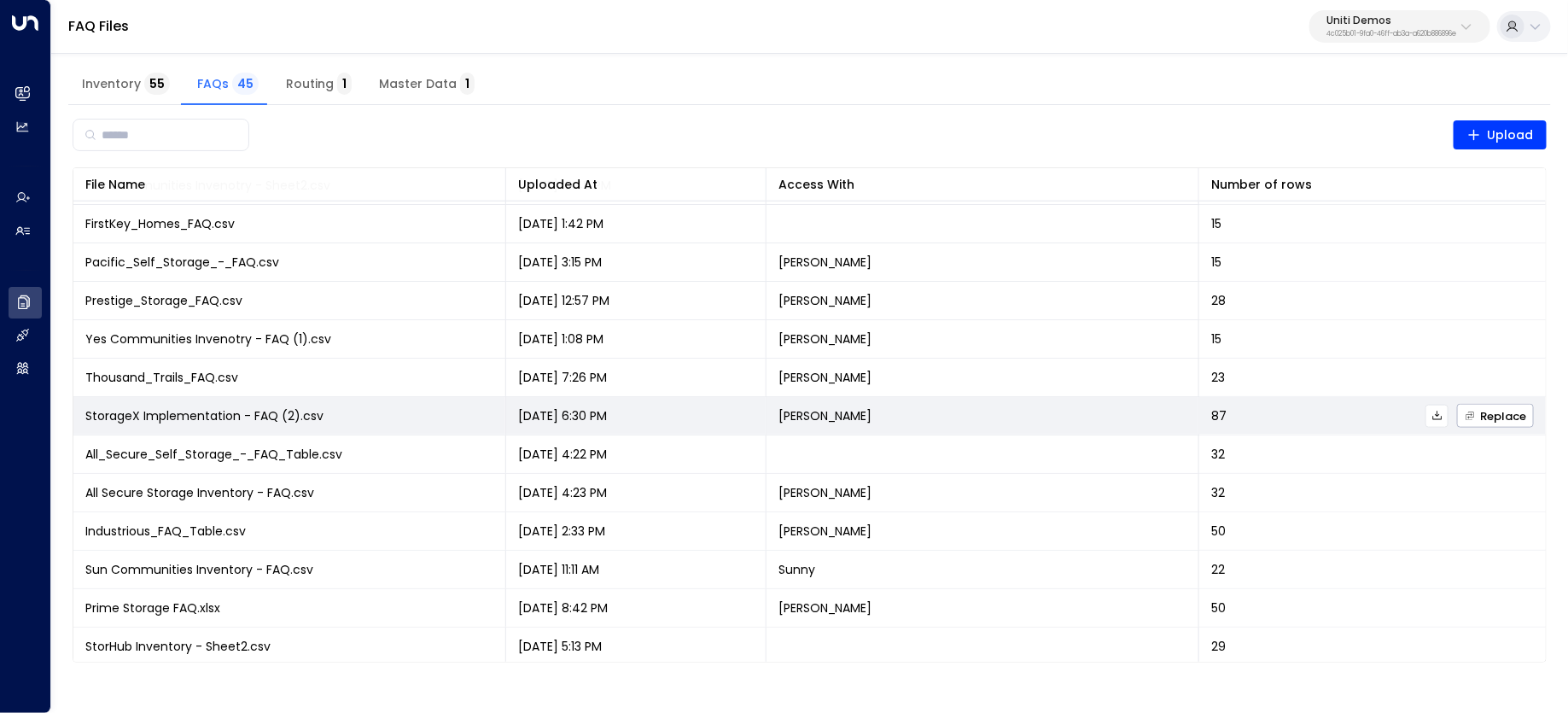
click at [1436, 418] on icon at bounding box center [1438, 416] width 12 height 12
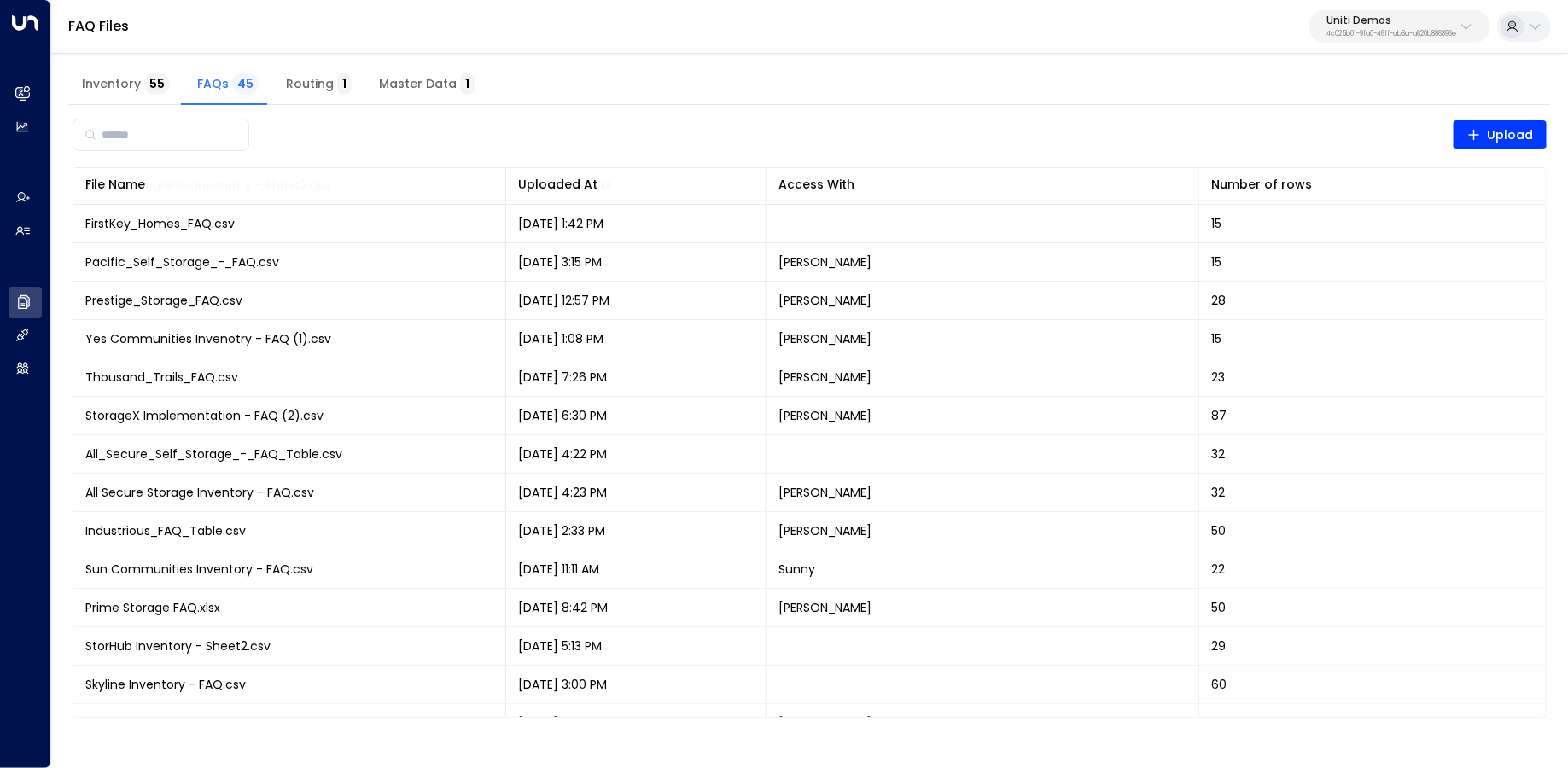
click at [137, 74] on button "Inventory 55" at bounding box center [126, 84] width 116 height 41
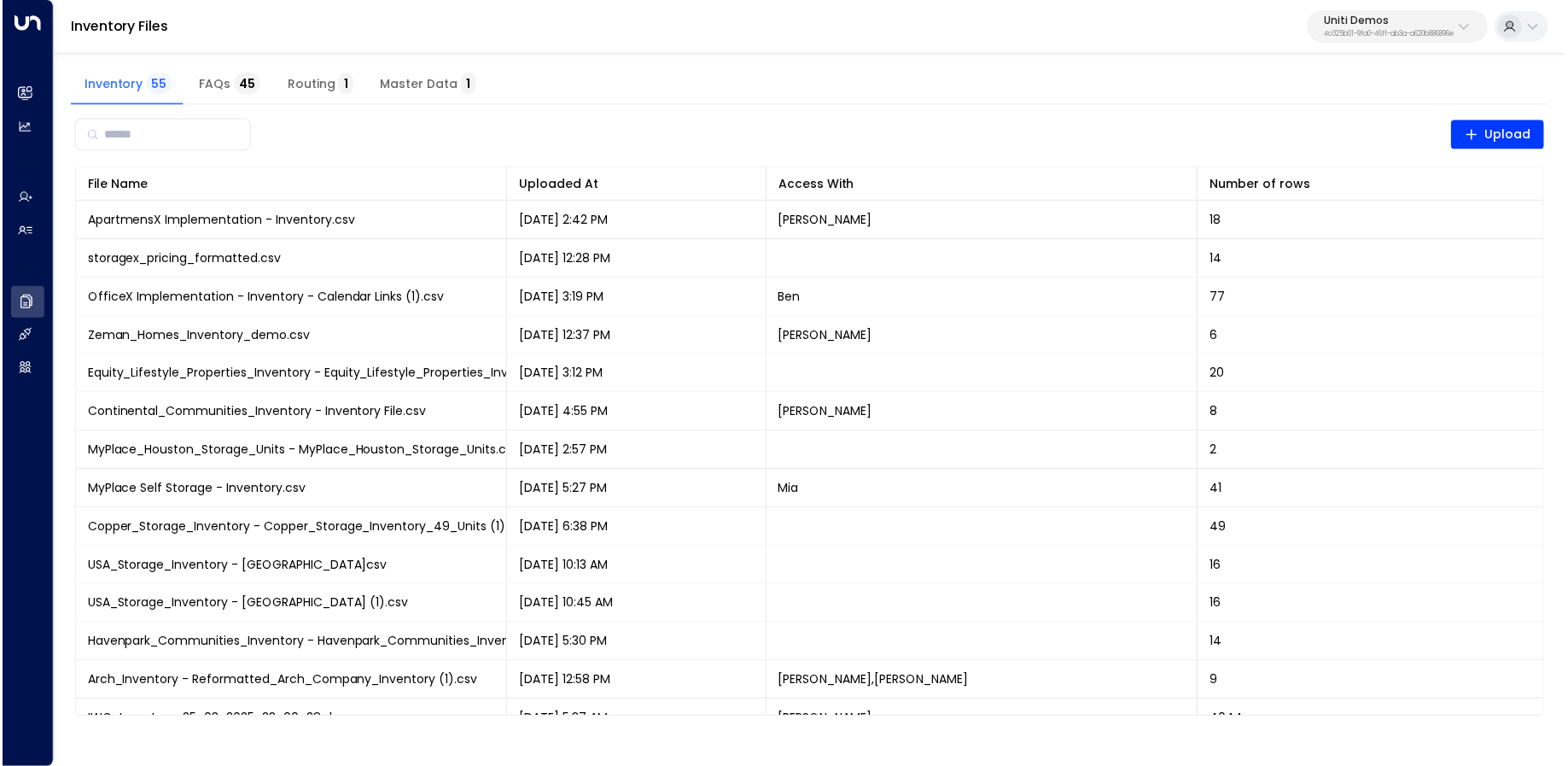
scroll to position [1005, 0]
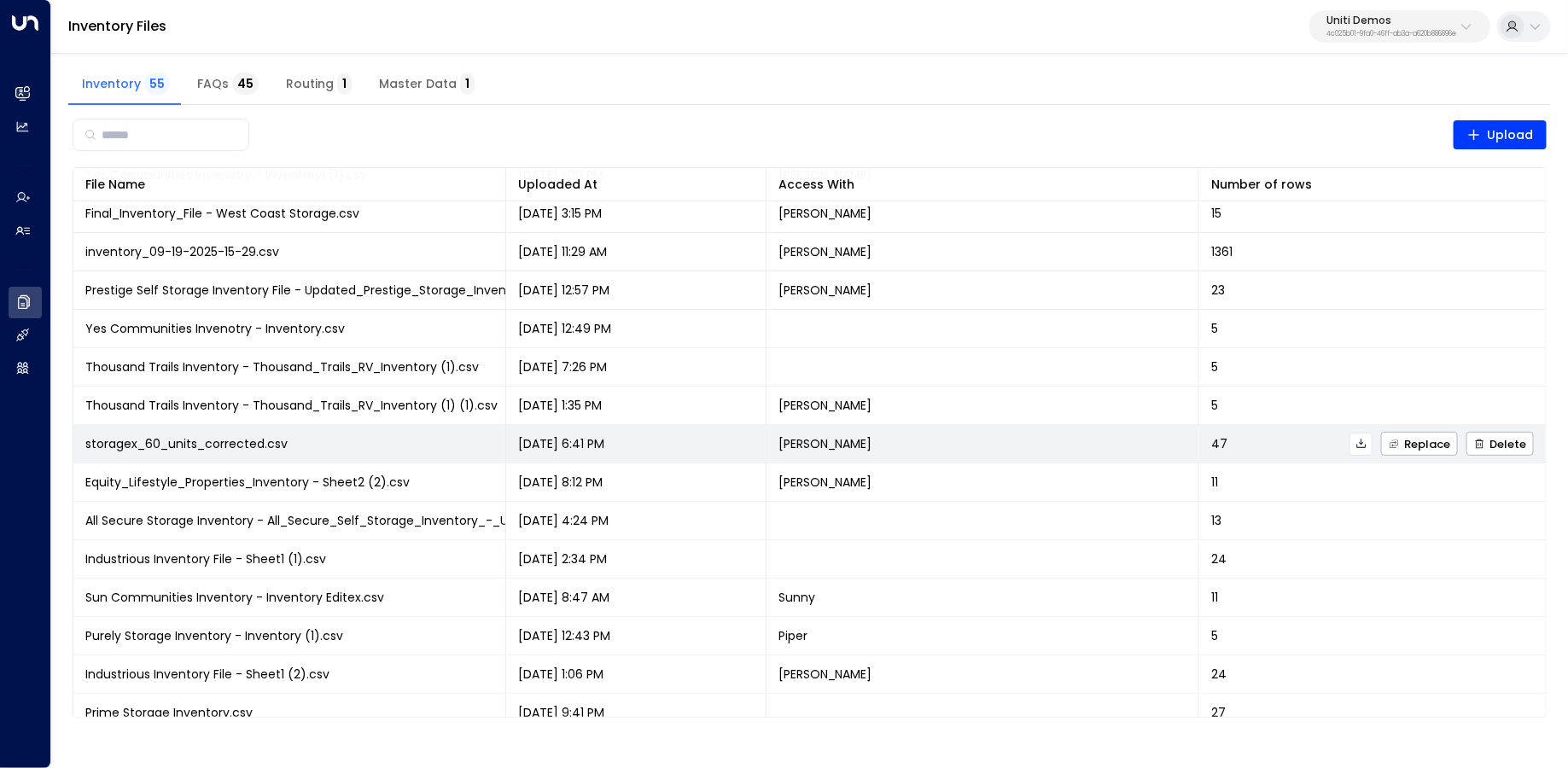
click at [1361, 446] on icon at bounding box center [1361, 444] width 12 height 12
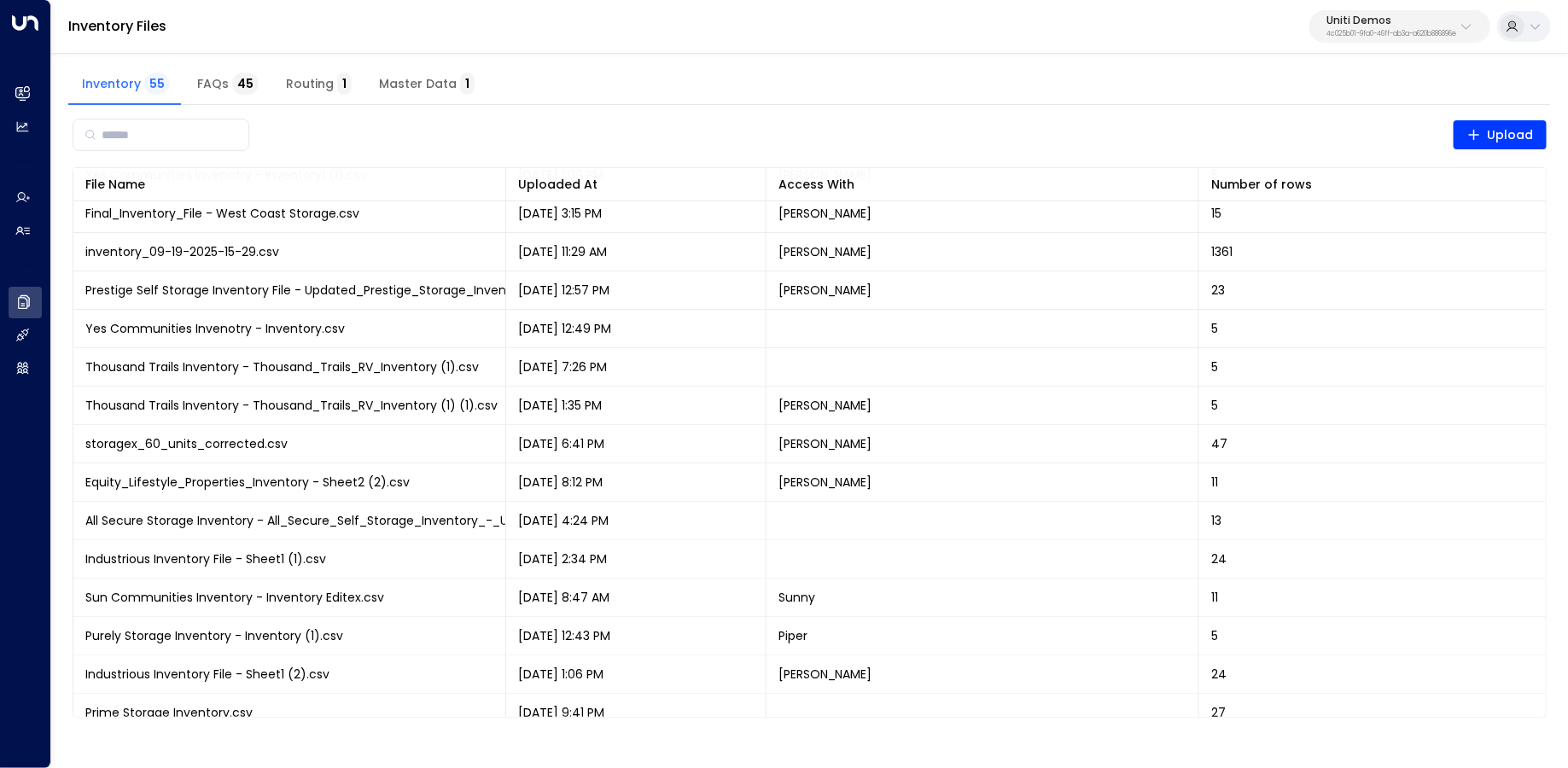
click at [1380, 24] on p "Uniti Demos" at bounding box center [1391, 21] width 130 height 11
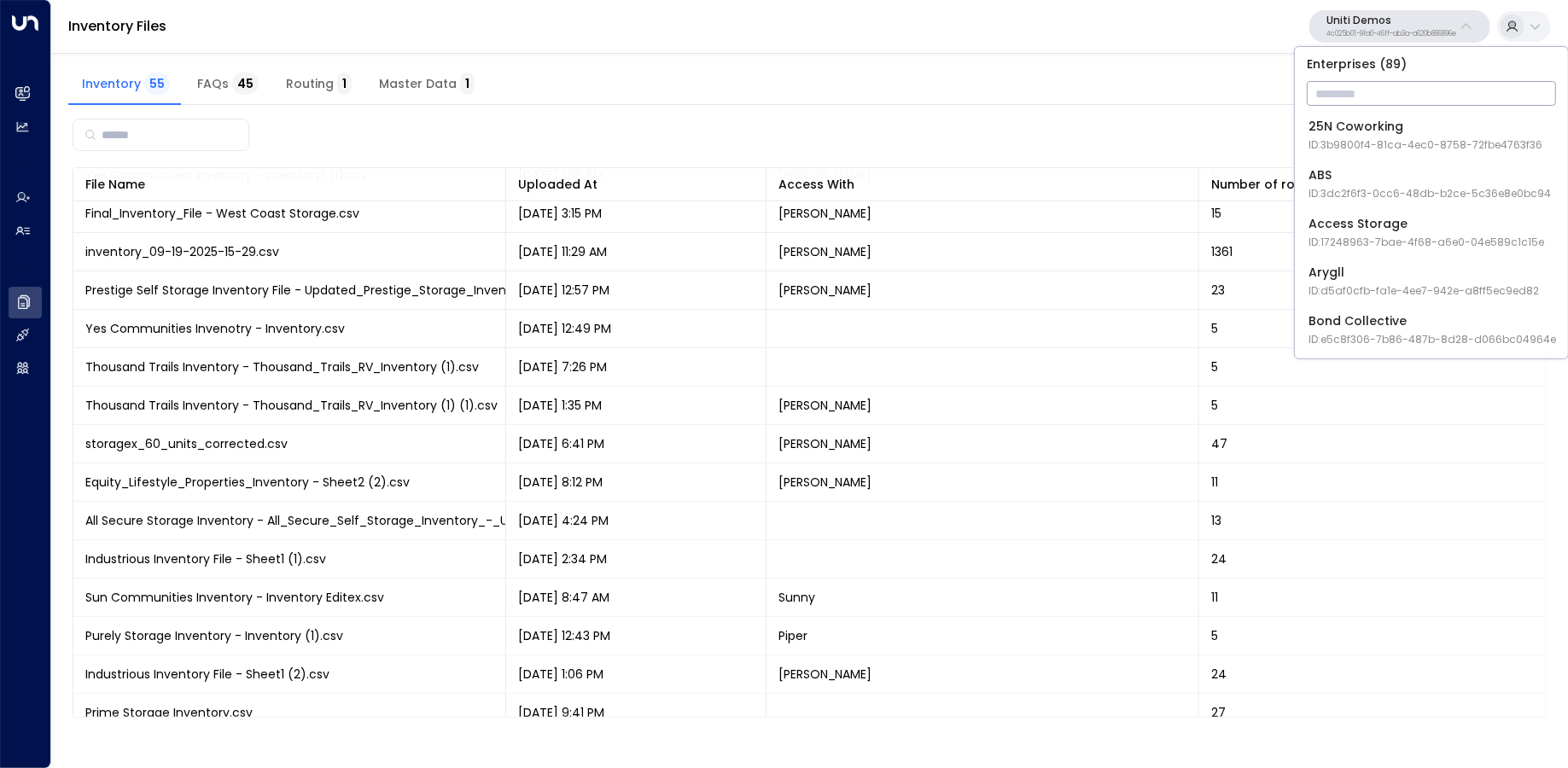
type input "*"
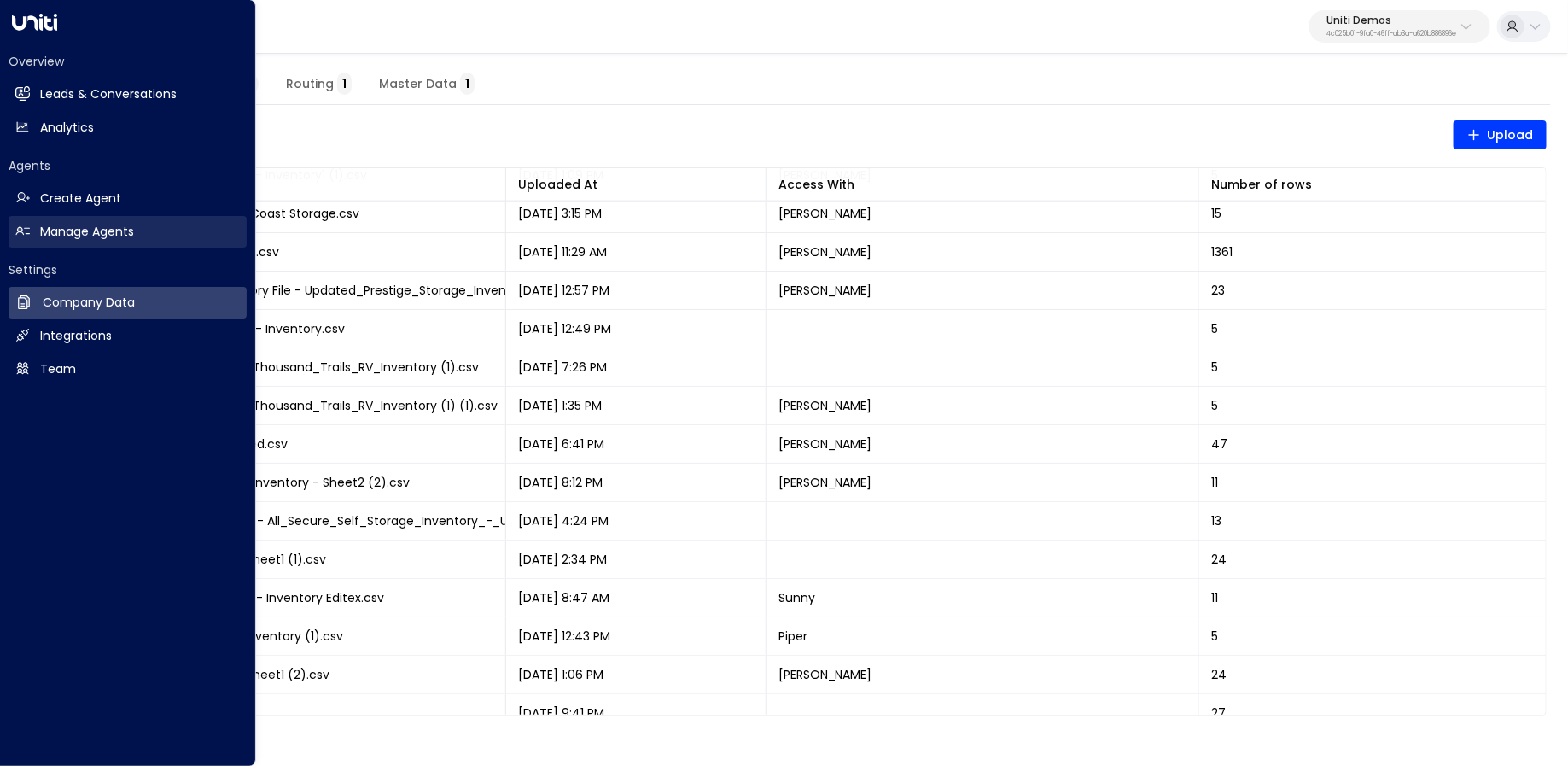
click at [35, 235] on link "Manage Agents Manage Agents" at bounding box center [128, 232] width 238 height 32
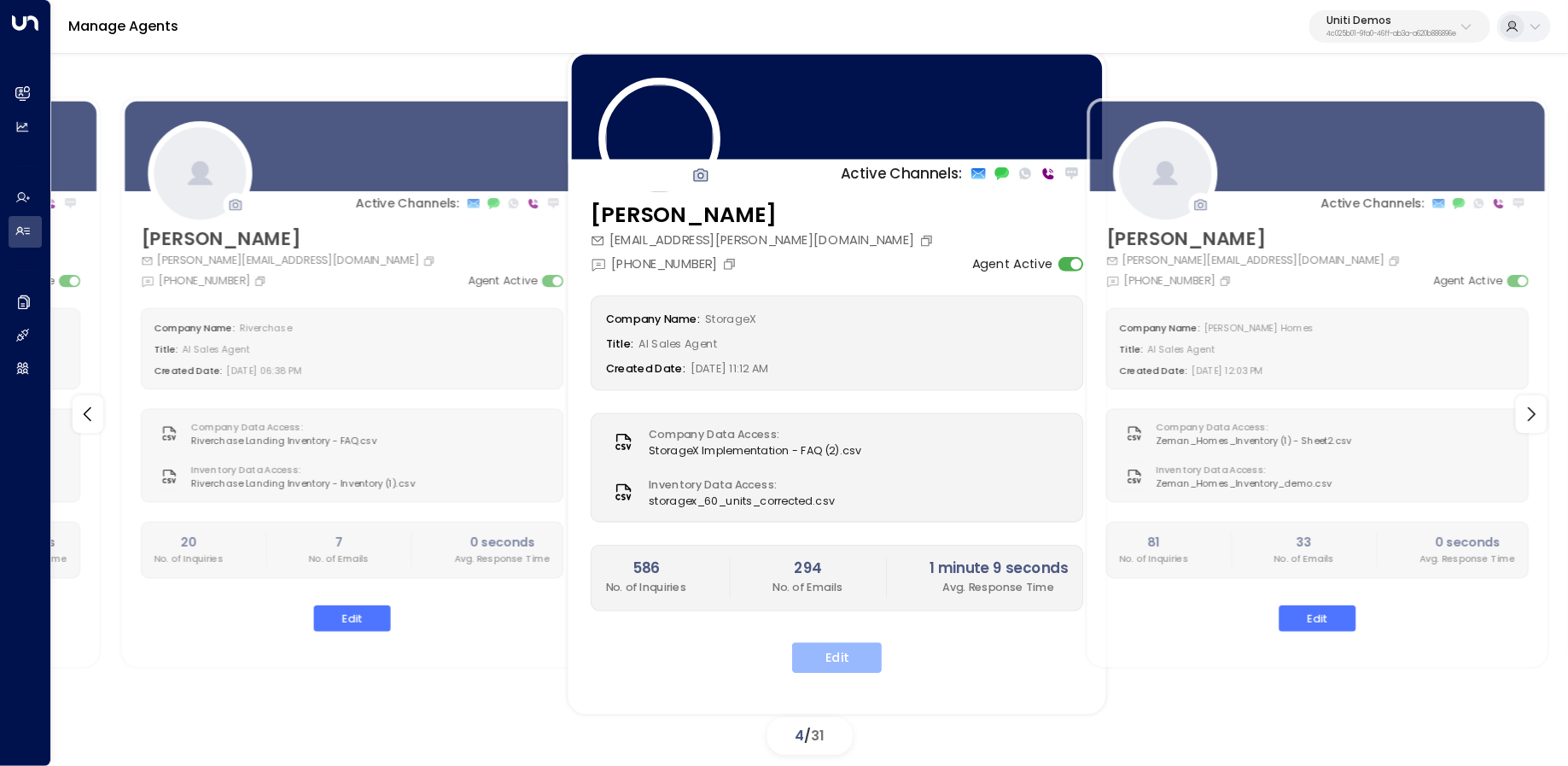
click at [853, 645] on button "Edit" at bounding box center [837, 657] width 89 height 31
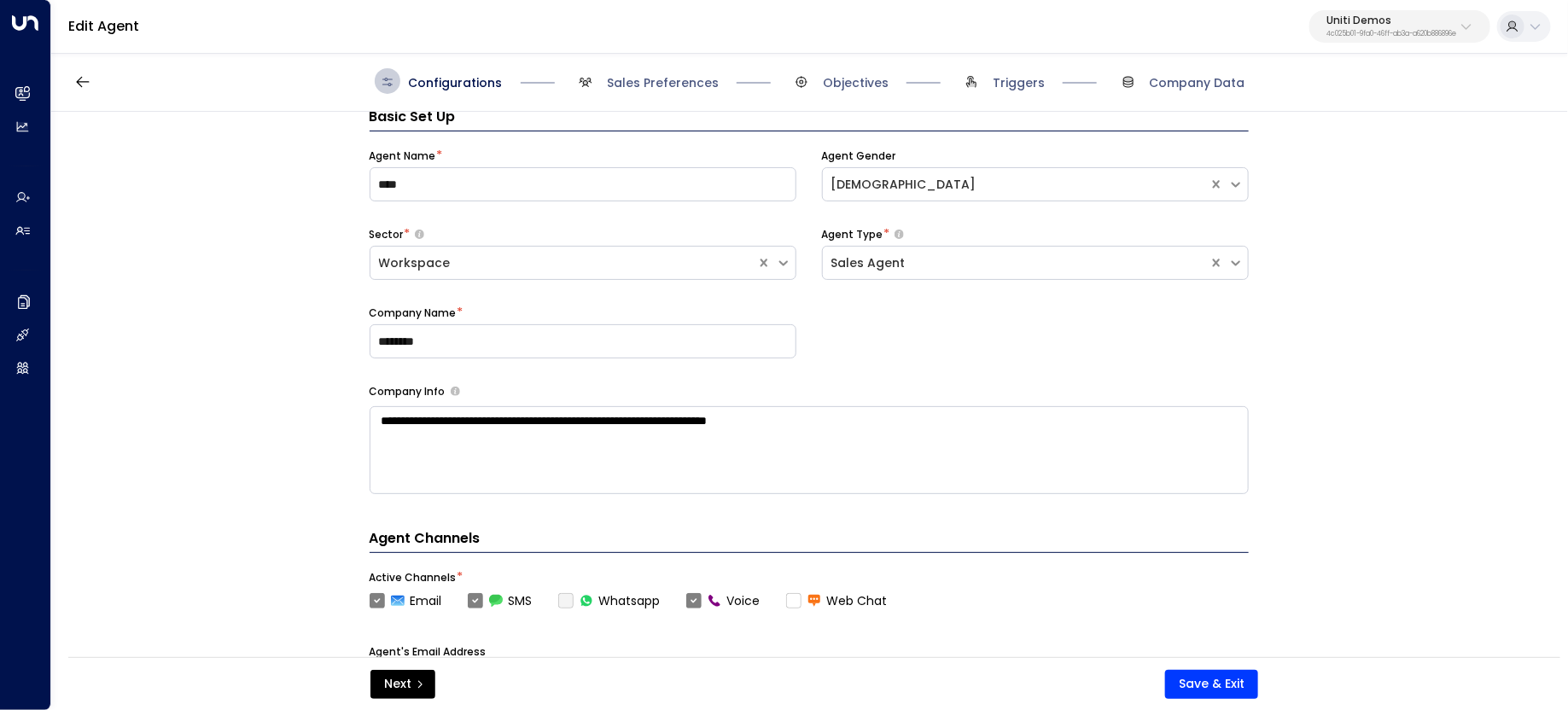
scroll to position [30, 0]
click at [707, 187] on input "****" at bounding box center [582, 185] width 426 height 34
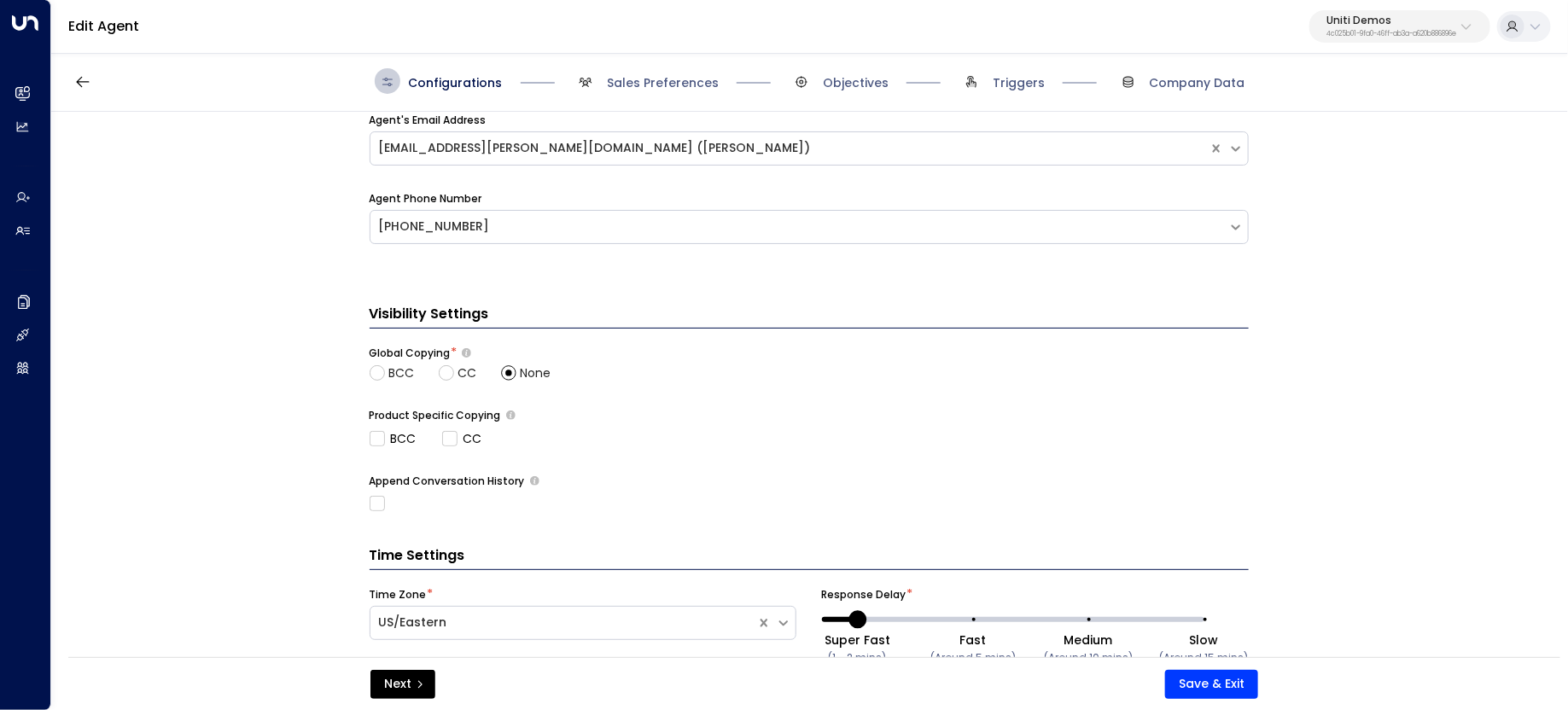
scroll to position [618, 0]
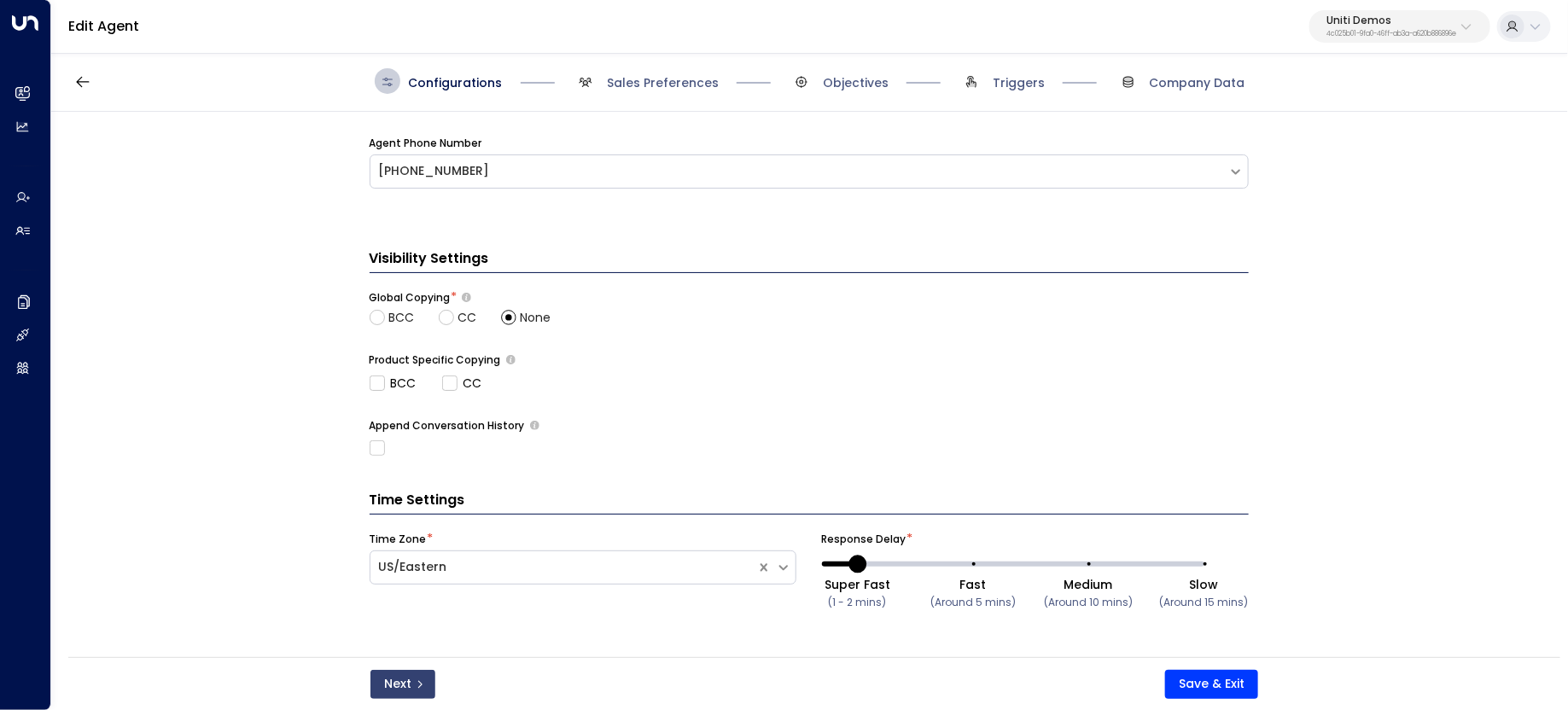
click at [397, 687] on button "Next" at bounding box center [403, 684] width 65 height 29
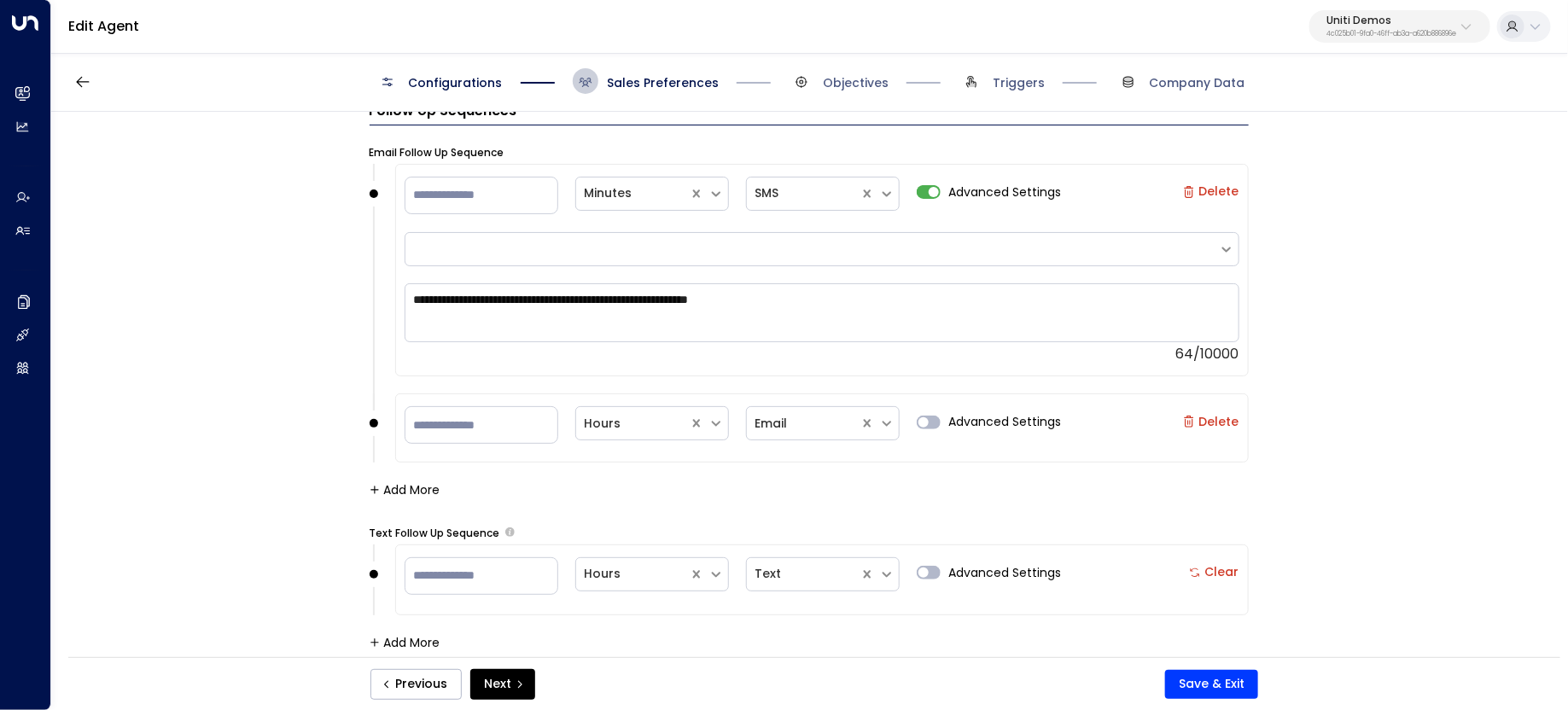
scroll to position [1818, 0]
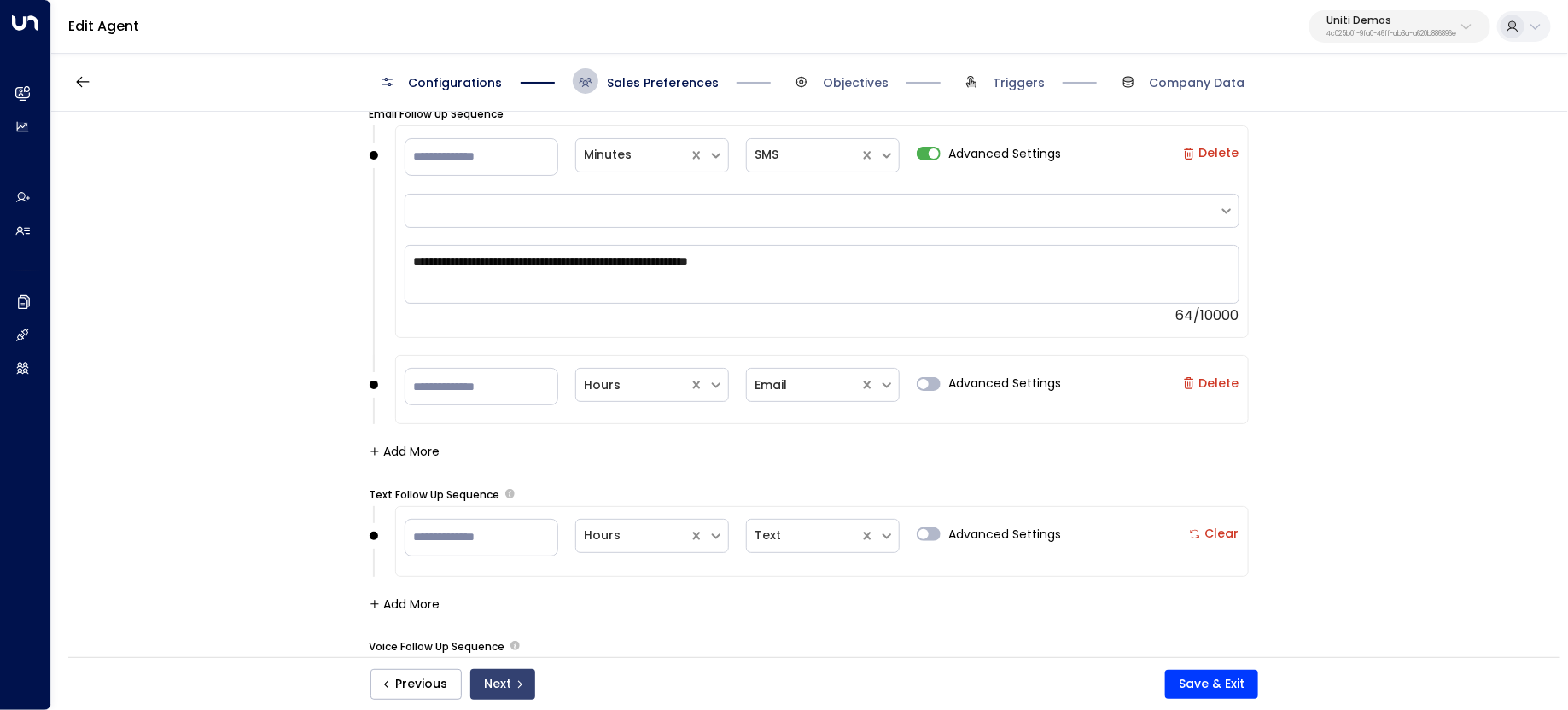
click at [498, 689] on button "Next" at bounding box center [503, 684] width 65 height 31
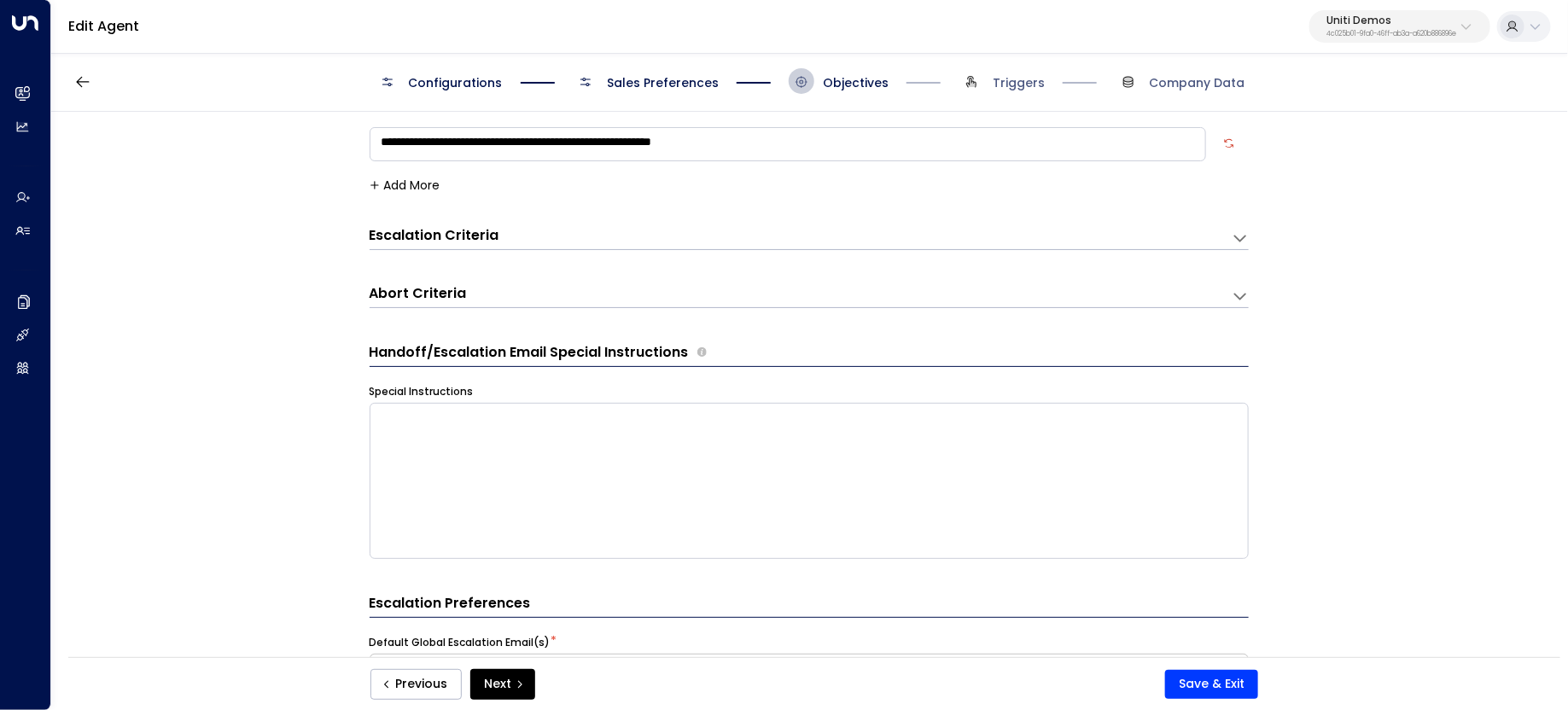
scroll to position [25, 0]
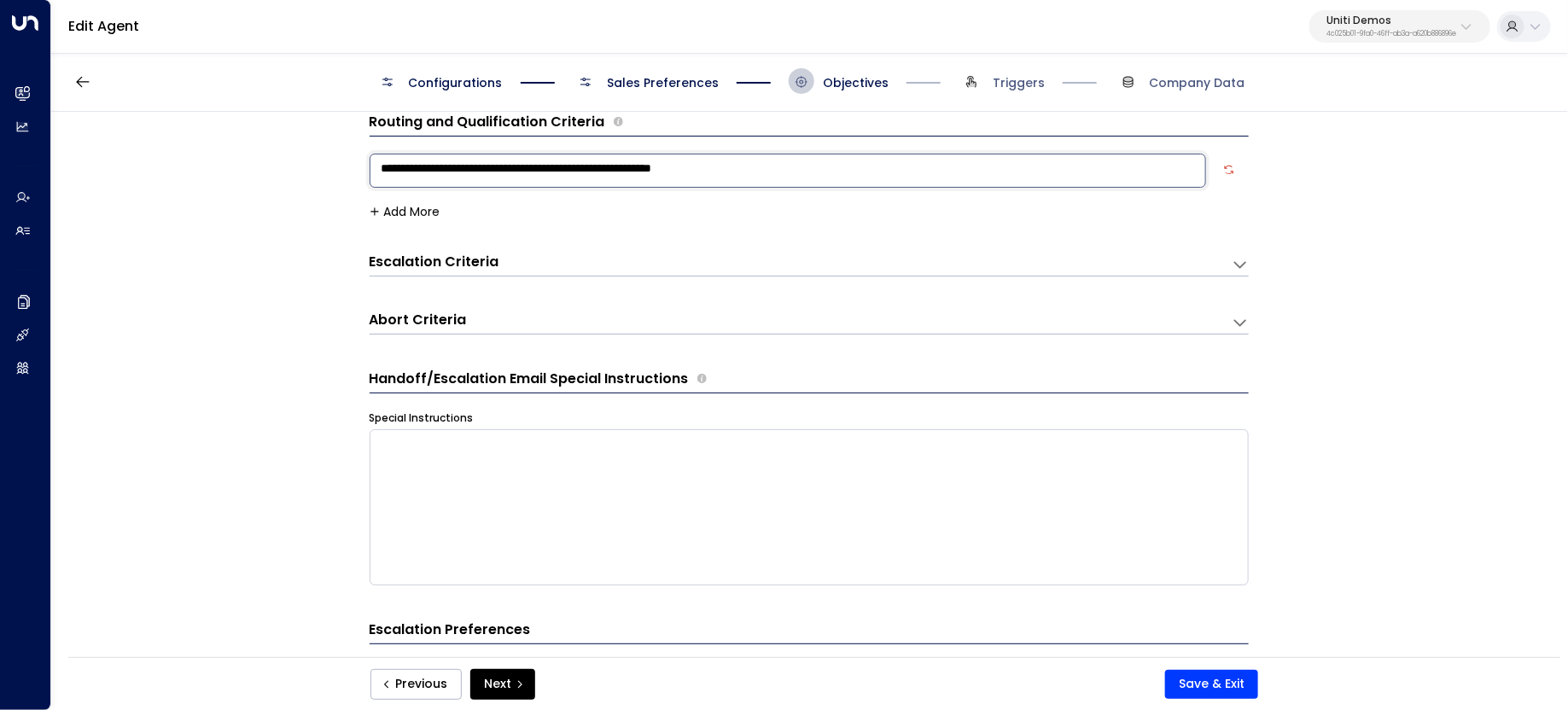
drag, startPoint x: 774, startPoint y: 177, endPoint x: 362, endPoint y: 152, distance: 412.8
click at [362, 152] on div "**********" at bounding box center [808, 390] width 1515 height 557
click at [642, 263] on div "Escalation Criteria Reset" at bounding box center [791, 263] width 845 height 19
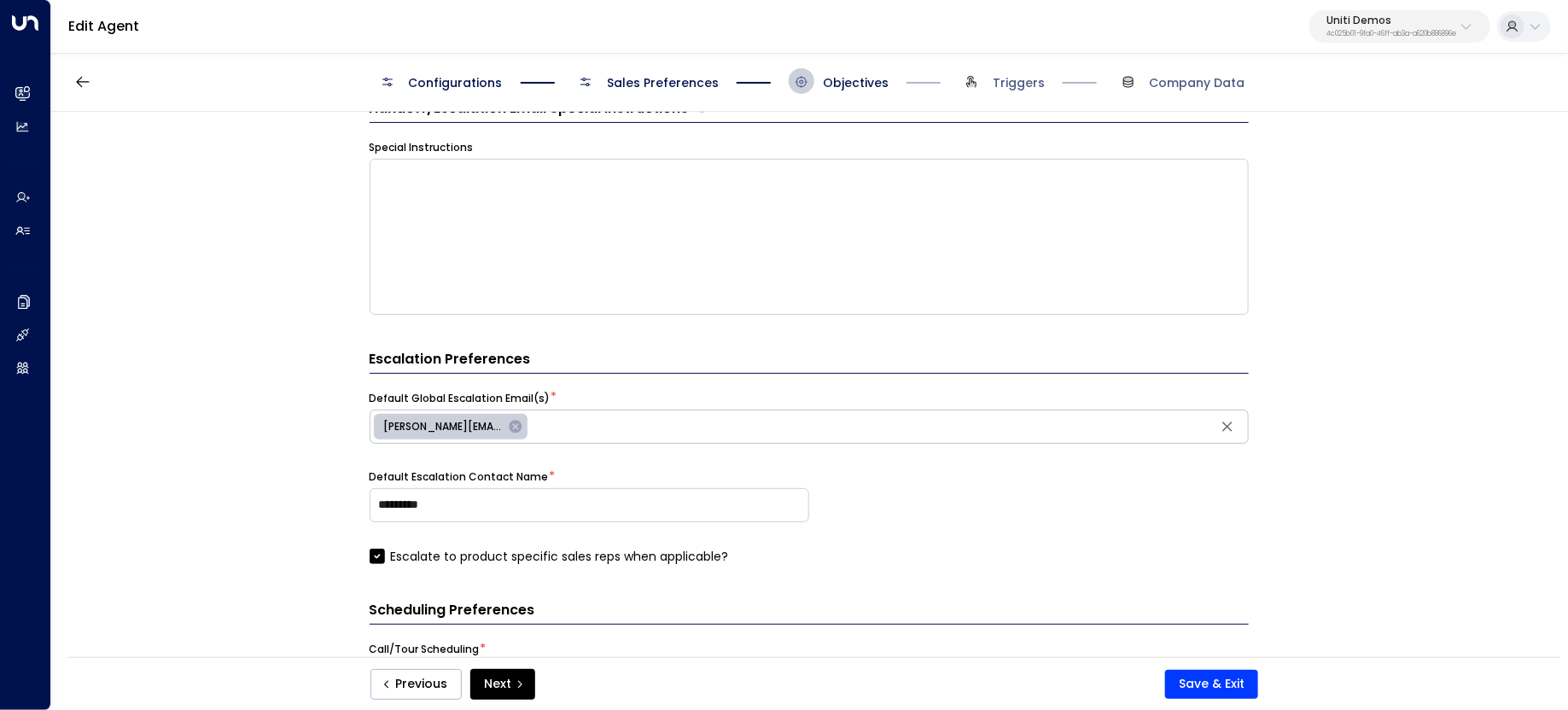
scroll to position [846, 0]
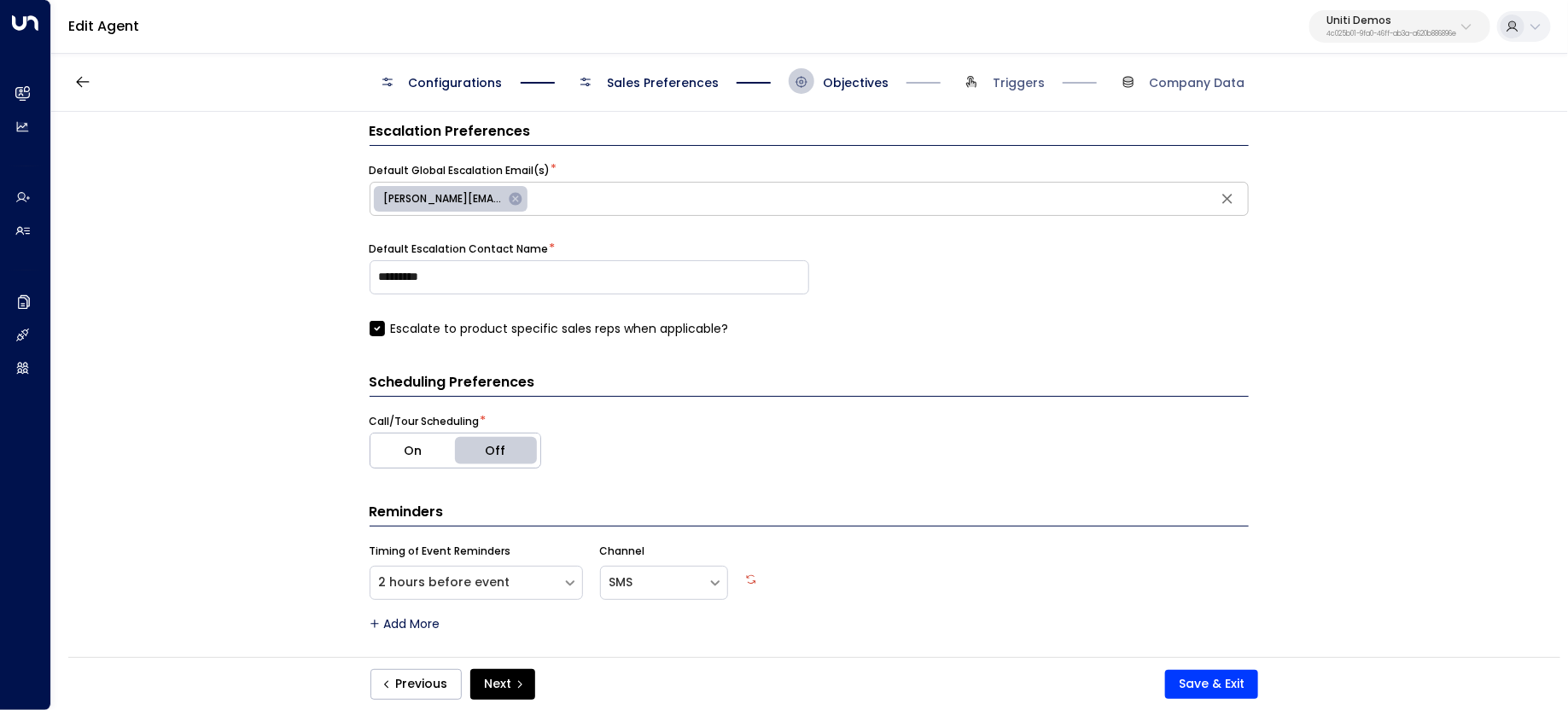
click at [415, 439] on button "On" at bounding box center [412, 450] width 85 height 34
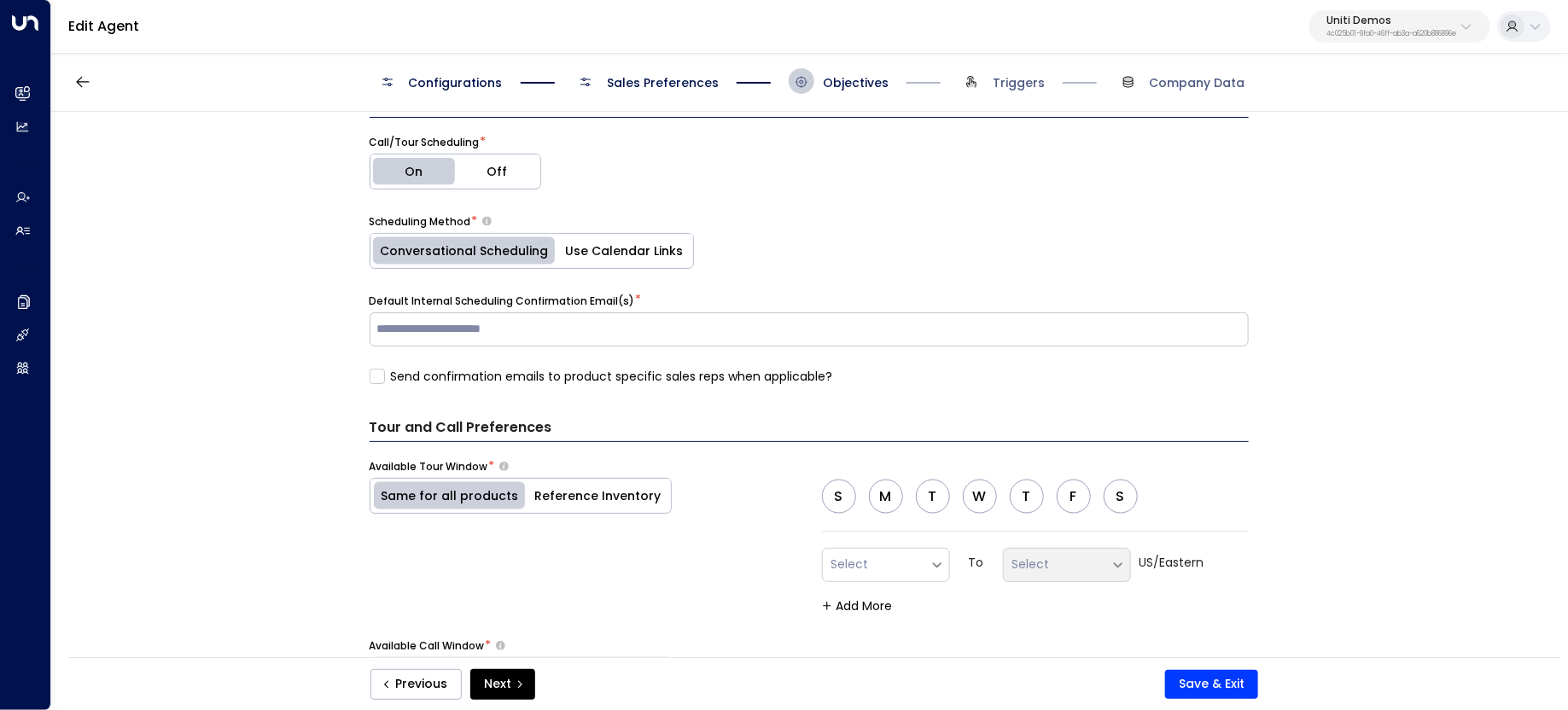
scroll to position [1129, 0]
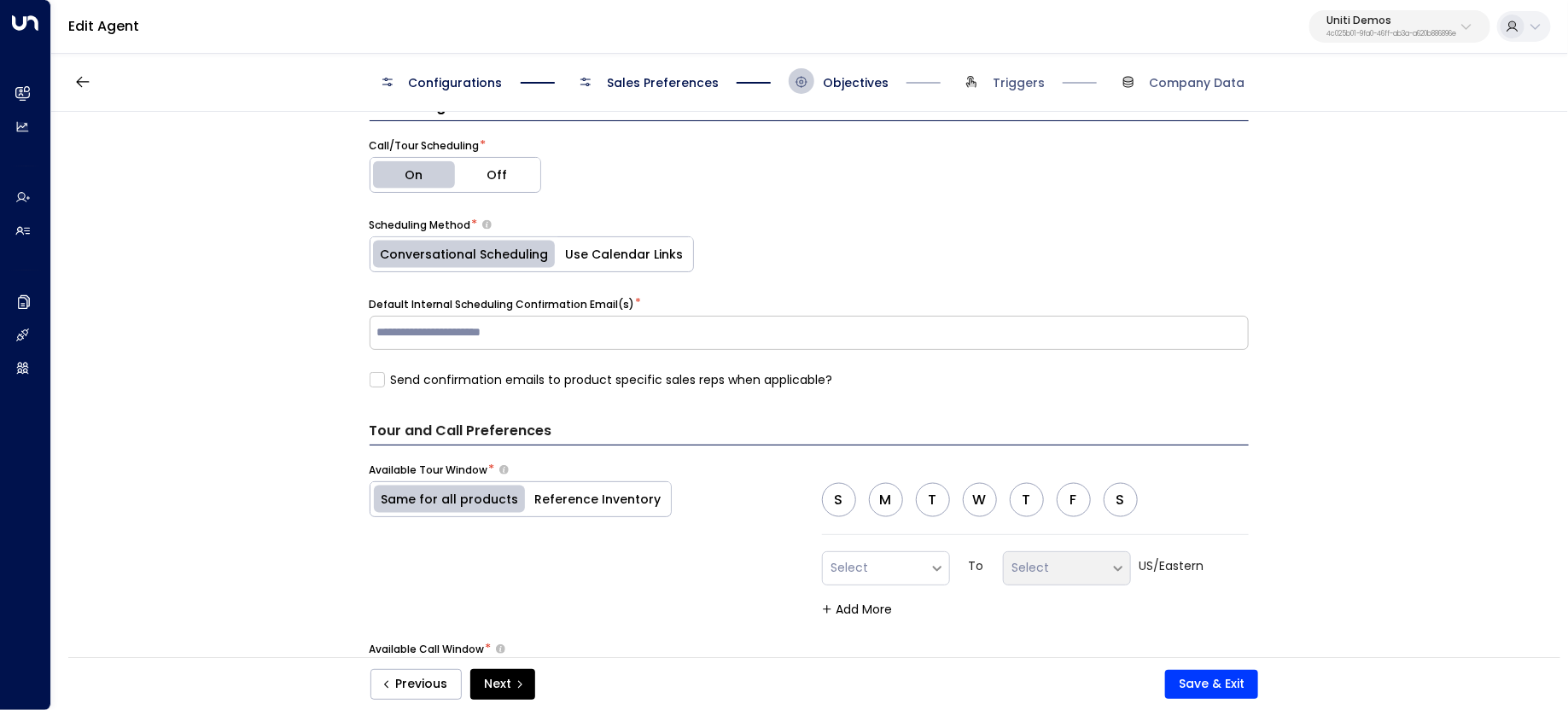
click at [510, 170] on button "Off" at bounding box center [497, 174] width 85 height 34
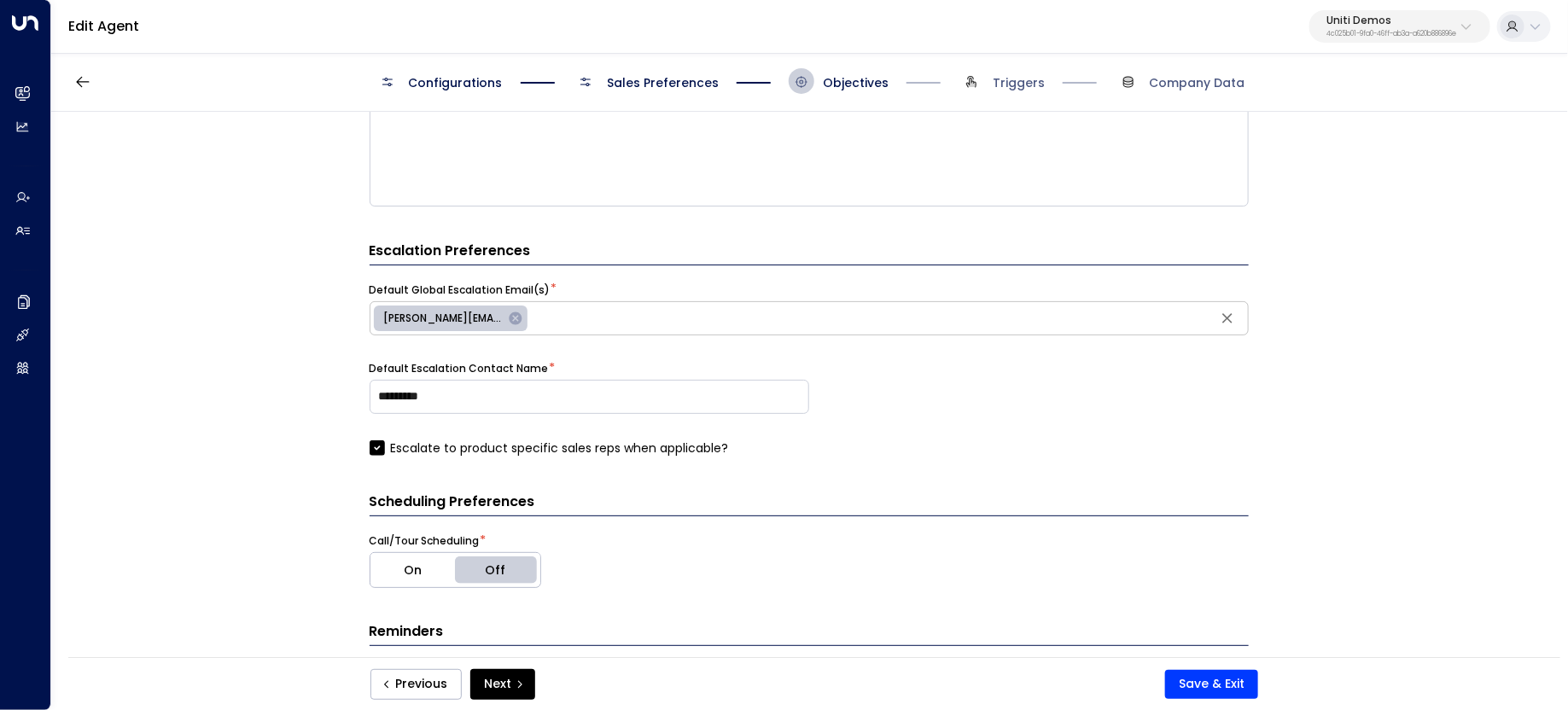
scroll to position [846, 0]
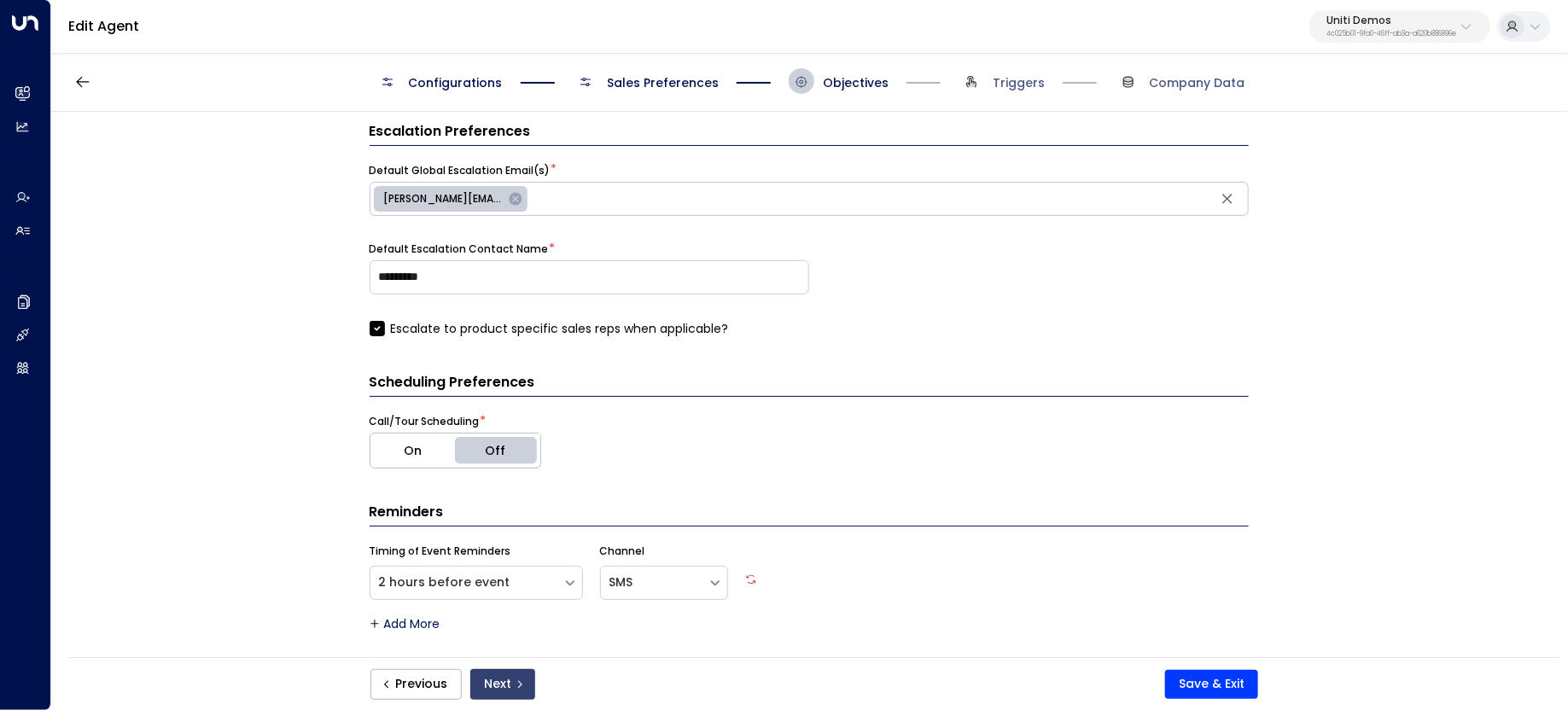
click at [500, 677] on button "Next" at bounding box center [503, 684] width 65 height 31
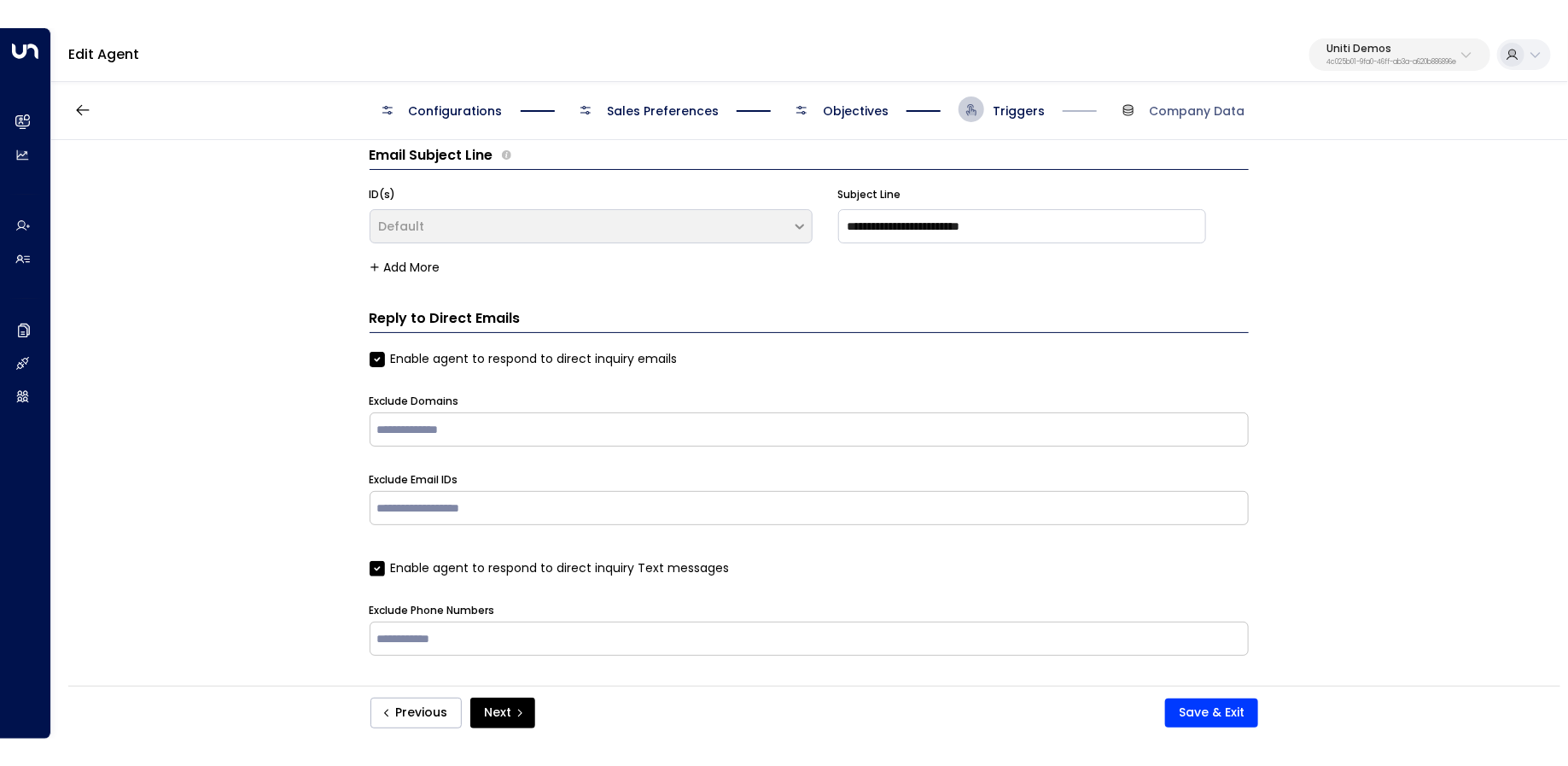
scroll to position [0, 0]
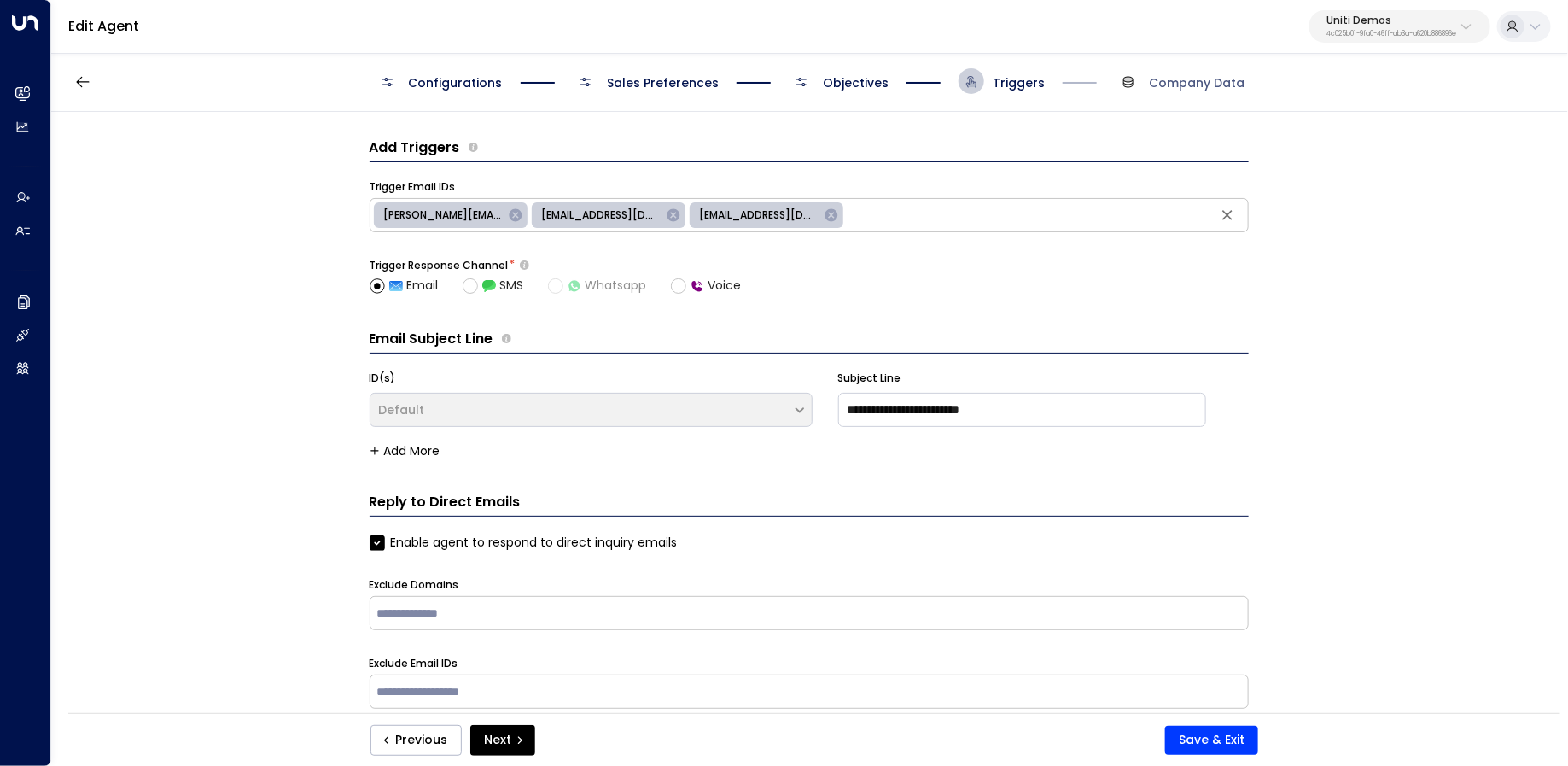
click at [1451, 22] on p "Uniti Demos" at bounding box center [1391, 21] width 130 height 11
type input "*********"
click at [1376, 138] on span "ID: bc340fee-f559-48fc-84eb-70f3f6817ad8" at bounding box center [1424, 145] width 229 height 16
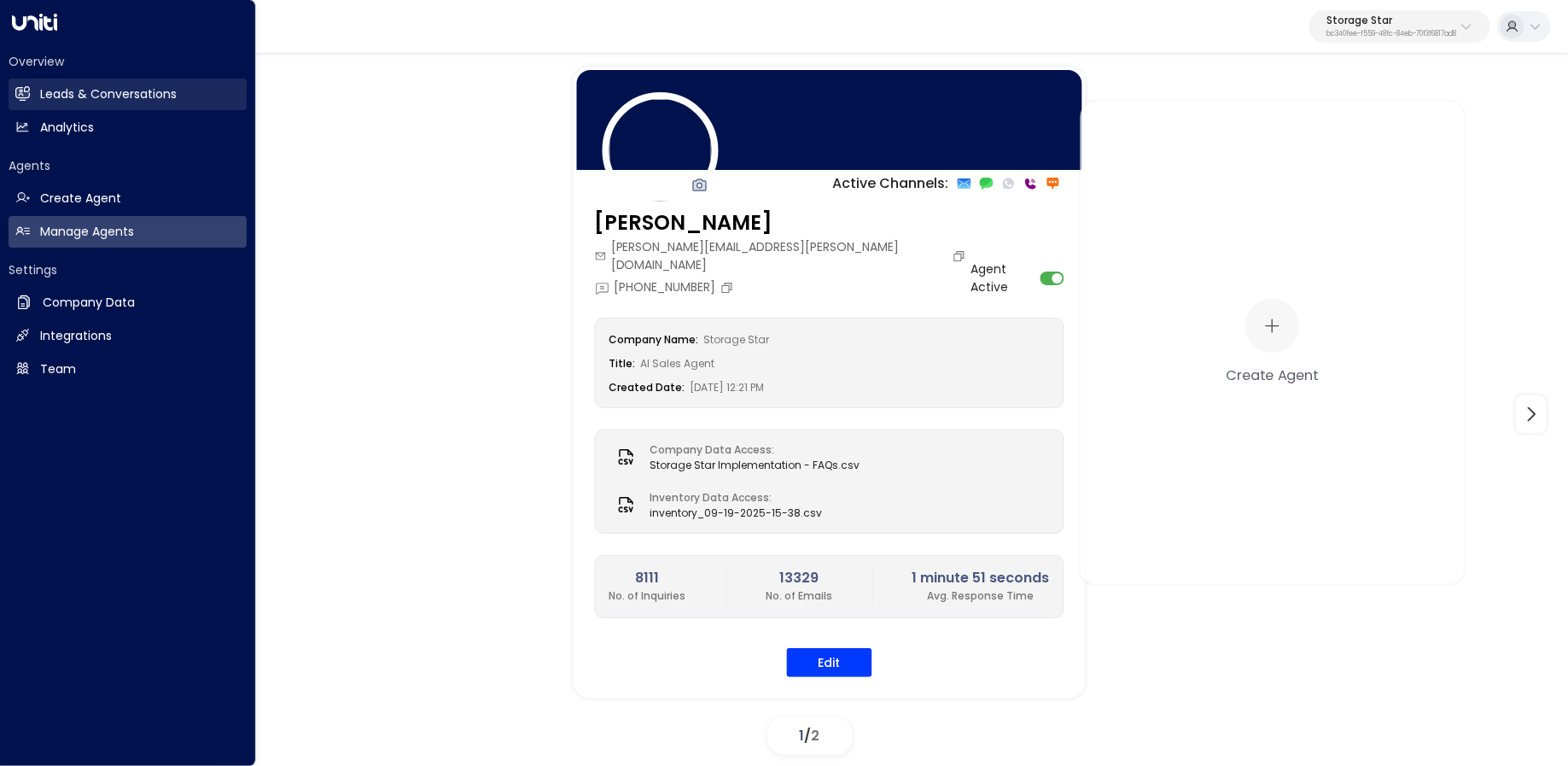
click at [48, 88] on h2 "Leads & Conversations" at bounding box center [109, 94] width 137 height 18
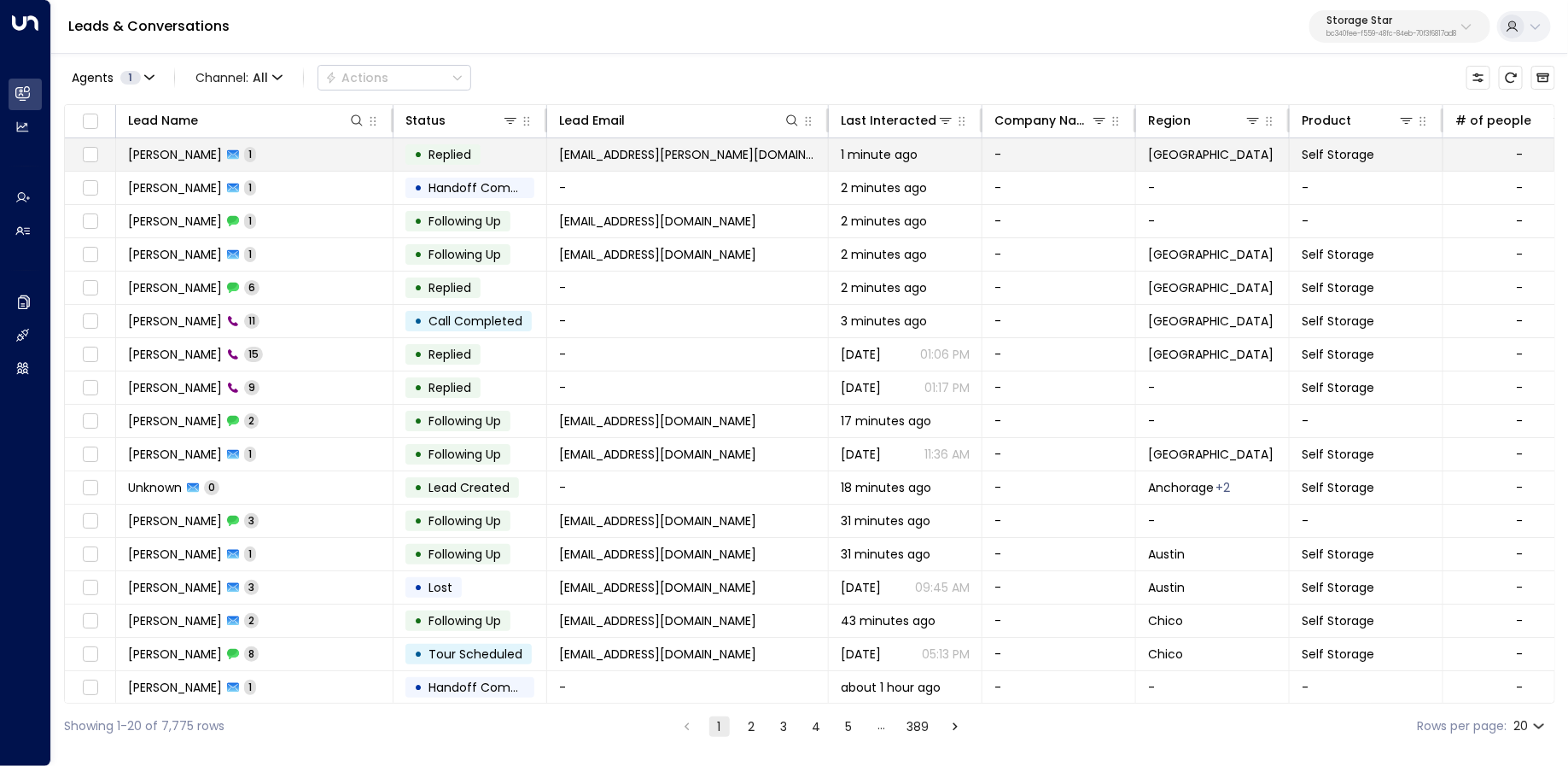
click at [276, 158] on td "Christina Roy 1" at bounding box center [255, 154] width 278 height 32
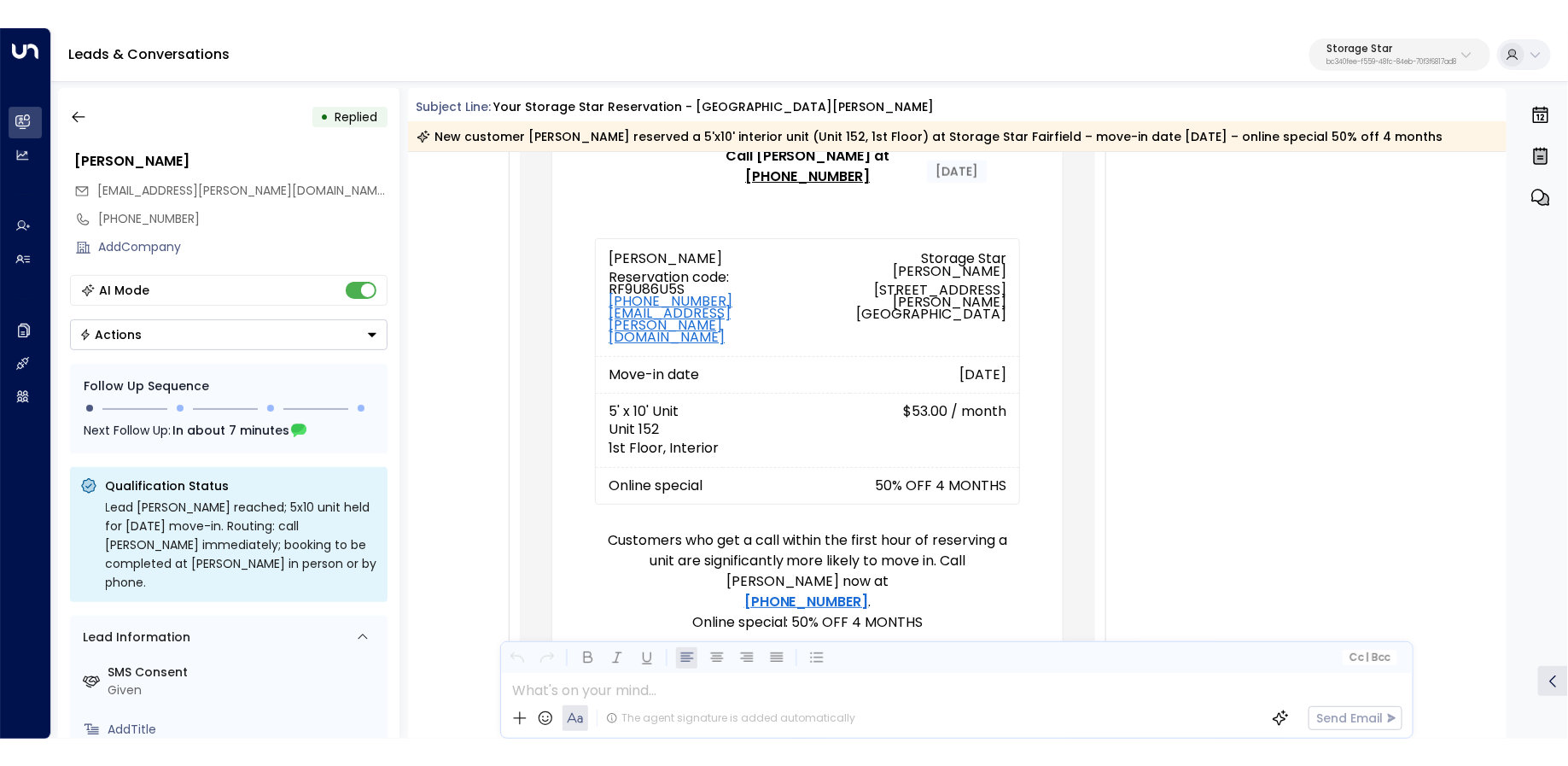
scroll to position [443, 0]
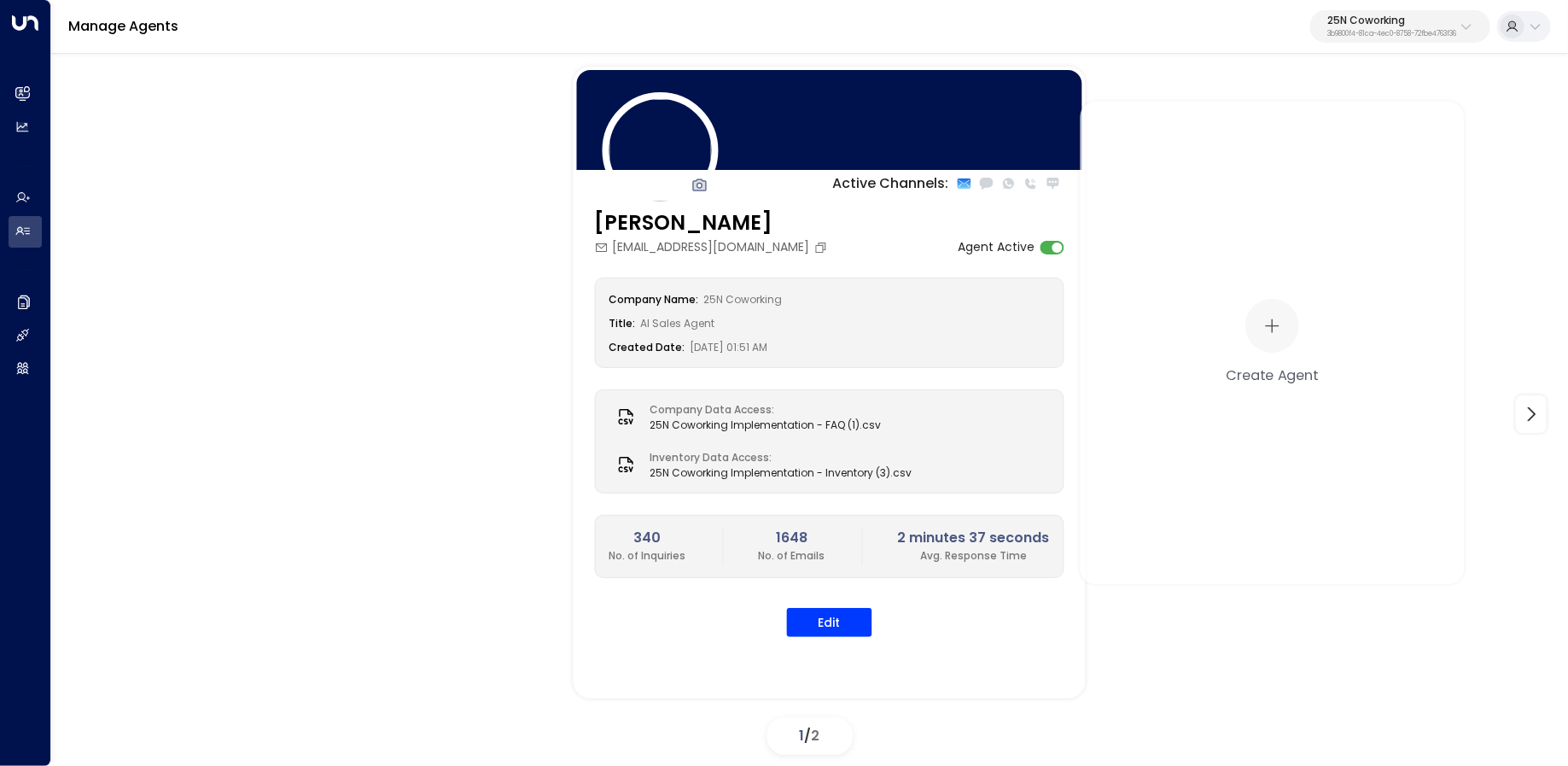
click at [1414, 31] on p "3b9800f4-81ca-4ec0-8758-72fbe4763f36" at bounding box center [1391, 34] width 129 height 7
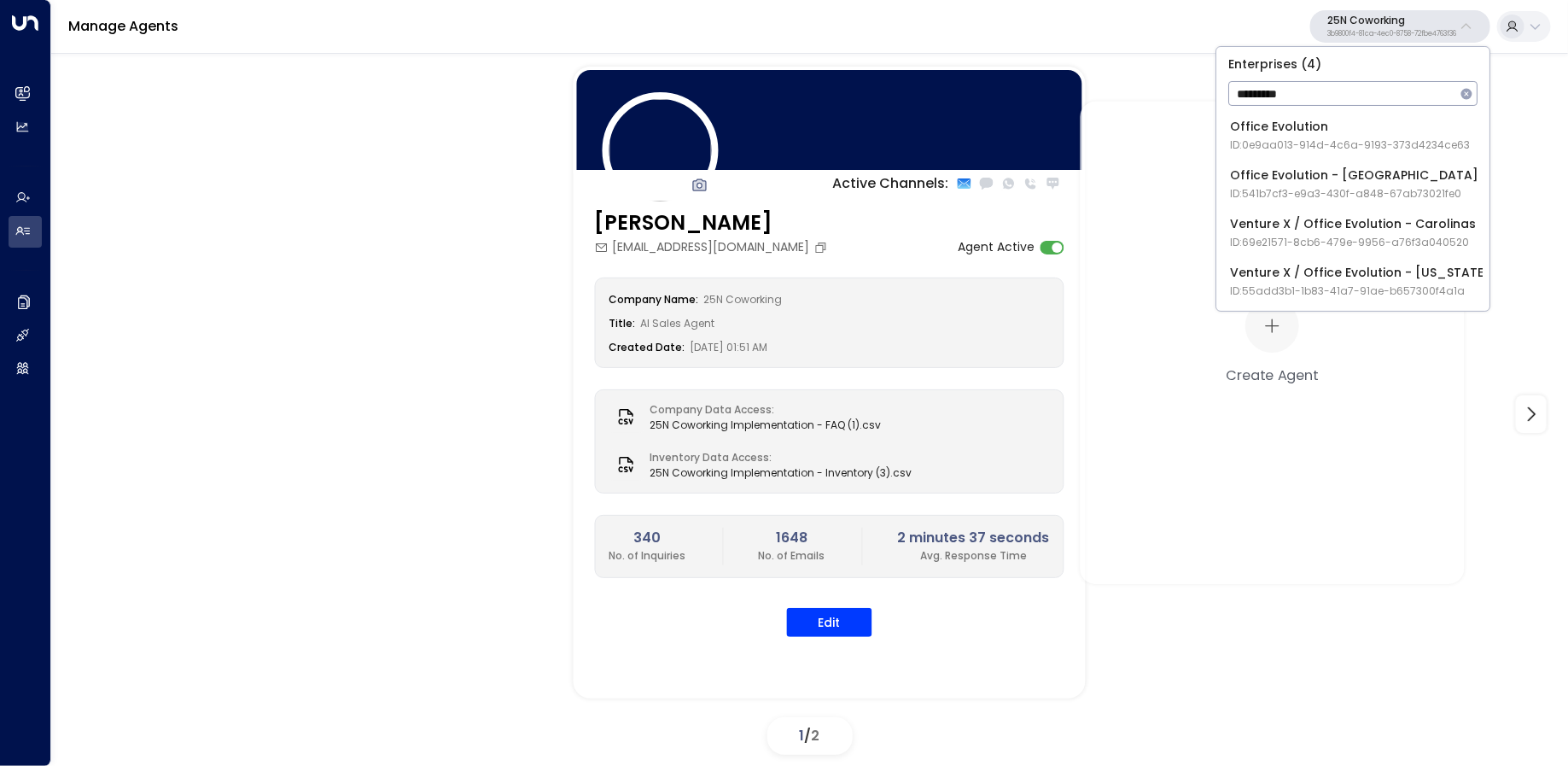
type input "*********"
click at [1259, 128] on div "Office Evolution ID: 0e9aa013-914d-4c6a-9193-373d4234ce63" at bounding box center [1350, 136] width 240 height 35
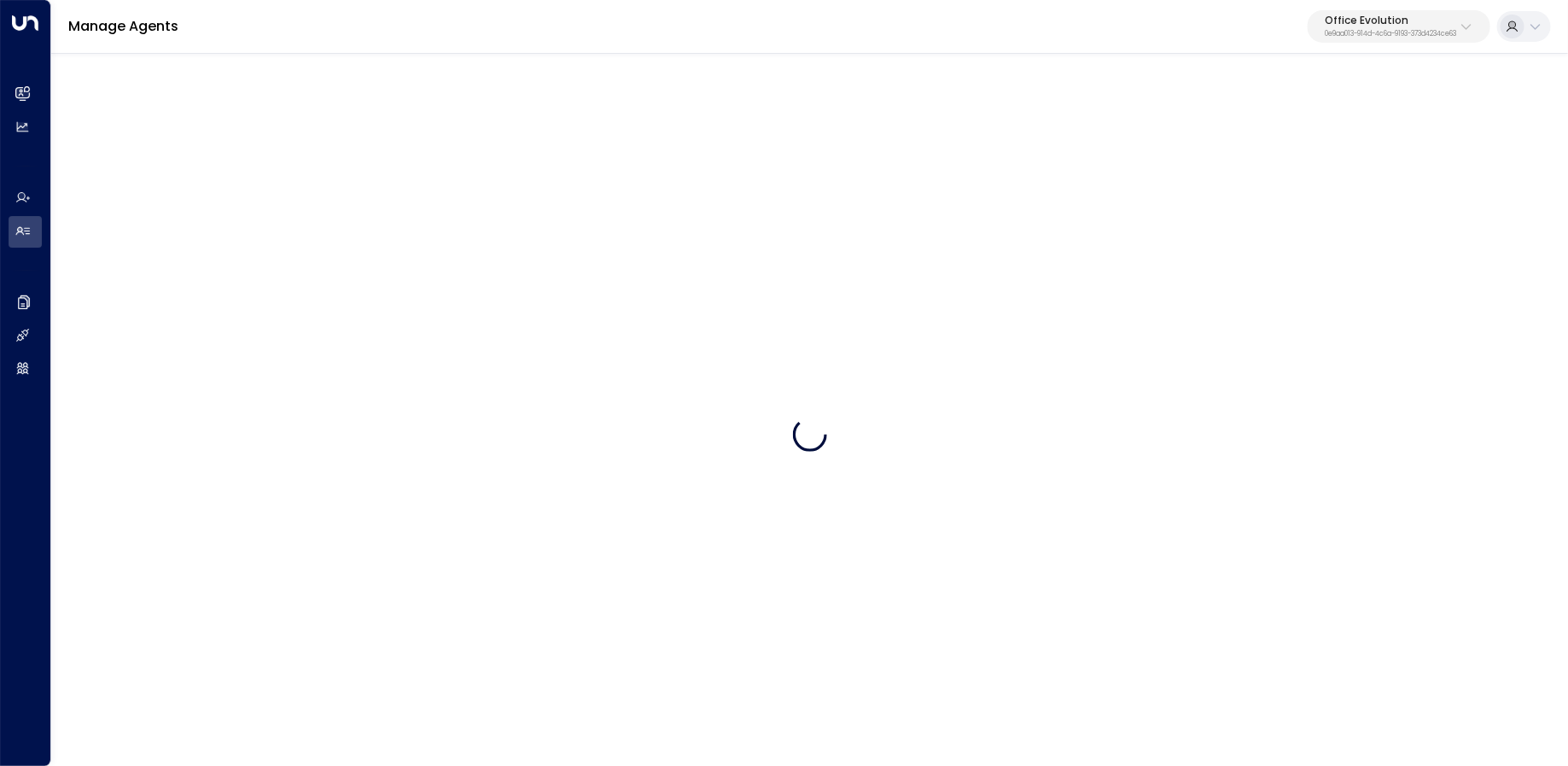
click at [1366, 39] on button "Office Evolution 0e9aa013-914d-4c6a-9193-373d4234ce63" at bounding box center [1399, 26] width 183 height 32
type input "**********"
click at [1392, 23] on p "Office Evolution" at bounding box center [1390, 21] width 131 height 11
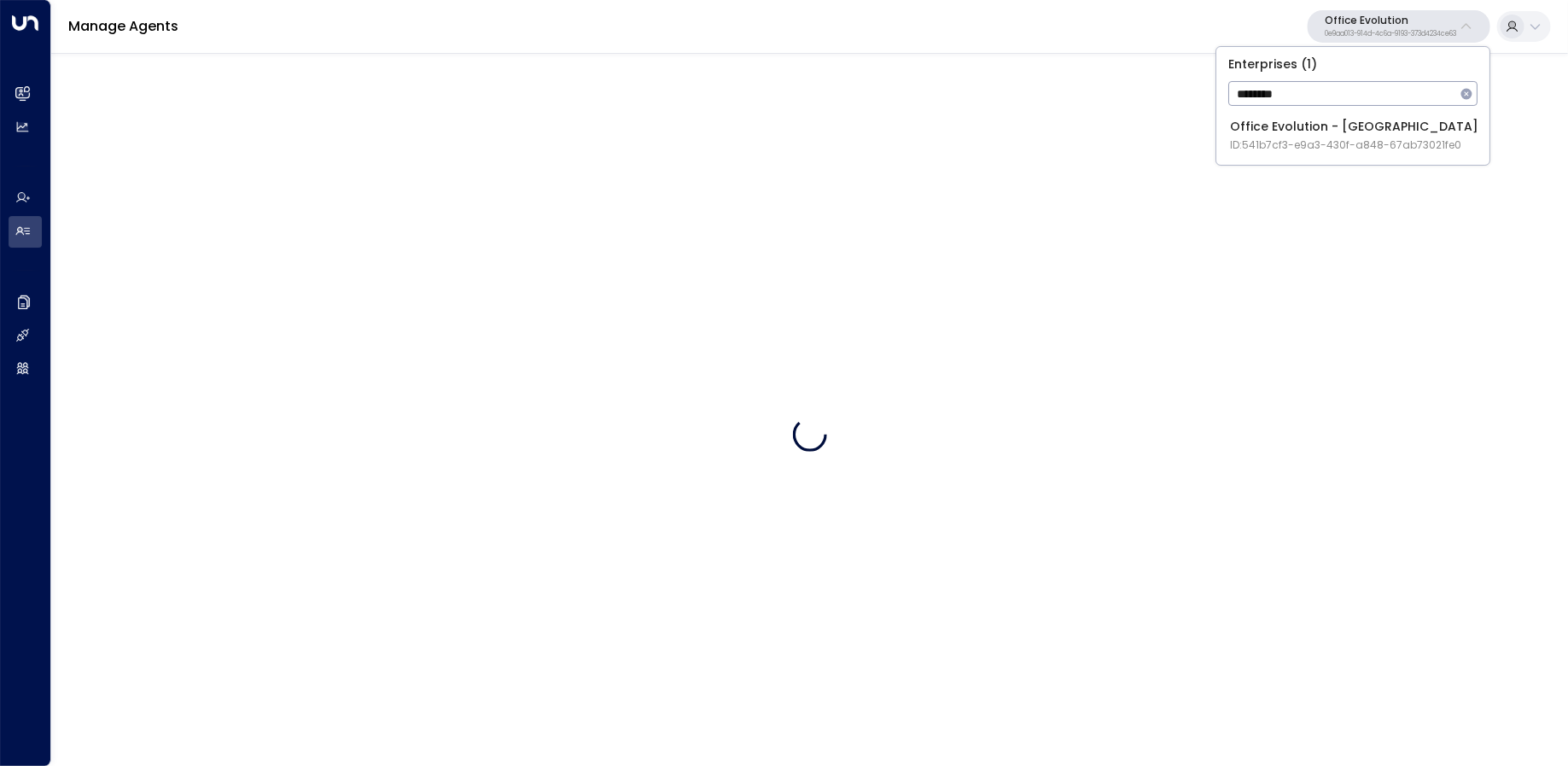
type input "********"
click at [1291, 137] on div "Office Evolution - [GEOGRAPHIC_DATA] ID: 541b7cf3-e9a3-430f-a848-67ab73021fe0" at bounding box center [1354, 136] width 249 height 35
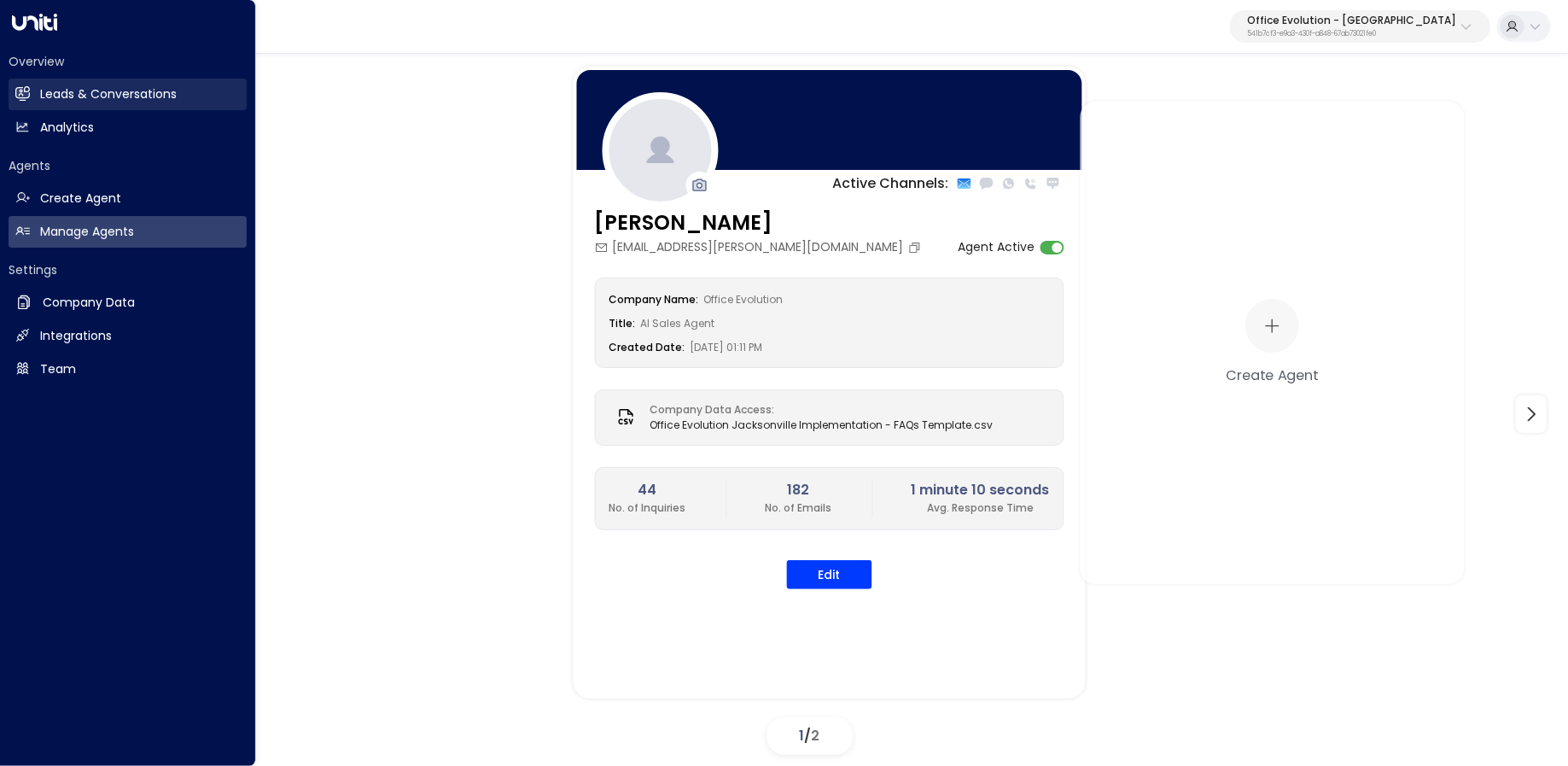
click at [29, 82] on link "Leads & Conversations Leads & Conversations" at bounding box center [128, 95] width 238 height 32
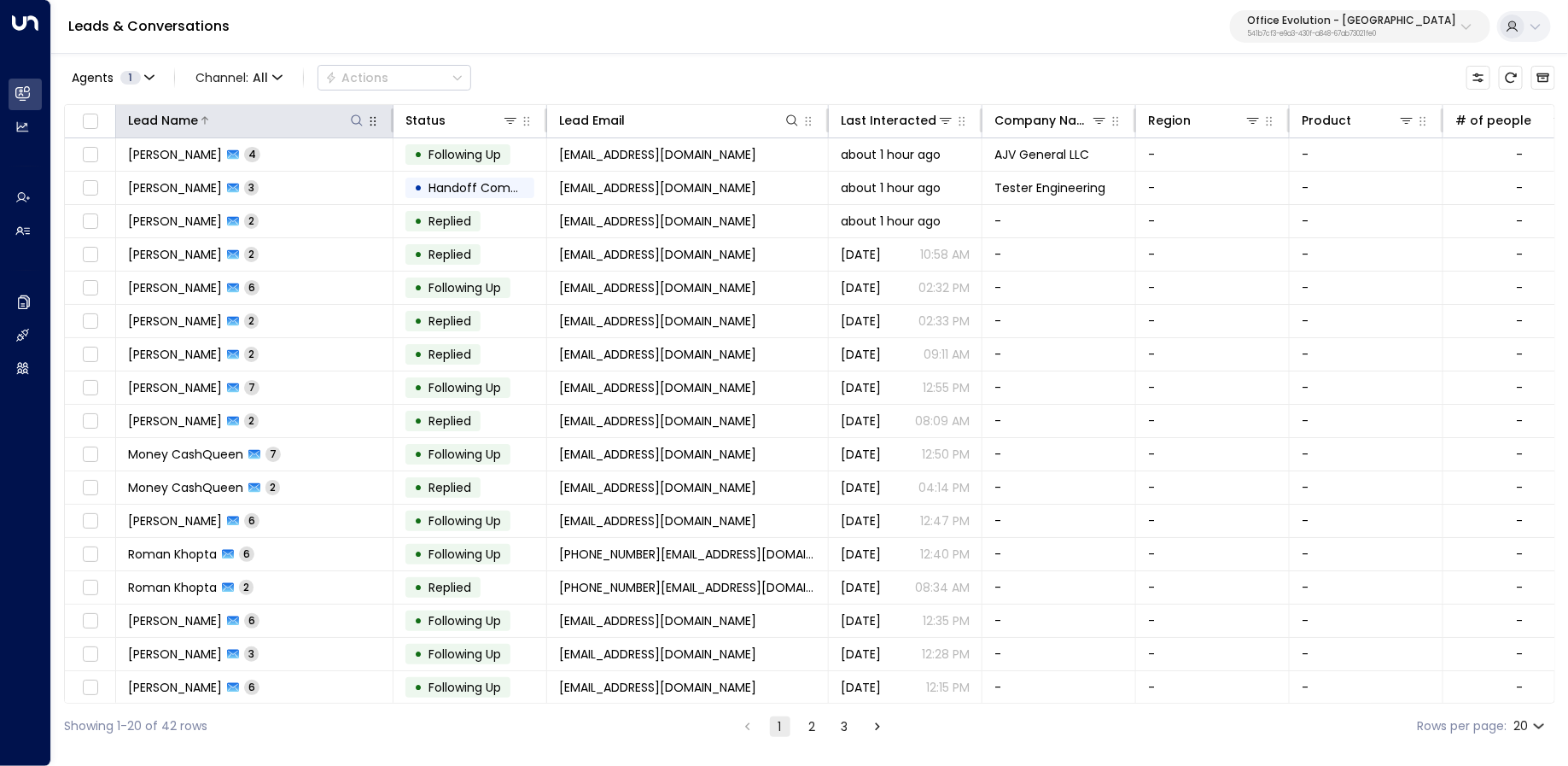
click at [357, 120] on icon at bounding box center [357, 121] width 14 height 14
type input "*******"
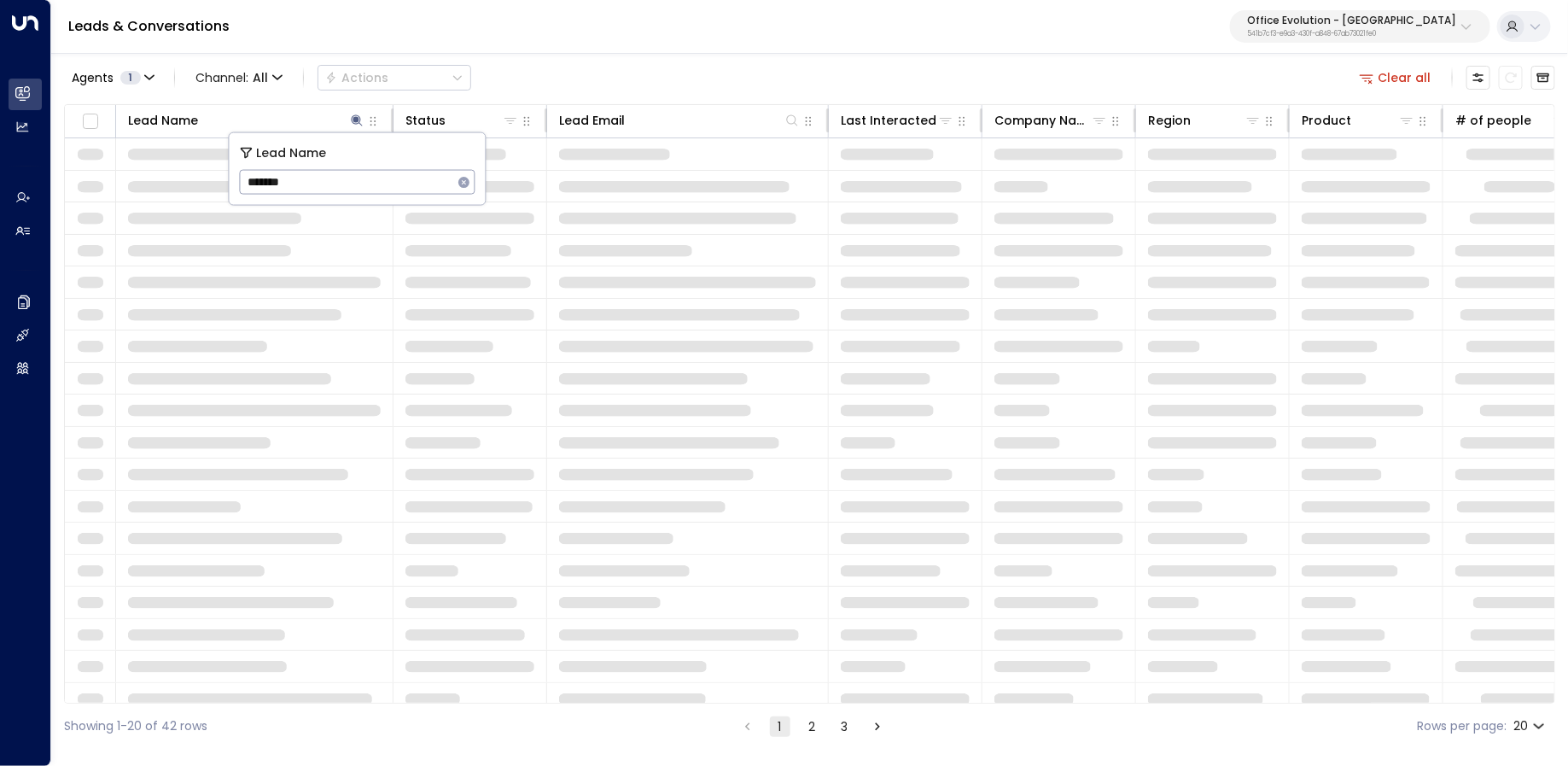
click at [507, 57] on div "Agents 1 Channel: All Actions Clear all Lead Name Status Lead Email Last Intera…" at bounding box center [809, 399] width 1491 height 698
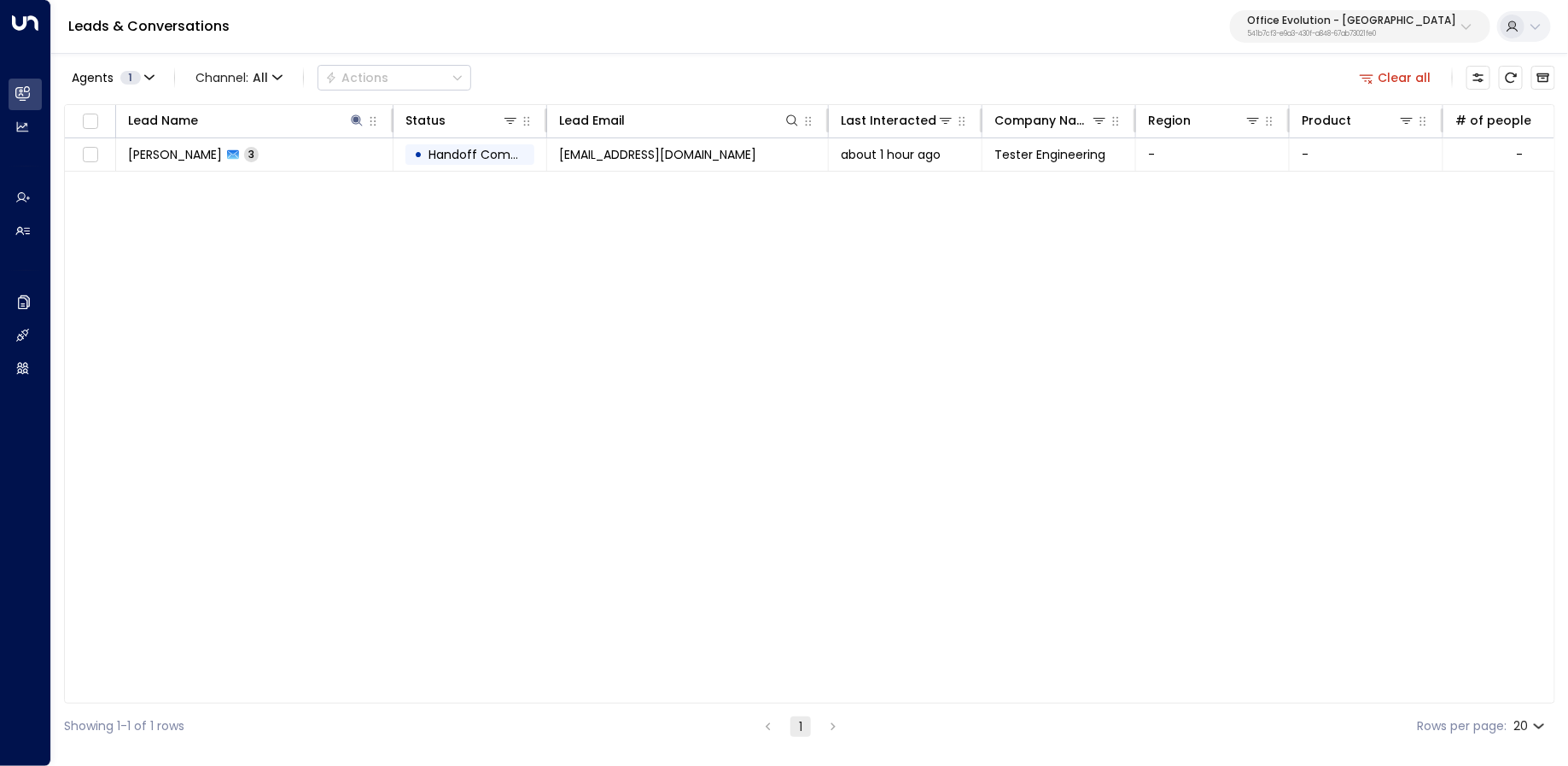
click at [290, 179] on div "Lead Name Status Lead Email Last Interacted Company Name Region Product # of pe…" at bounding box center [809, 404] width 1491 height 599
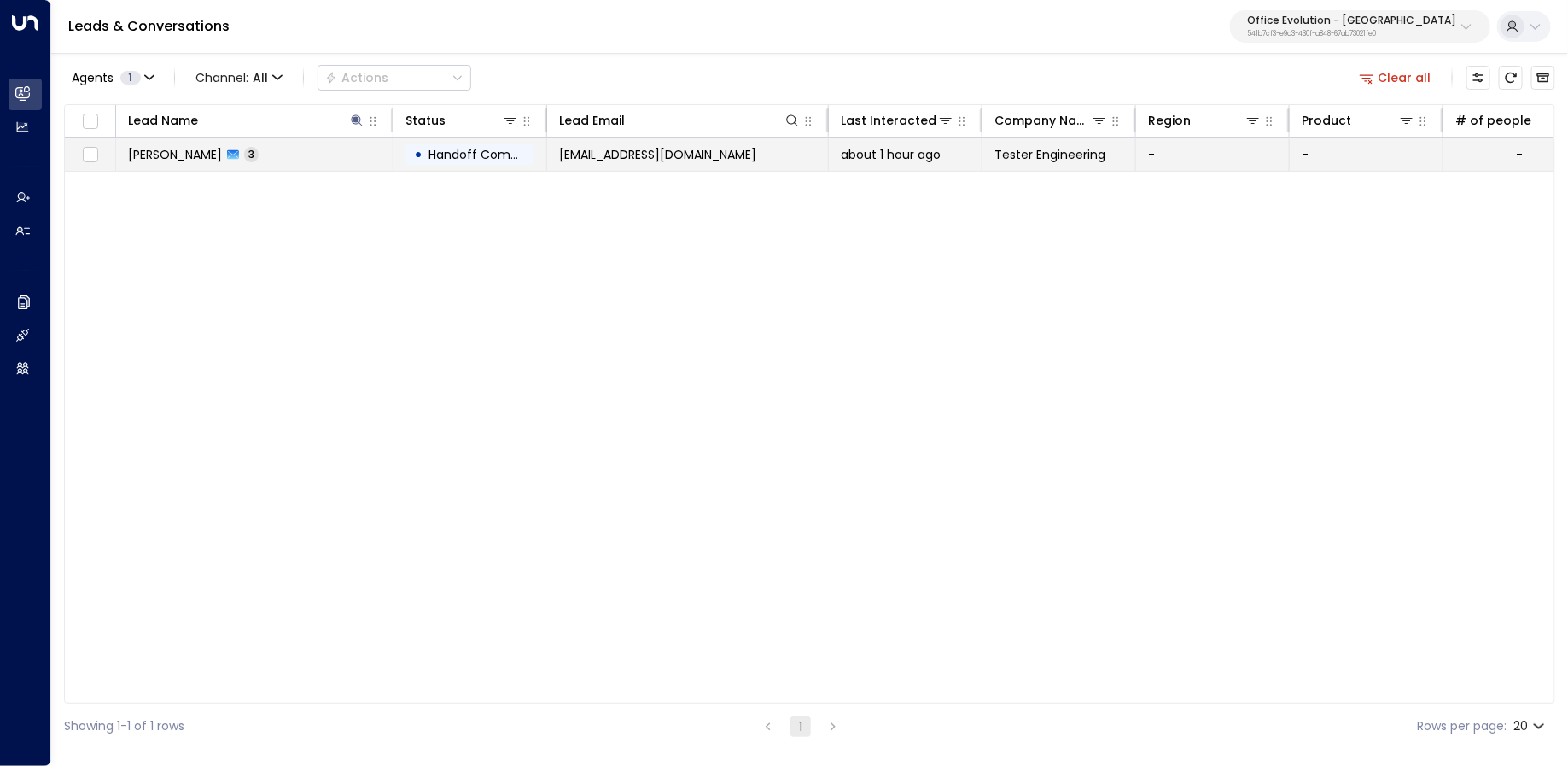
click at [307, 158] on td "[PERSON_NAME] 3" at bounding box center [255, 154] width 278 height 32
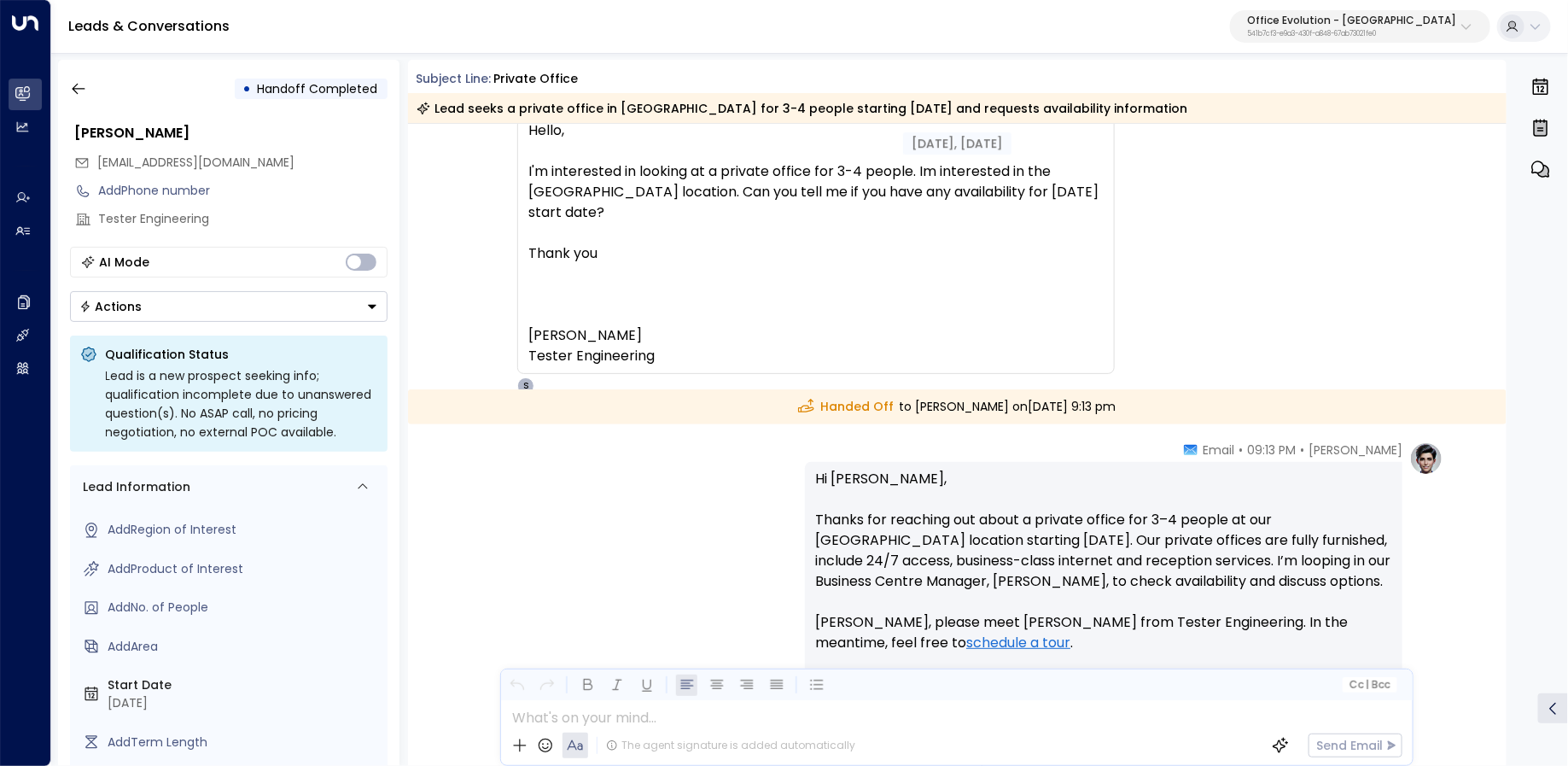
scroll to position [172, 0]
click at [81, 83] on icon "button" at bounding box center [78, 88] width 17 height 17
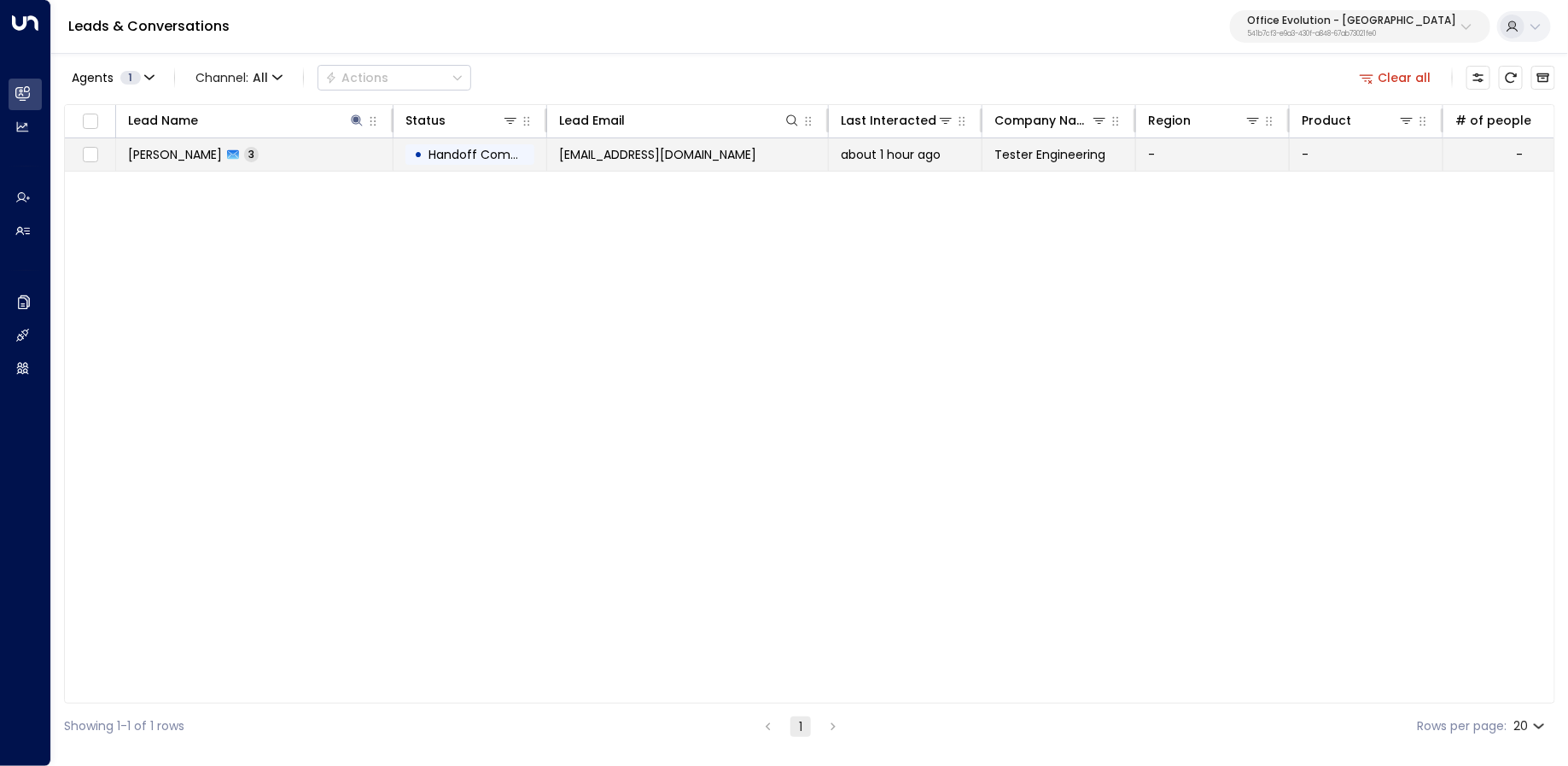
click at [182, 158] on span "[PERSON_NAME]" at bounding box center [174, 154] width 94 height 17
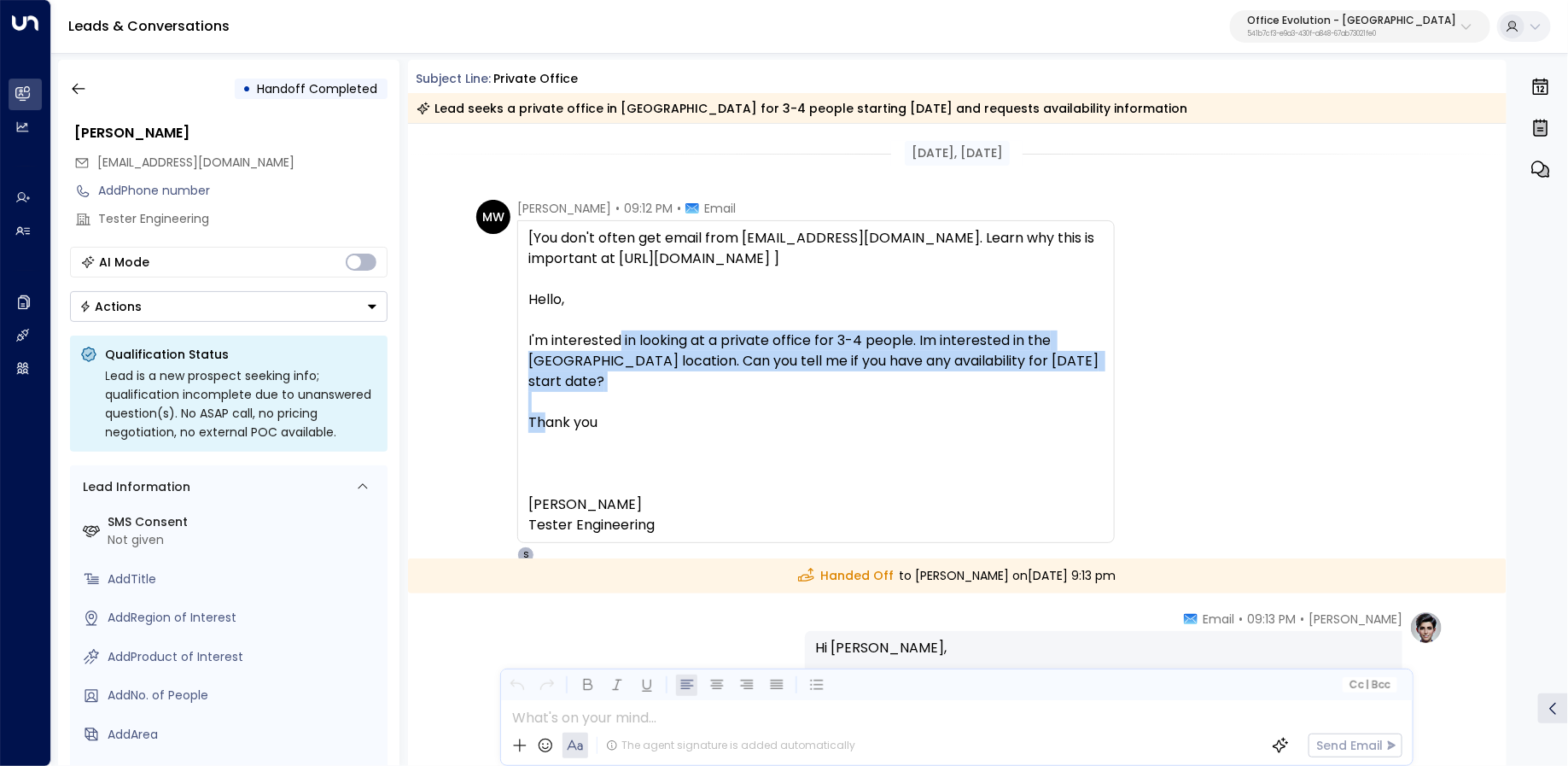
drag, startPoint x: 1101, startPoint y: 368, endPoint x: 519, endPoint y: 334, distance: 583.0
click at [518, 334] on div "[You don't often get email from [EMAIL_ADDRESS][DOMAIN_NAME]. Learn why this is…" at bounding box center [816, 382] width 597 height 323
copy div "I'm interested in looking at a private office for 3-4 people. Im interested in …"
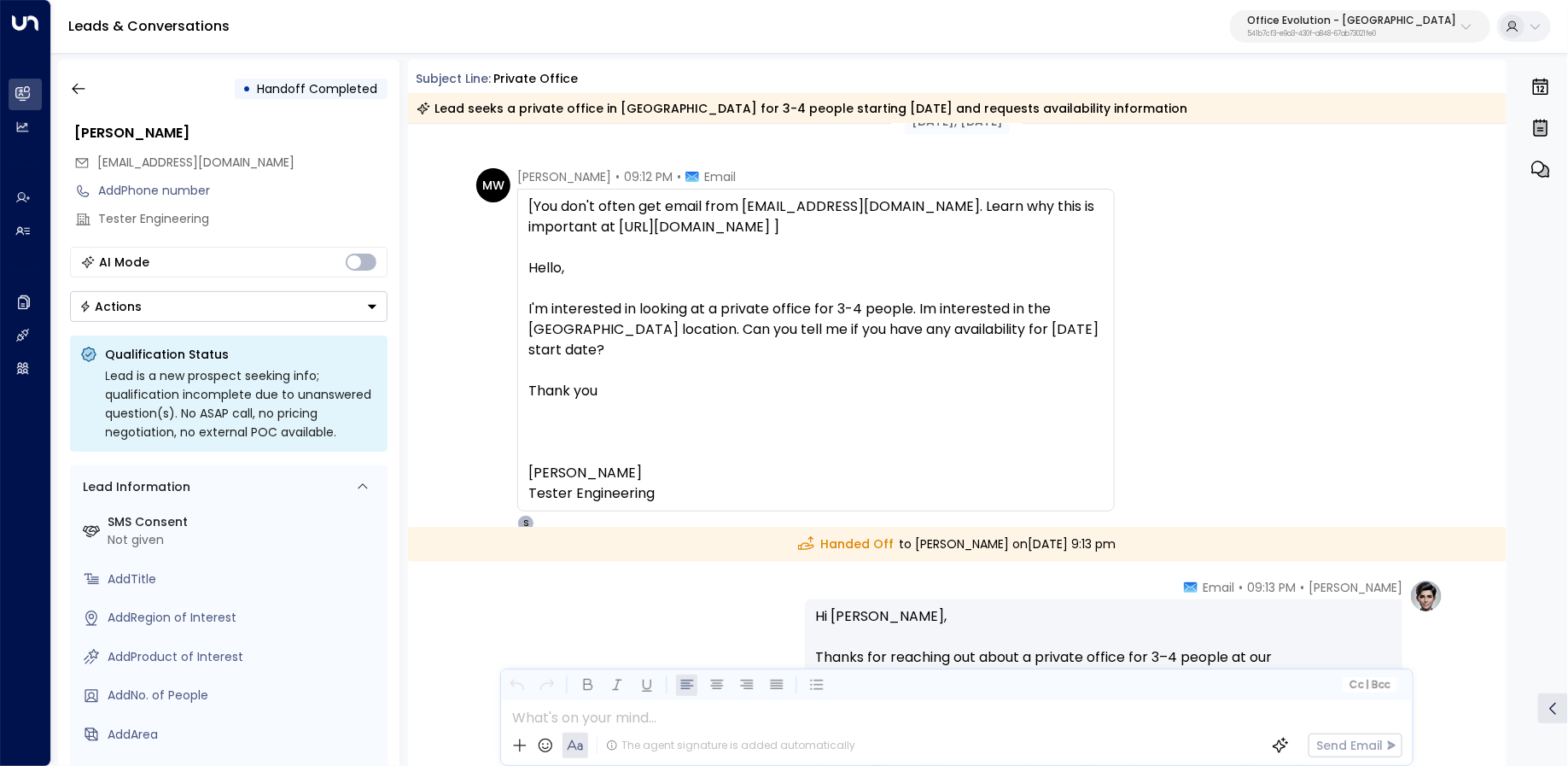
click at [812, 303] on div "[You don't often get email from [EMAIL_ADDRESS][DOMAIN_NAME]. Learn why this is…" at bounding box center [815, 349] width 575 height 307
drag, startPoint x: 834, startPoint y: 307, endPoint x: 642, endPoint y: 331, distance: 193.5
click at [642, 331] on div "[You don't often get email from [EMAIL_ADDRESS][DOMAIN_NAME]. Learn why this is…" at bounding box center [815, 349] width 575 height 307
copy div "3-4 people. Im interested in the [GEOGRAPHIC_DATA] location"
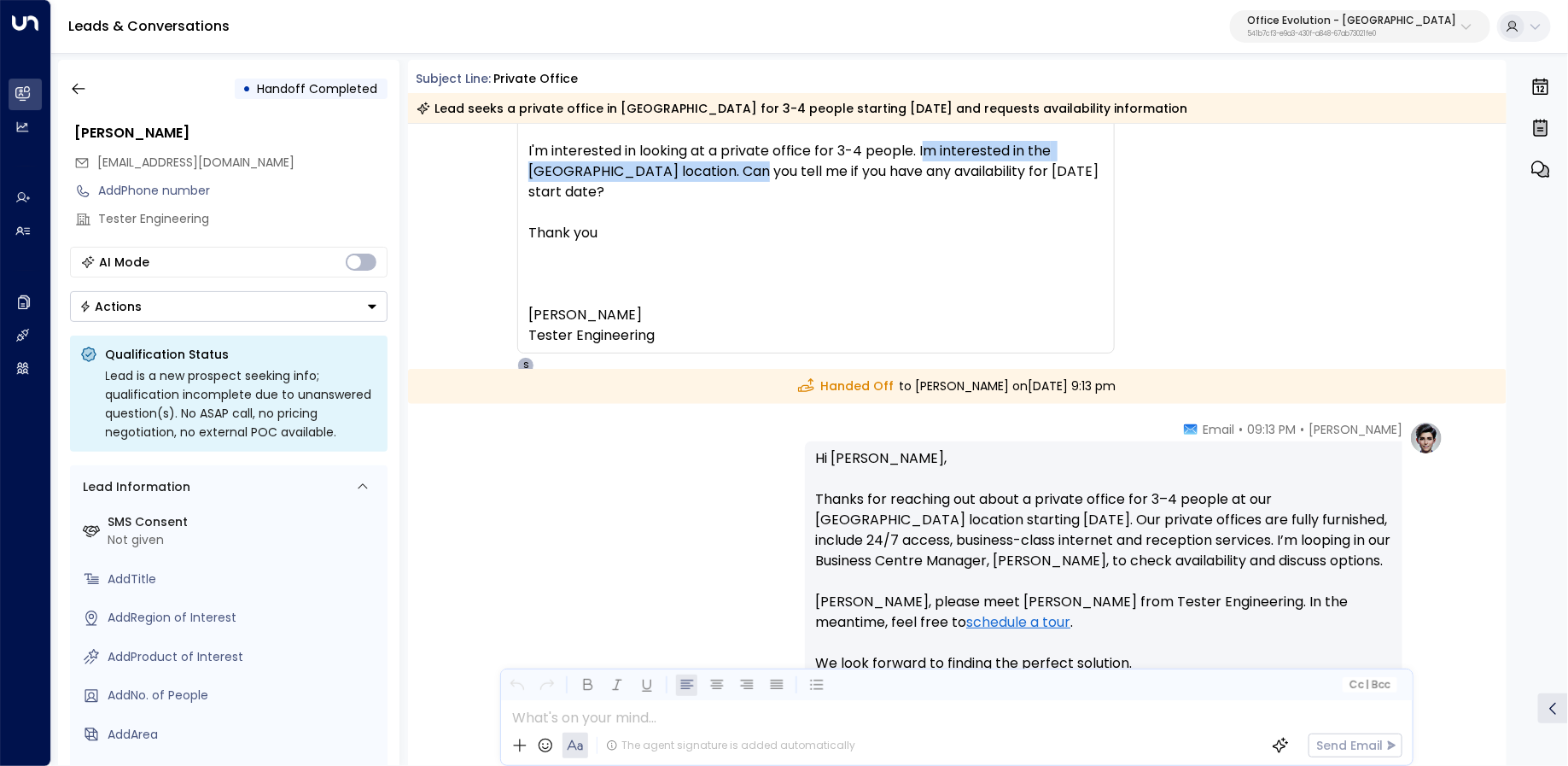
scroll to position [367, 0]
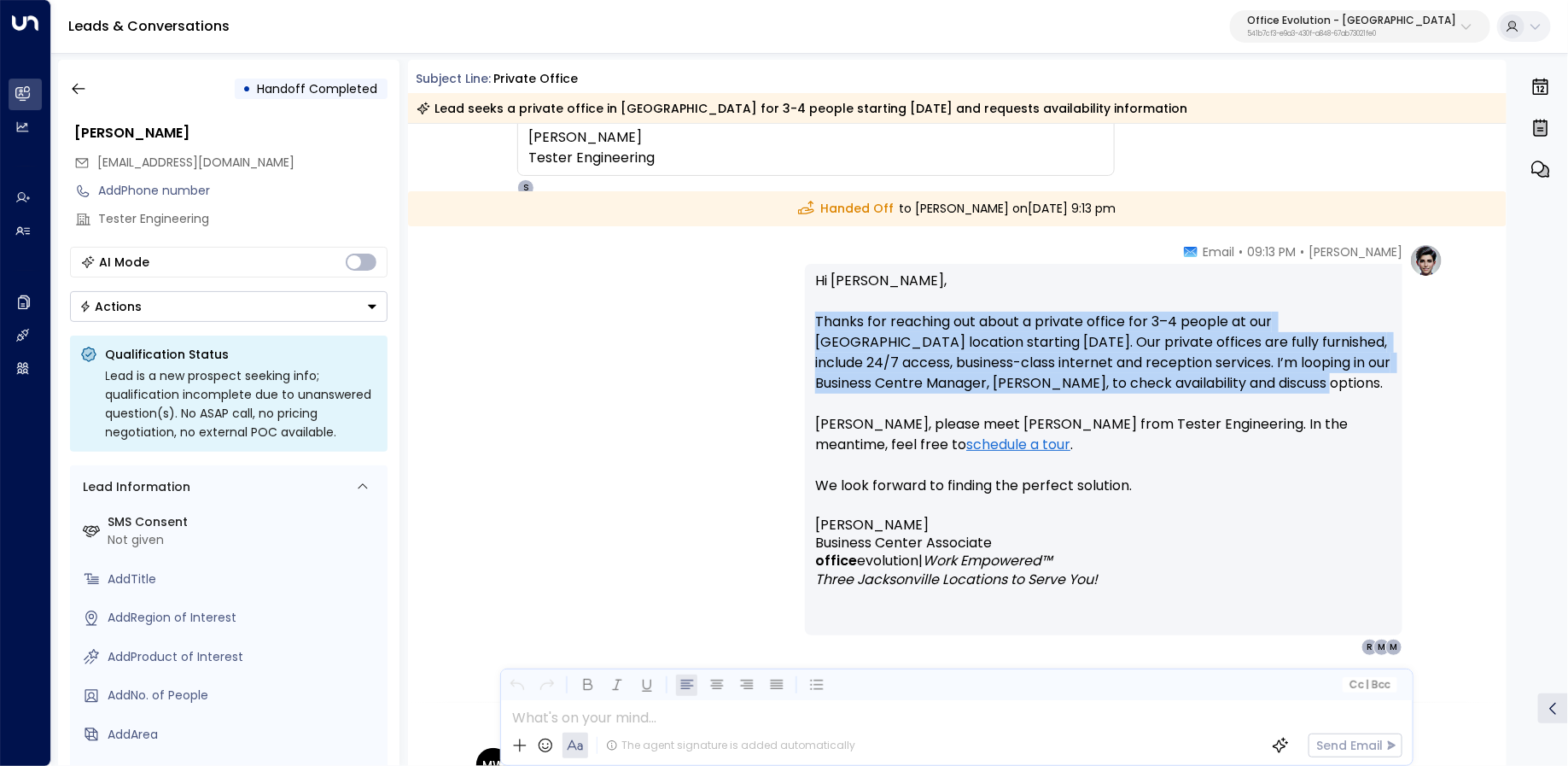
drag, startPoint x: 1294, startPoint y: 383, endPoint x: 811, endPoint y: 312, distance: 488.2
click at [811, 312] on div "Hi [PERSON_NAME], Thanks for reaching out about a private office for 3–4 people…" at bounding box center [1103, 449] width 597 height 371
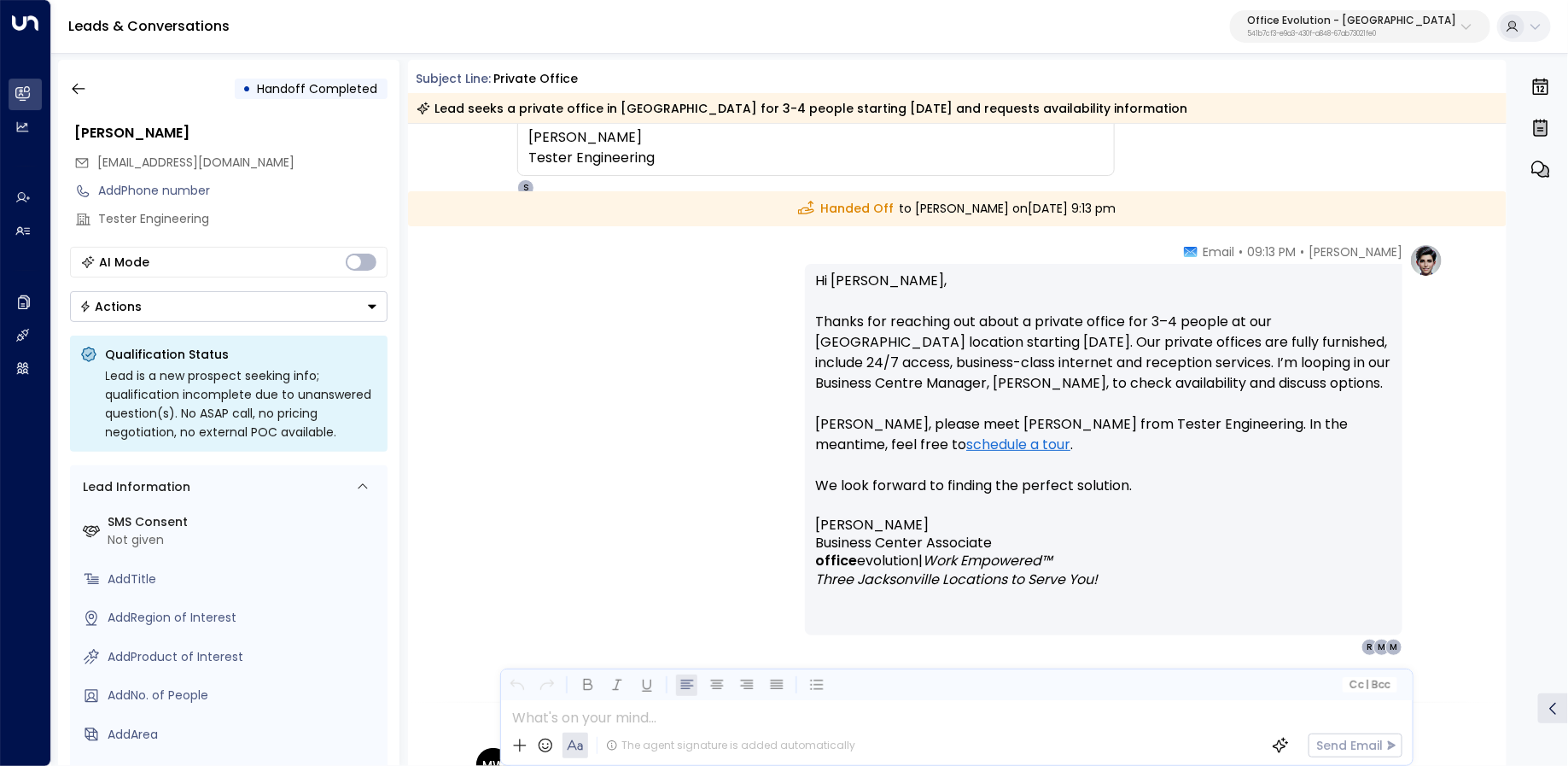
click at [1017, 421] on p "Hi [PERSON_NAME], Thanks for reaching out about a private office for 3–4 people…" at bounding box center [1103, 393] width 577 height 246
click at [967, 385] on p "Hi [PERSON_NAME], Thanks for reaching out about a private office for 3–4 people…" at bounding box center [1103, 393] width 577 height 246
drag, startPoint x: 967, startPoint y: 385, endPoint x: 895, endPoint y: 383, distance: 72.0
click at [894, 384] on p "Hi Michael, Thanks for reaching out about a private office for 3–4 people at ou…" at bounding box center [1103, 393] width 577 height 246
copy p "Michael Wielgus"
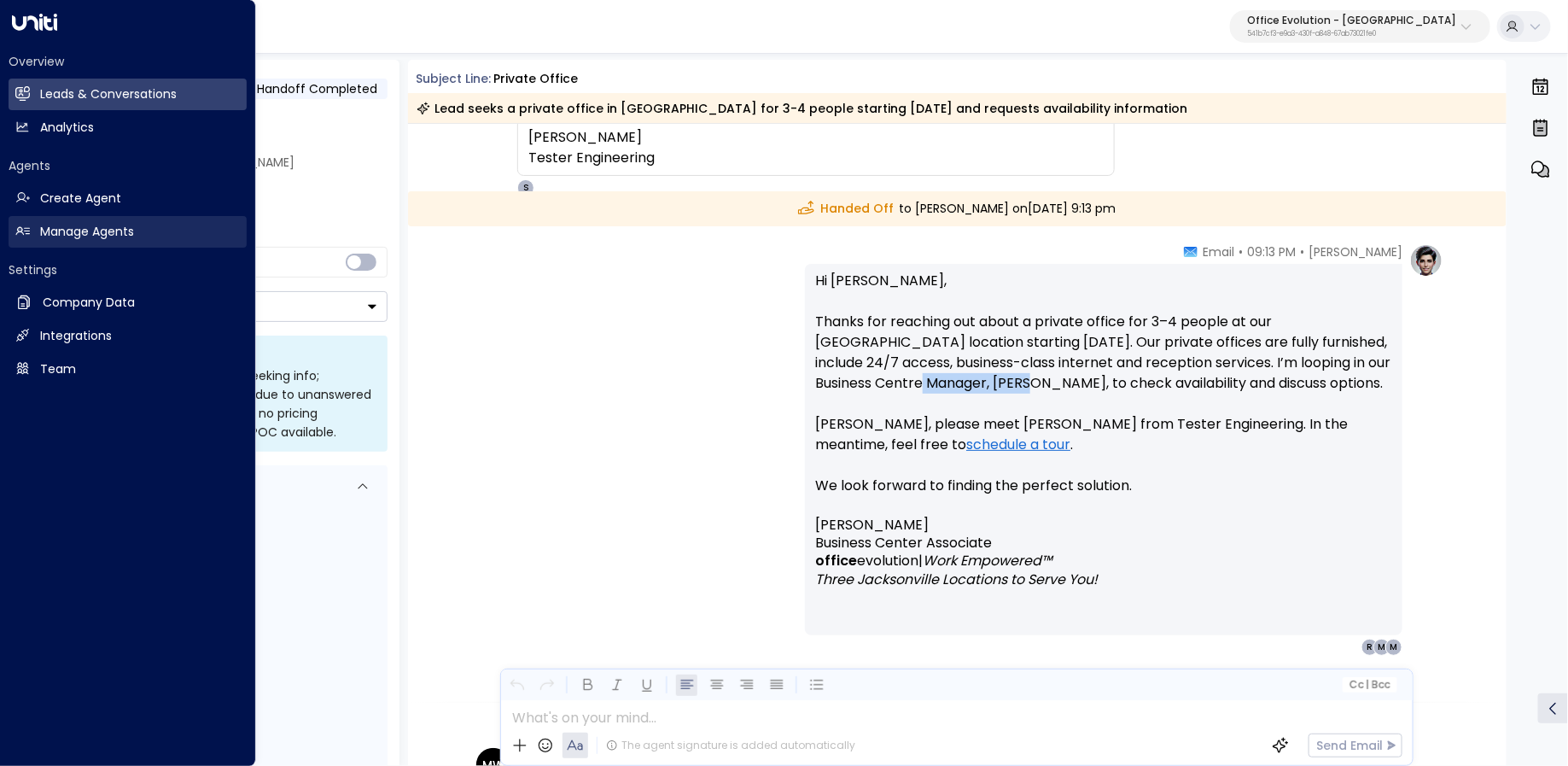
click at [23, 237] on icon at bounding box center [23, 230] width 15 height 15
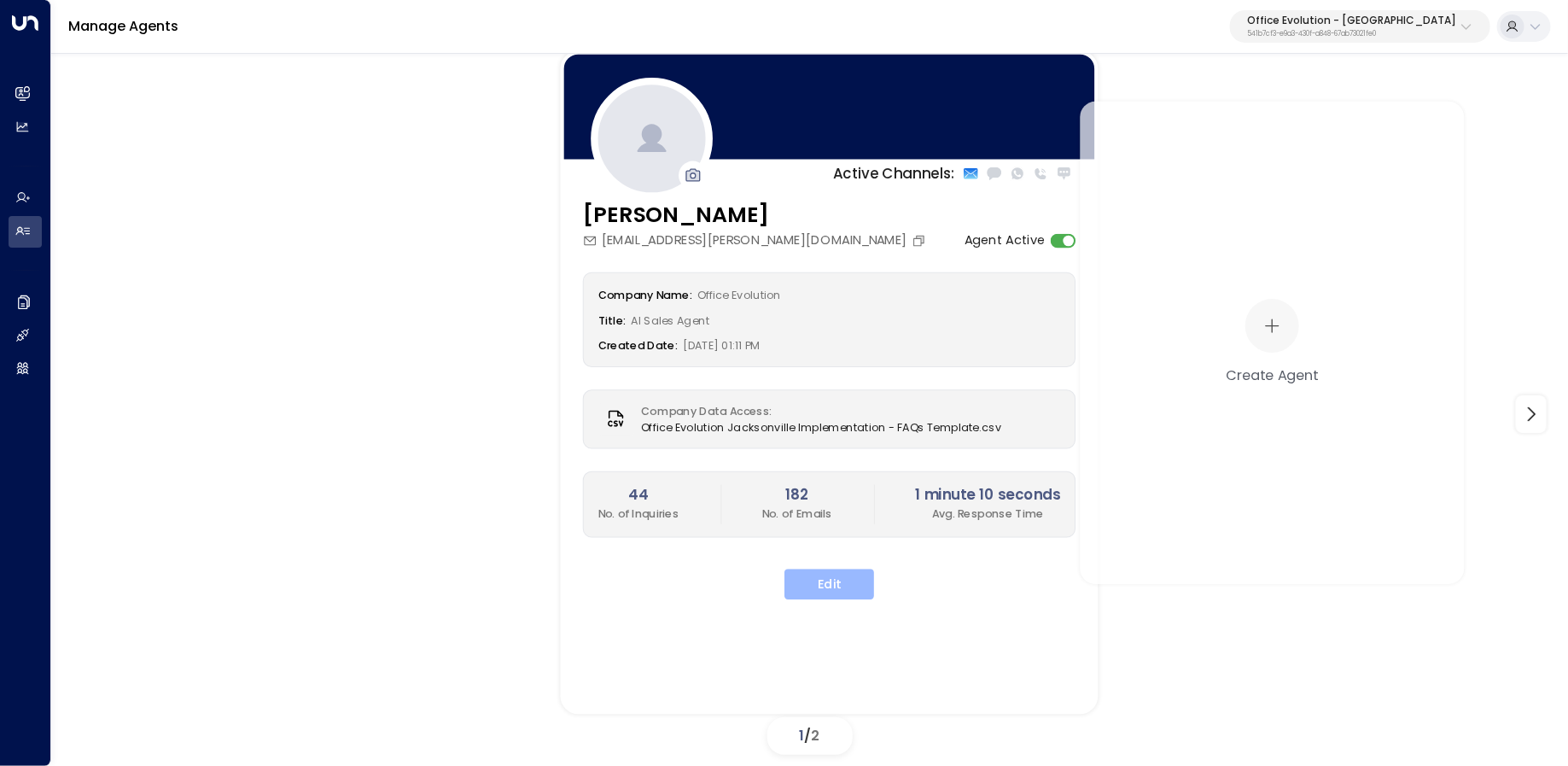
click at [840, 587] on button "Edit" at bounding box center [829, 583] width 89 height 31
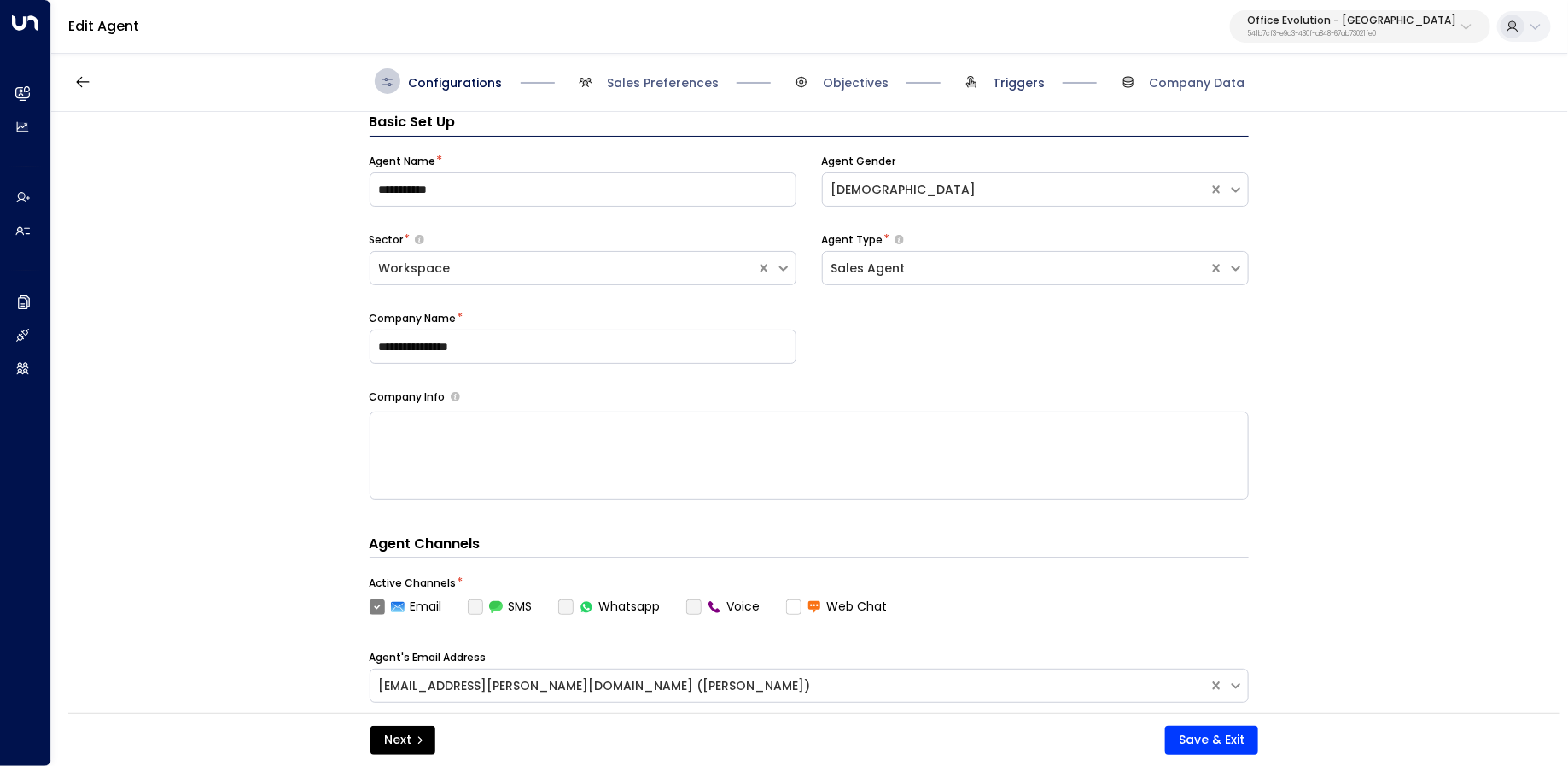
click at [1005, 86] on span "Triggers" at bounding box center [1018, 82] width 52 height 17
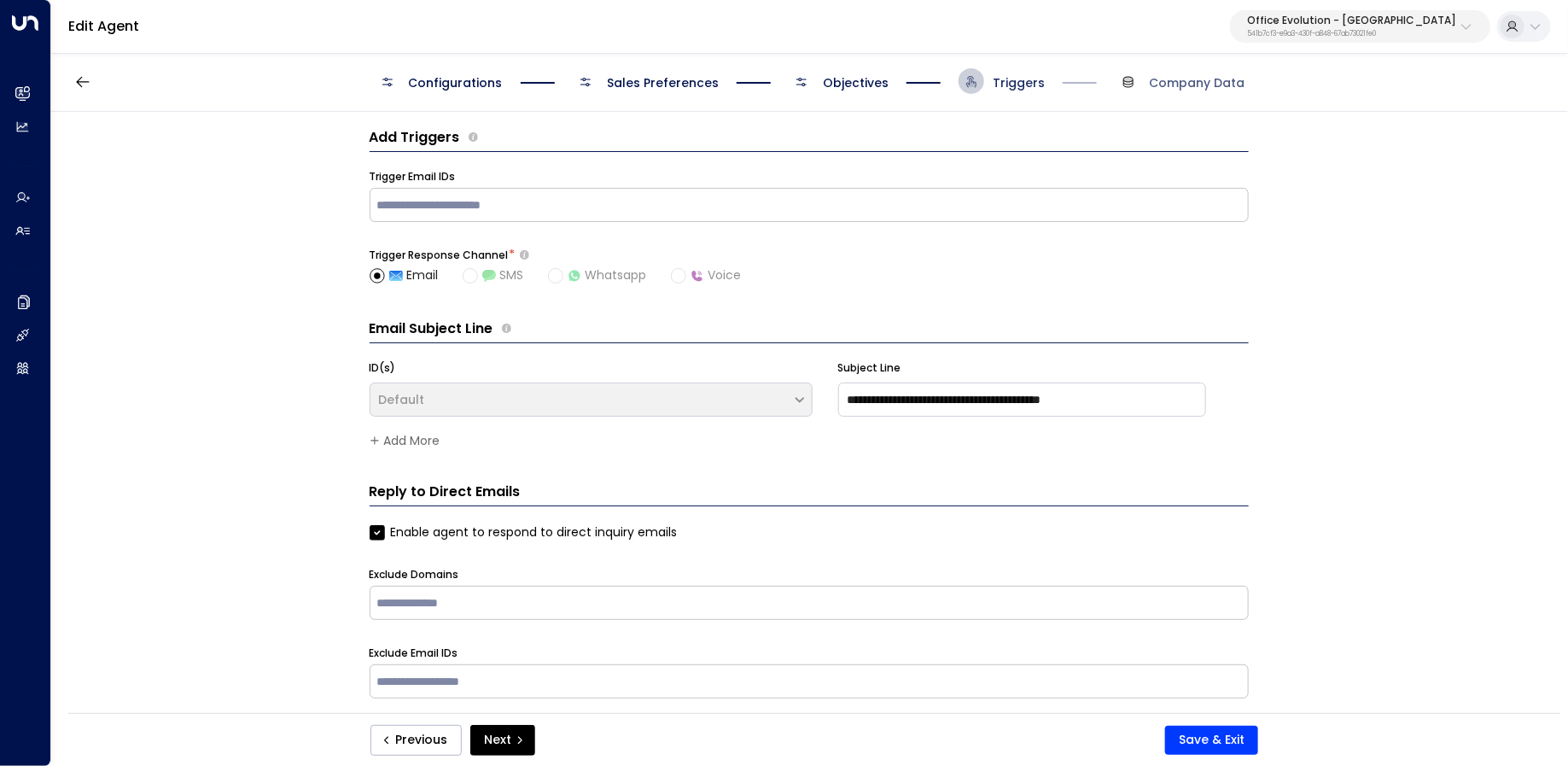
scroll to position [9, 0]
click at [814, 75] on span "Objectives" at bounding box center [839, 81] width 100 height 25
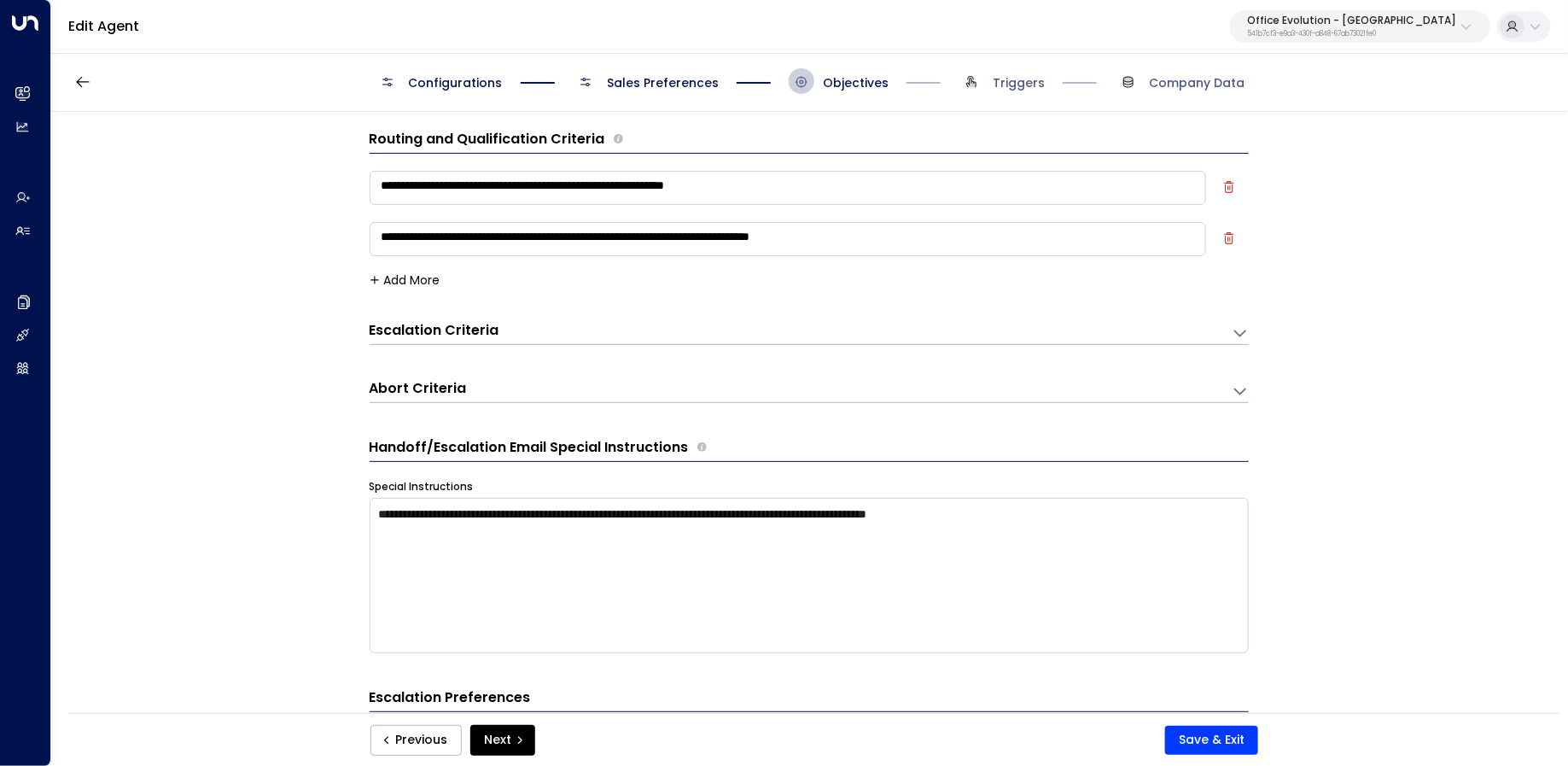
scroll to position [25, 0]
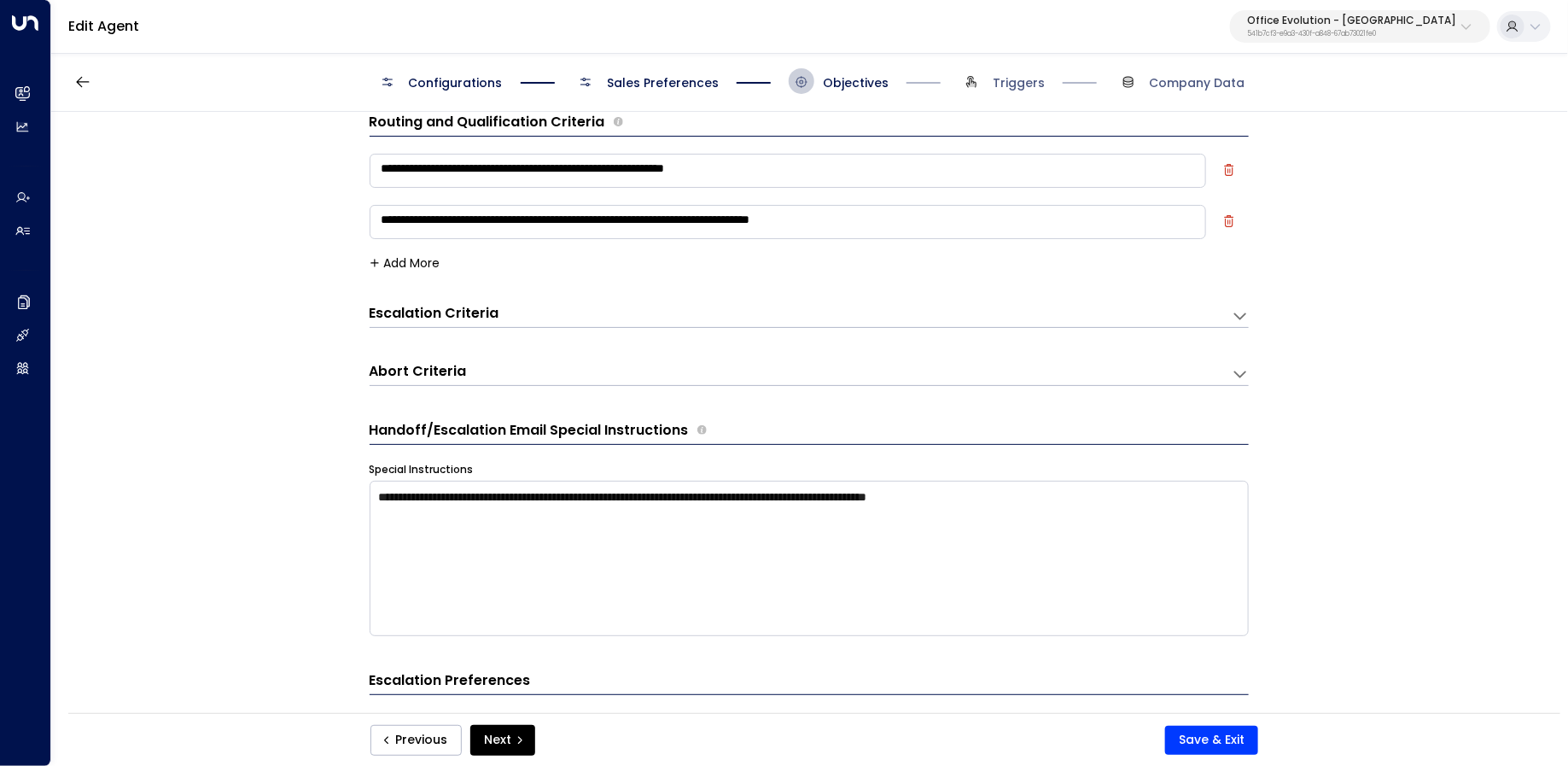
click at [487, 310] on h3 "Escalation Criteria" at bounding box center [434, 313] width 130 height 19
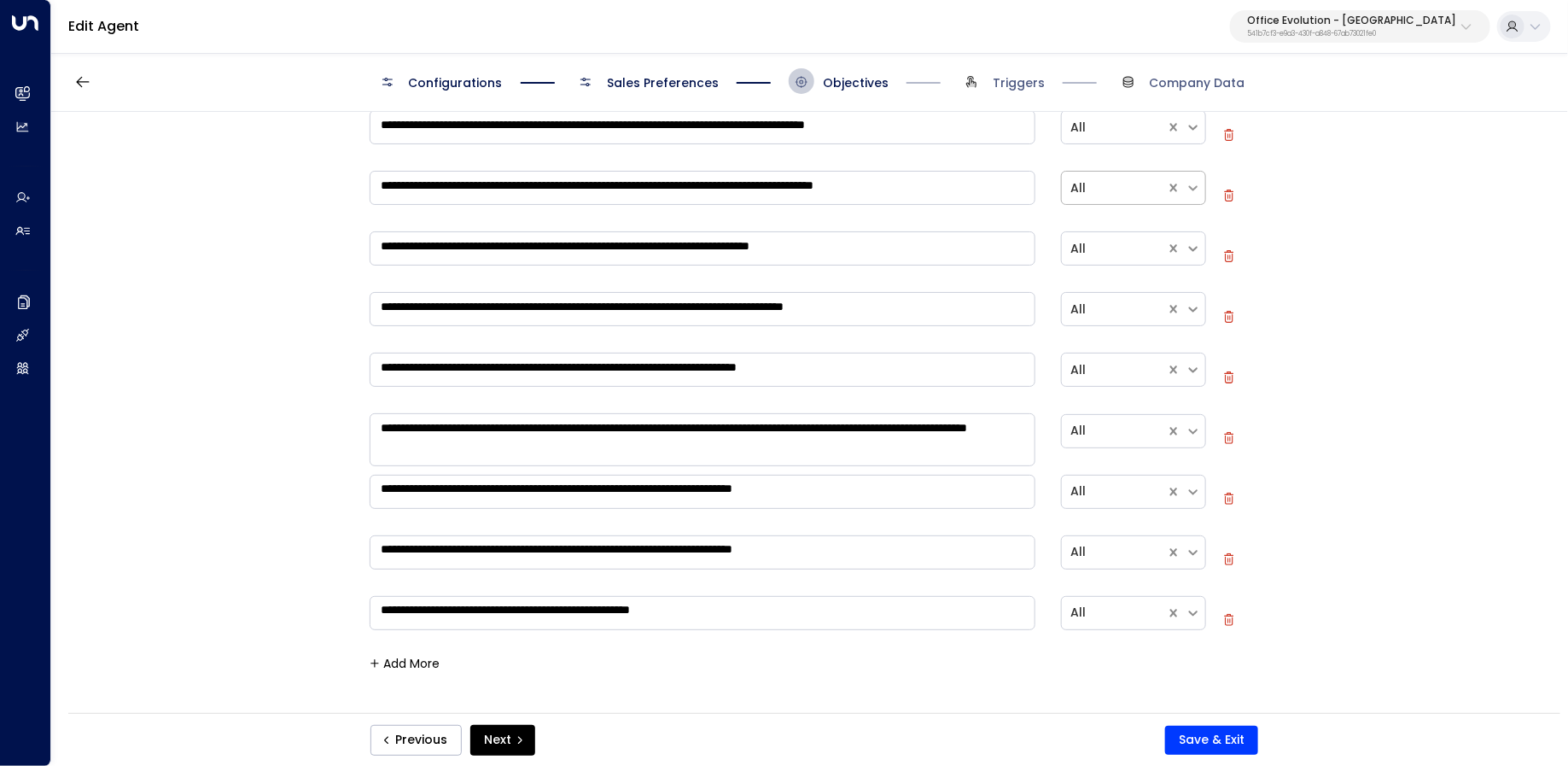
scroll to position [286, 0]
click at [1223, 253] on icon "button" at bounding box center [1229, 257] width 12 height 12
type textarea "**********"
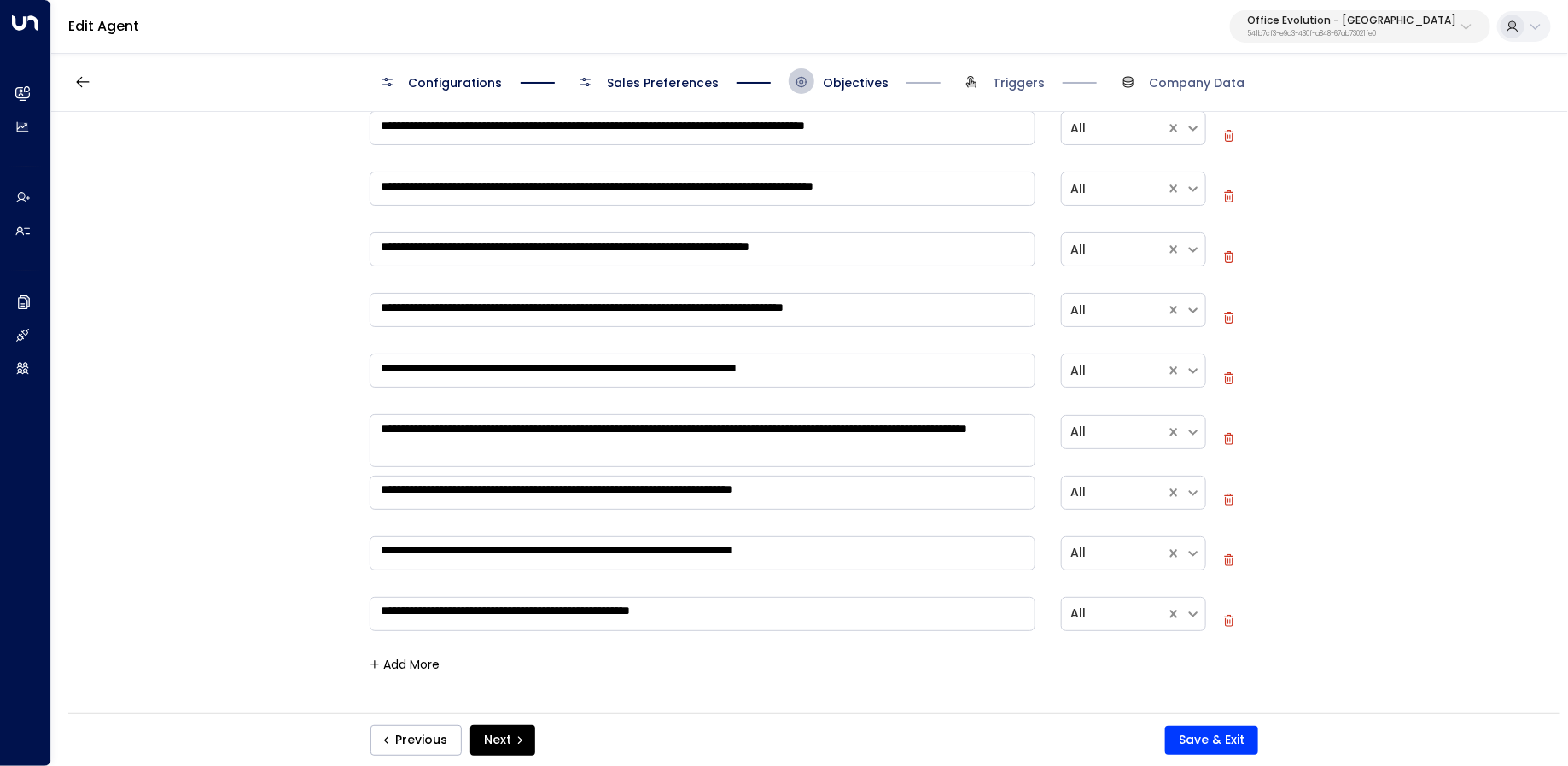
type textarea "**********"
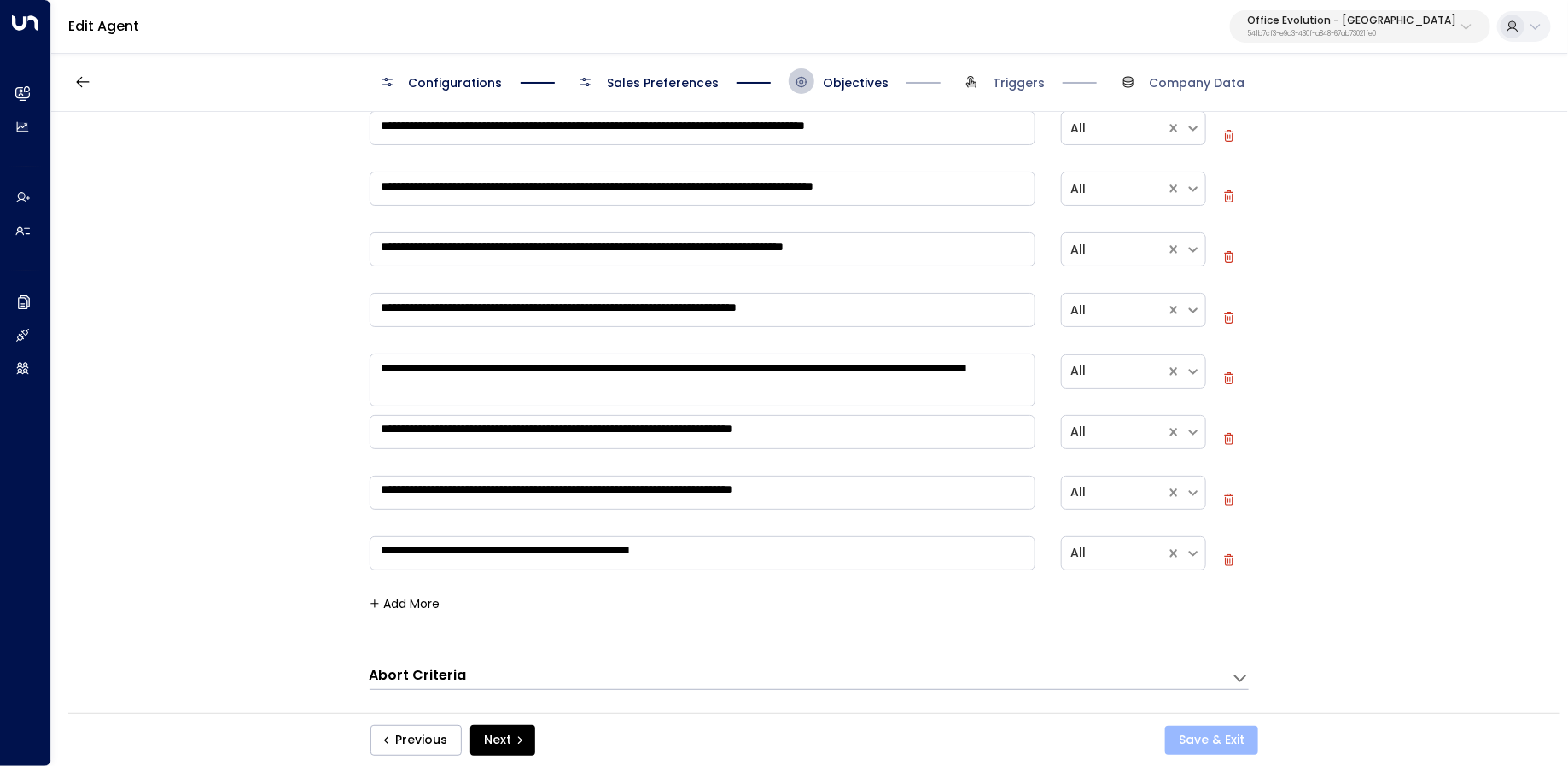
click at [1209, 741] on button "Save & Exit" at bounding box center [1212, 740] width 93 height 29
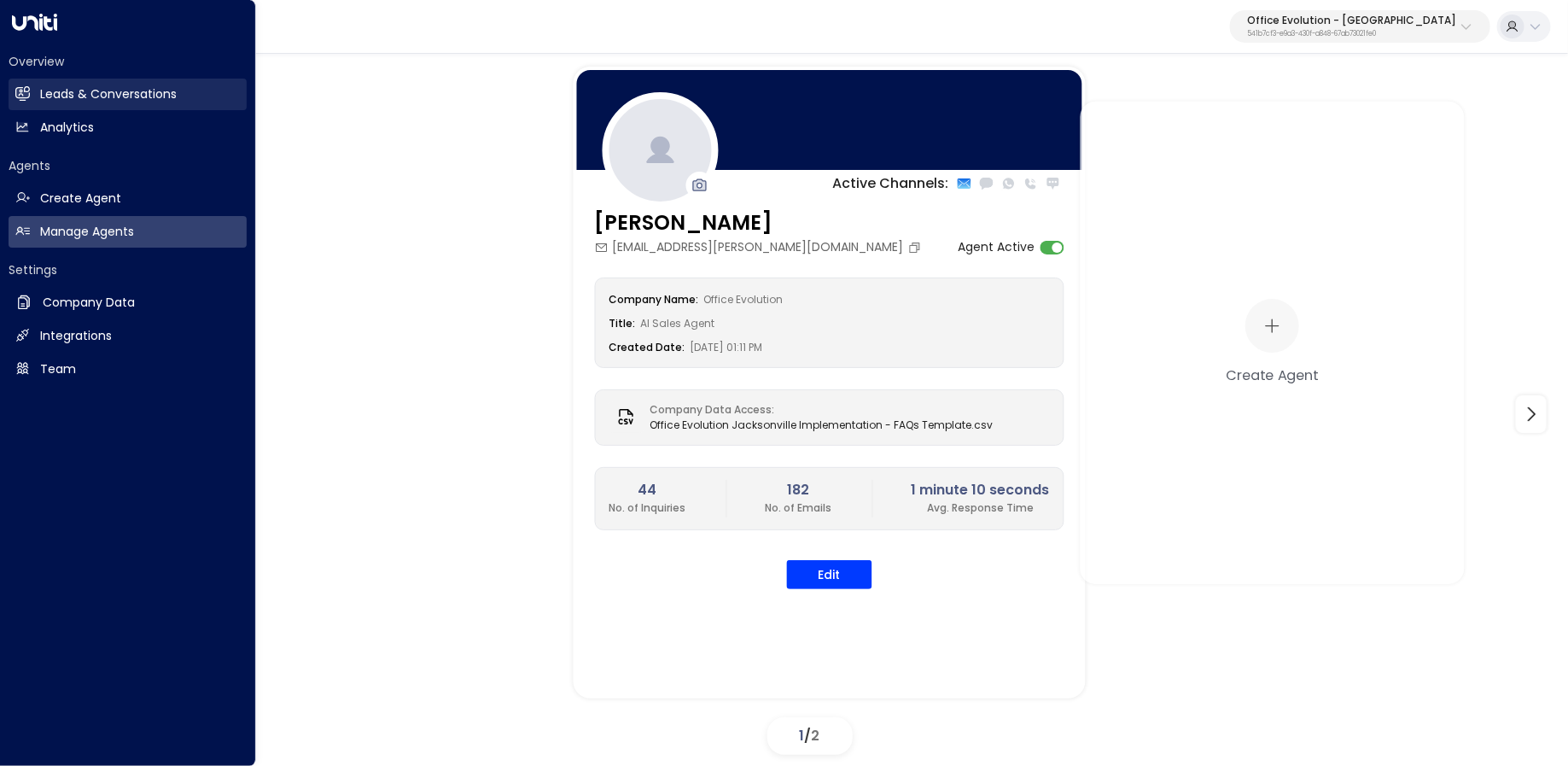
click at [24, 85] on link "Leads & Conversations Leads & Conversations" at bounding box center [128, 95] width 238 height 32
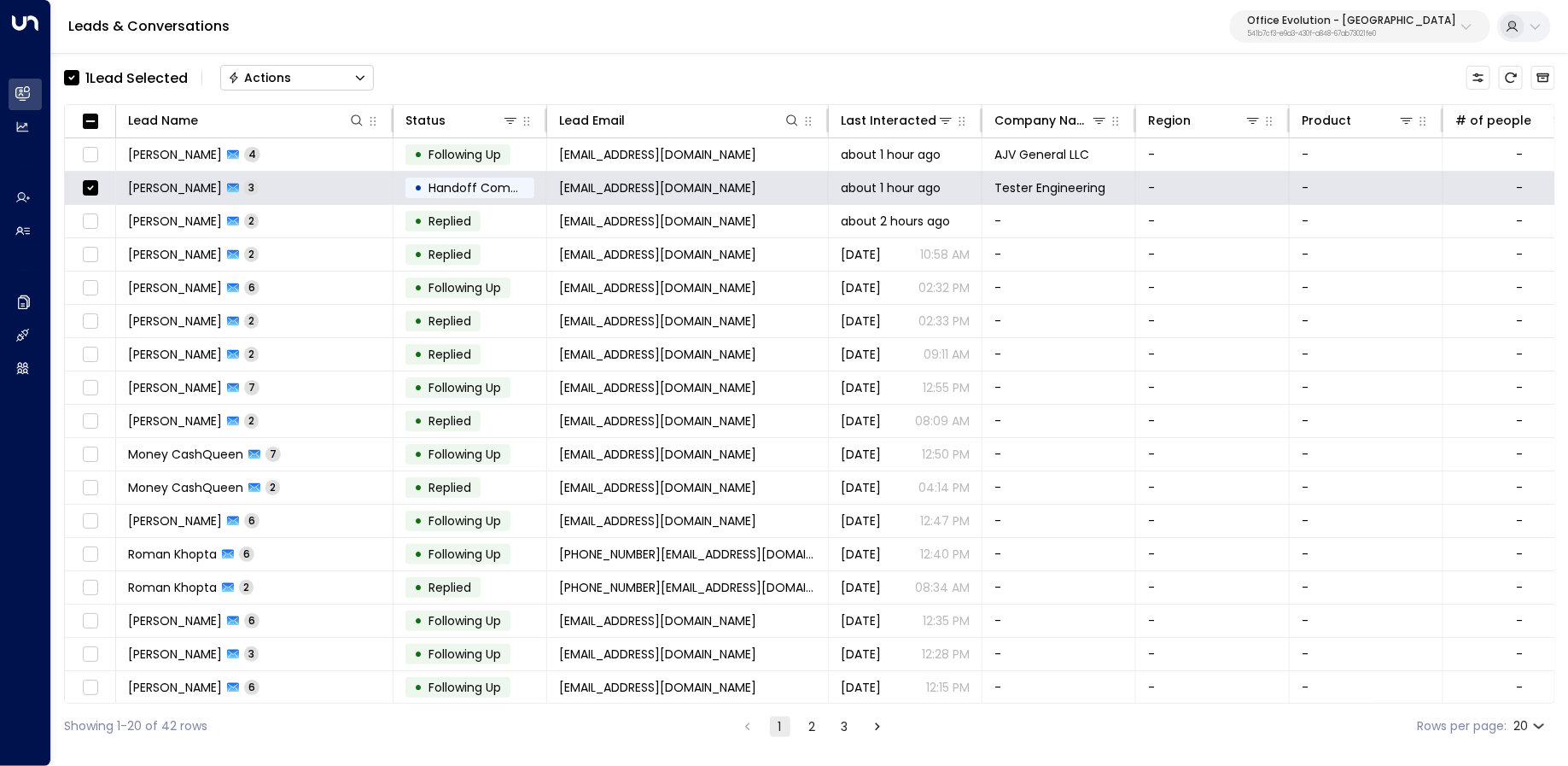
click at [343, 82] on button "Actions" at bounding box center [297, 77] width 153 height 25
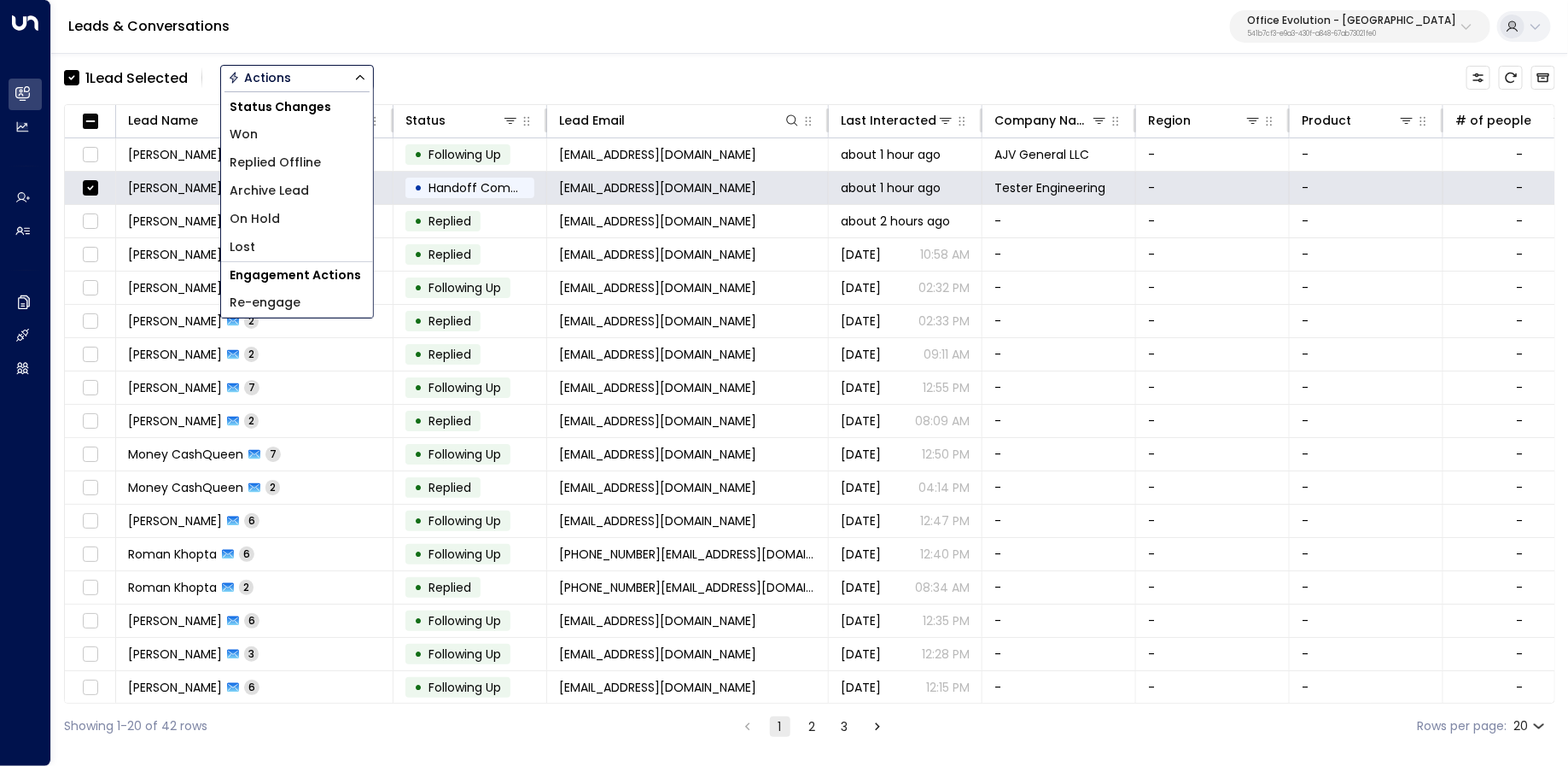
click at [326, 193] on li "Archive Lead" at bounding box center [298, 191] width 152 height 28
